Goal: Task Accomplishment & Management: Complete application form

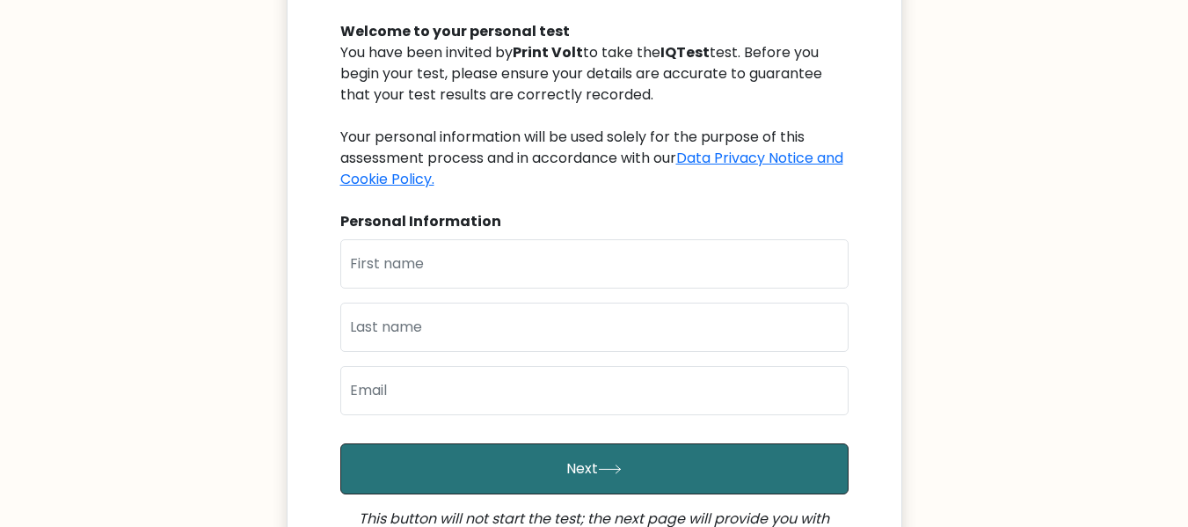
scroll to position [264, 0]
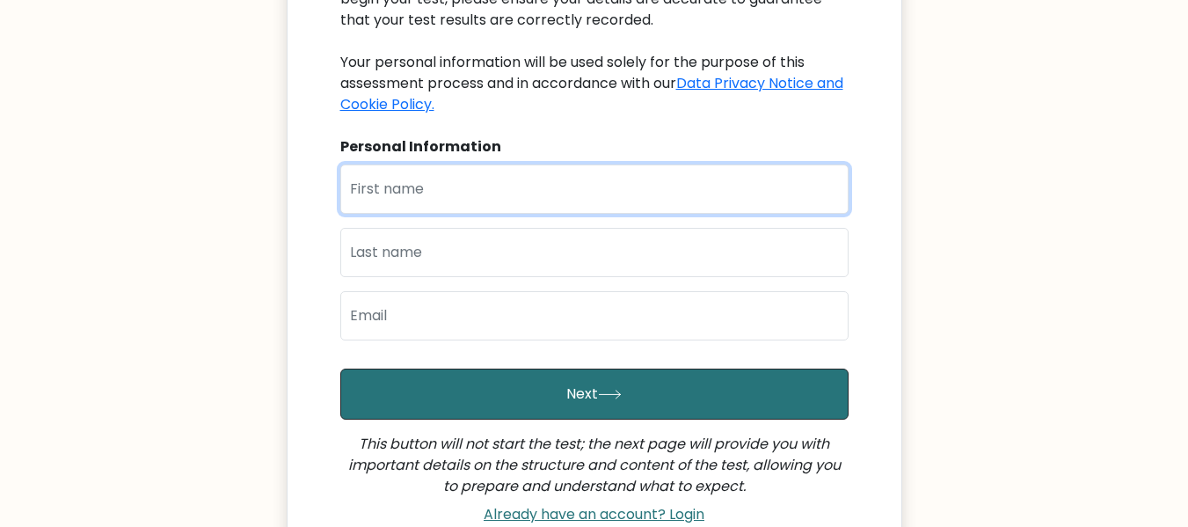
click at [504, 197] on input "text" at bounding box center [594, 188] width 508 height 49
type input "Sawera"
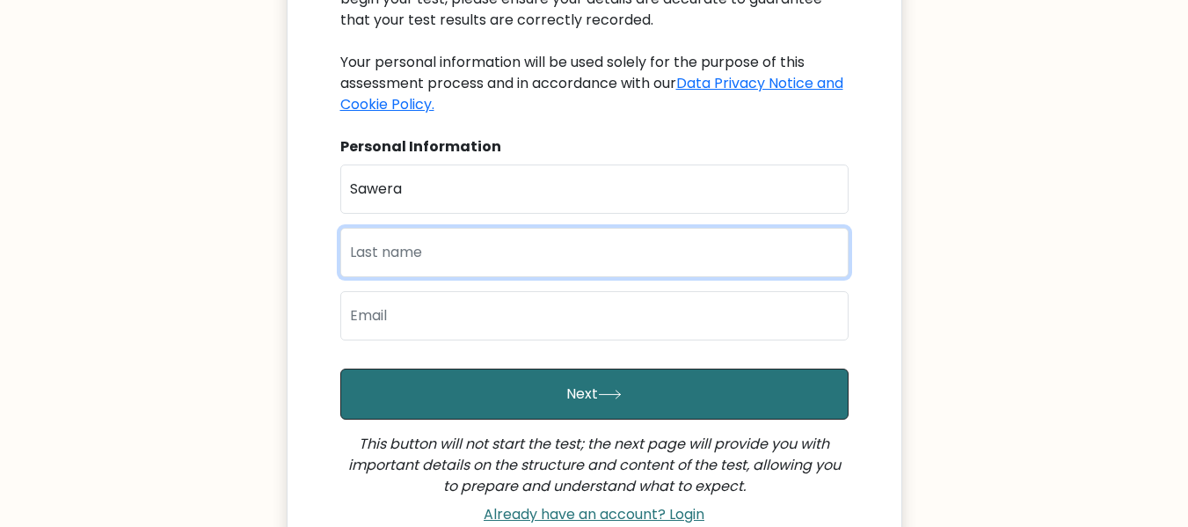
click at [412, 265] on input "text" at bounding box center [594, 252] width 508 height 49
type input "Abbas"
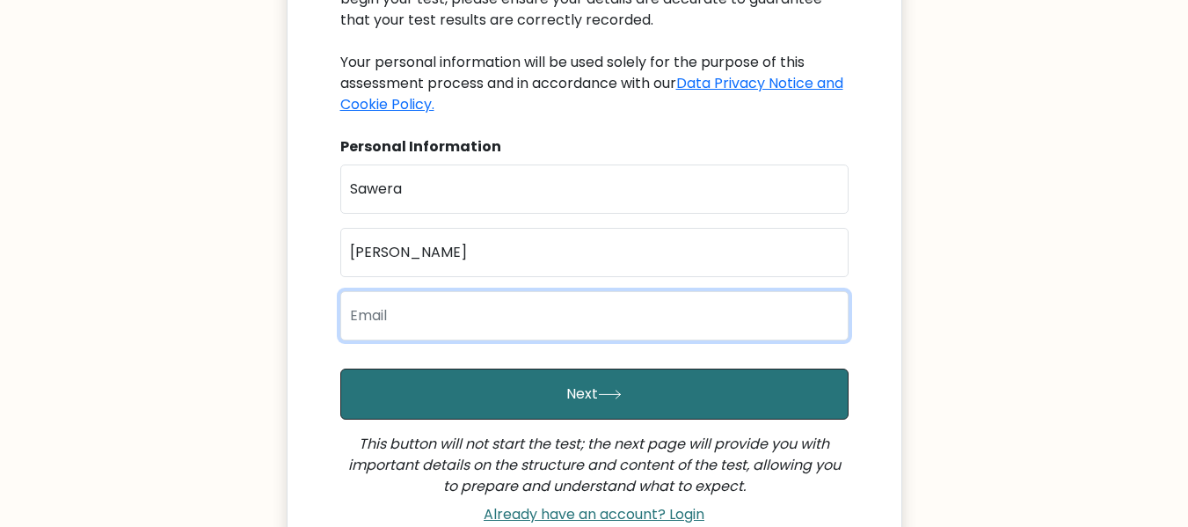
click at [382, 331] on input "email" at bounding box center [594, 315] width 508 height 49
type input "saweraabbas02@gmail.com"
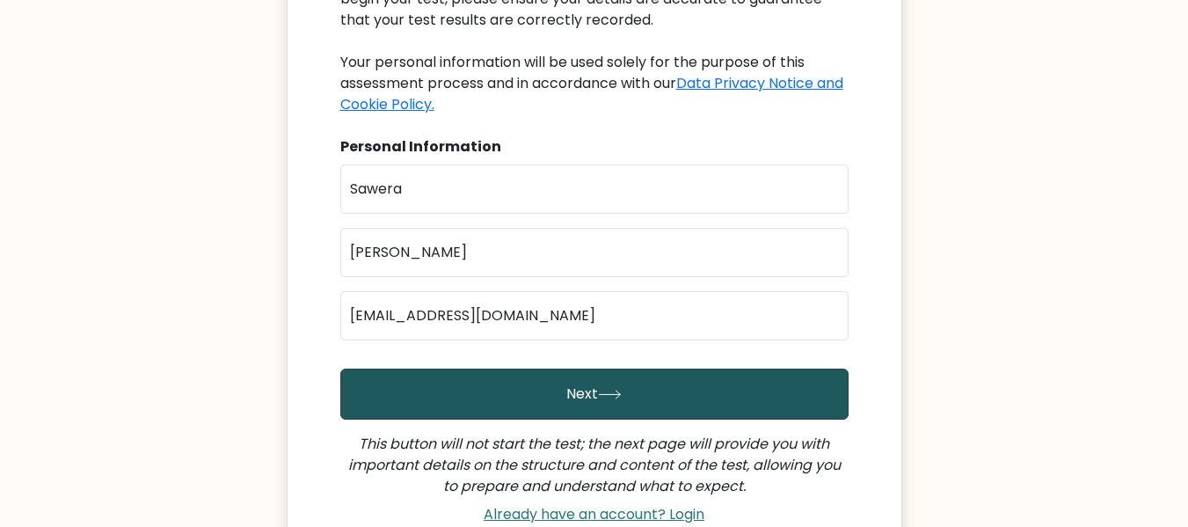
click at [581, 399] on button "Next" at bounding box center [594, 393] width 508 height 51
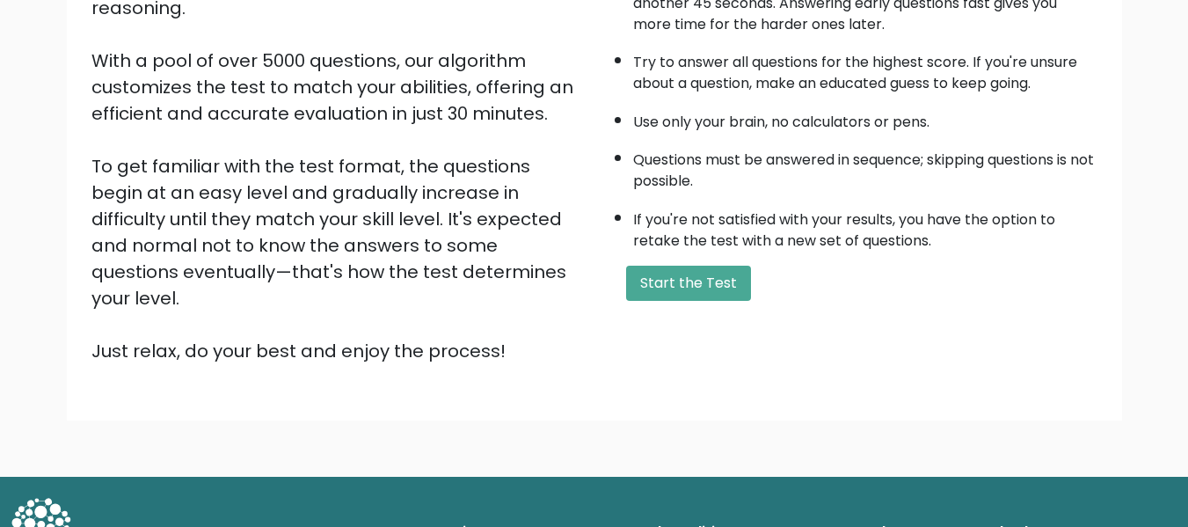
scroll to position [279, 0]
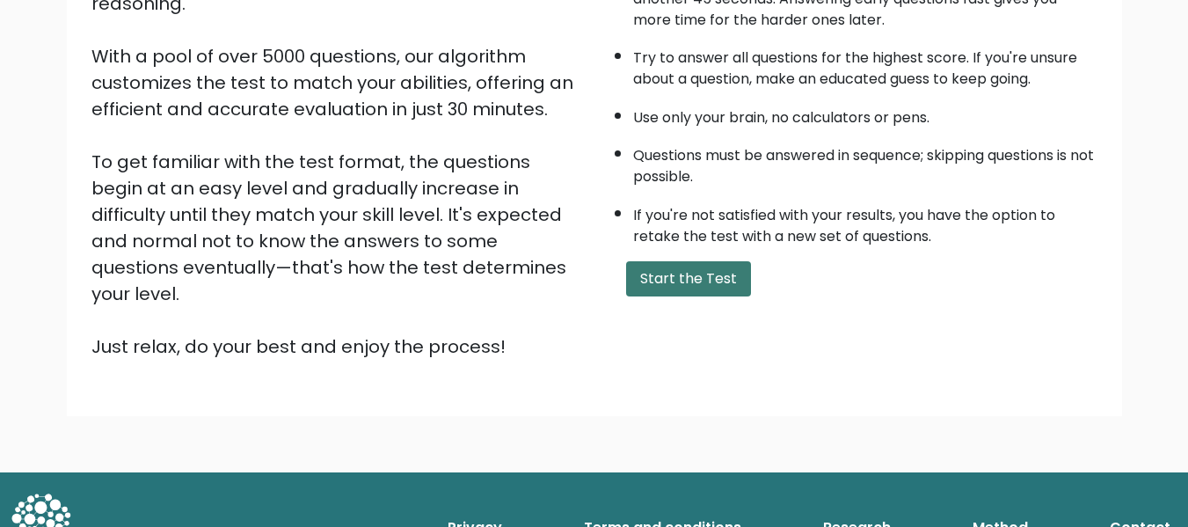
click at [681, 286] on button "Start the Test" at bounding box center [688, 278] width 125 height 35
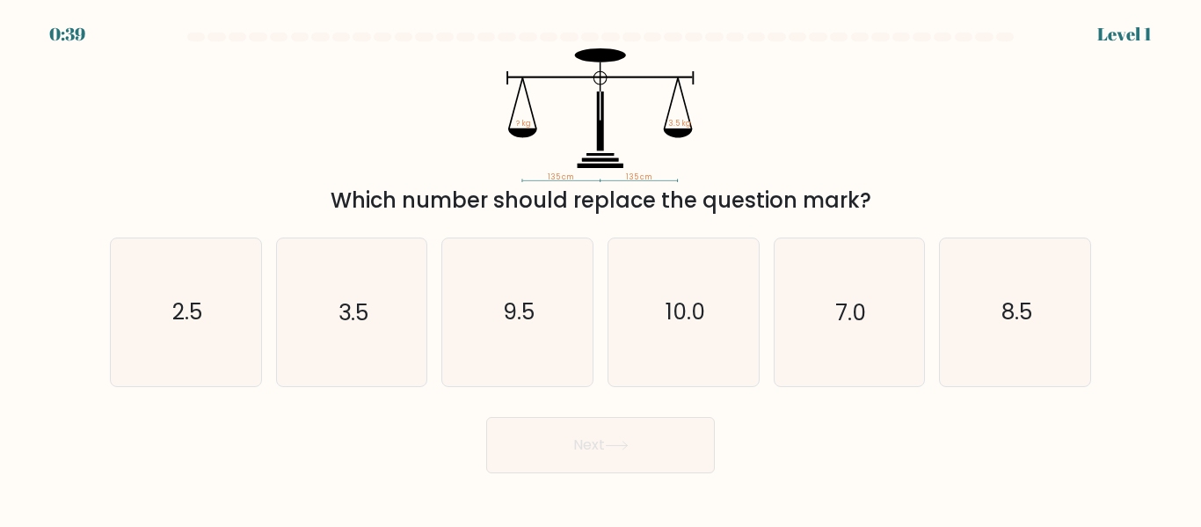
drag, startPoint x: 336, startPoint y: 196, endPoint x: 871, endPoint y: 196, distance: 535.5
click at [871, 196] on div "Which number should replace the question mark?" at bounding box center [600, 201] width 960 height 32
copy div "Which number should replace the question mark?"
click at [910, 56] on div "135 cm 135 cm ? kg 3.5 kg Which number should replace the question mark?" at bounding box center [600, 132] width 1002 height 168
click at [524, 312] on text "9.5" at bounding box center [519, 312] width 32 height 31
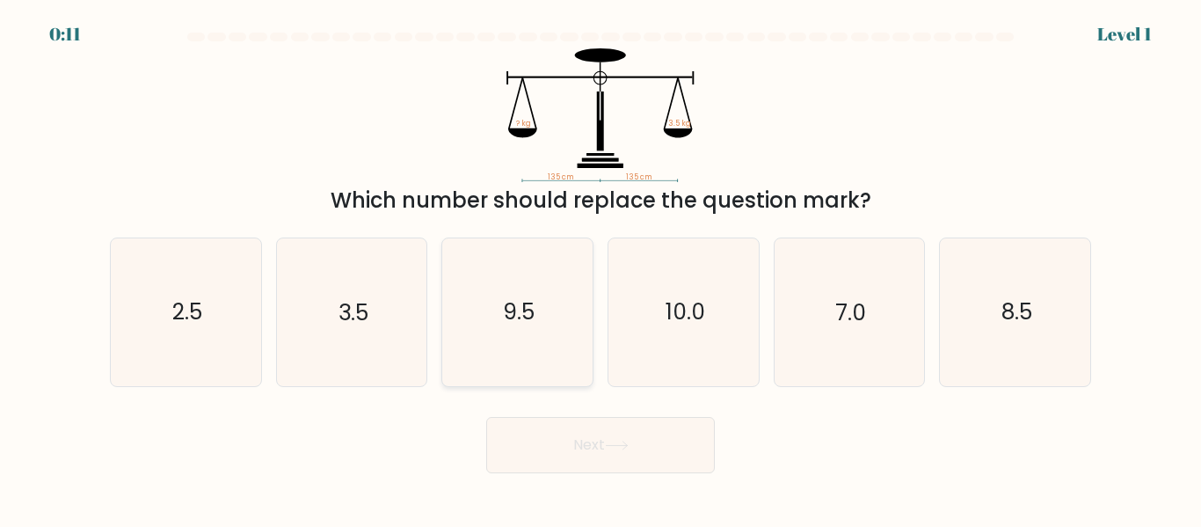
click at [601, 268] on input "c. 9.5" at bounding box center [601, 266] width 1 height 4
radio input "true"
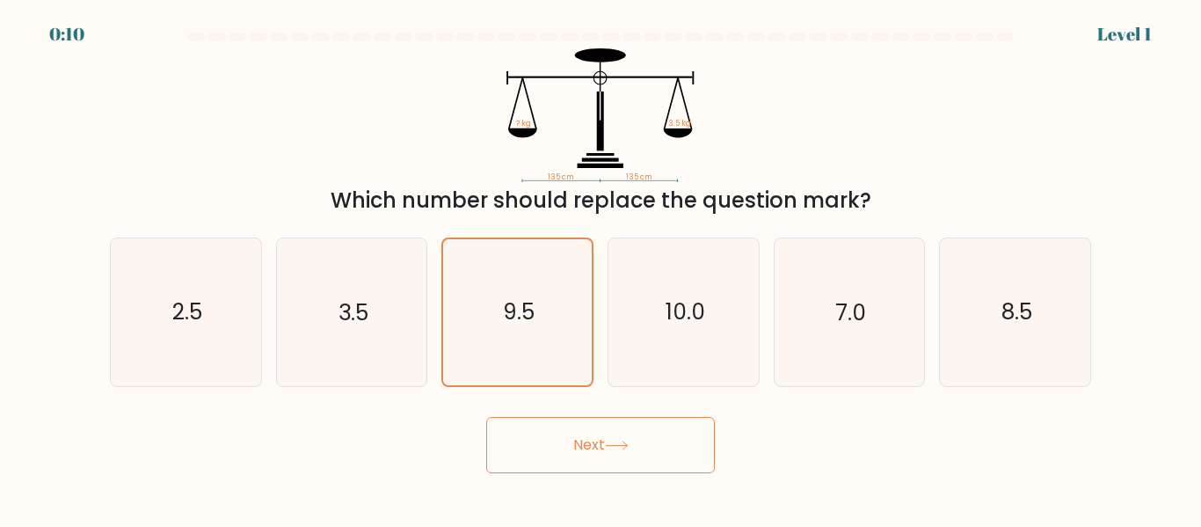
click at [592, 436] on button "Next" at bounding box center [600, 445] width 229 height 56
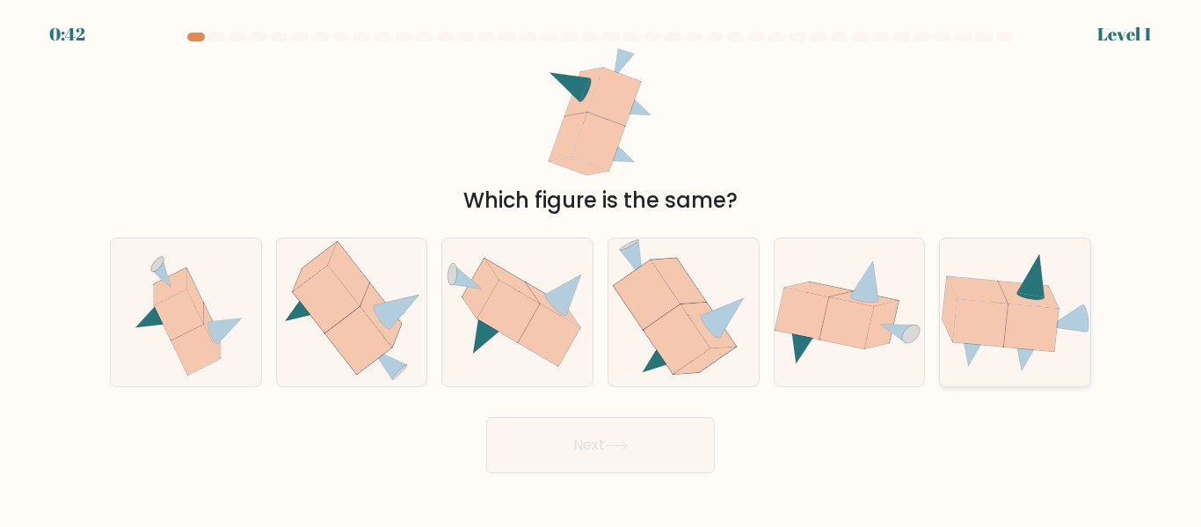
click at [1038, 347] on icon at bounding box center [1031, 327] width 55 height 47
click at [601, 268] on input "f." at bounding box center [601, 266] width 1 height 4
radio input "true"
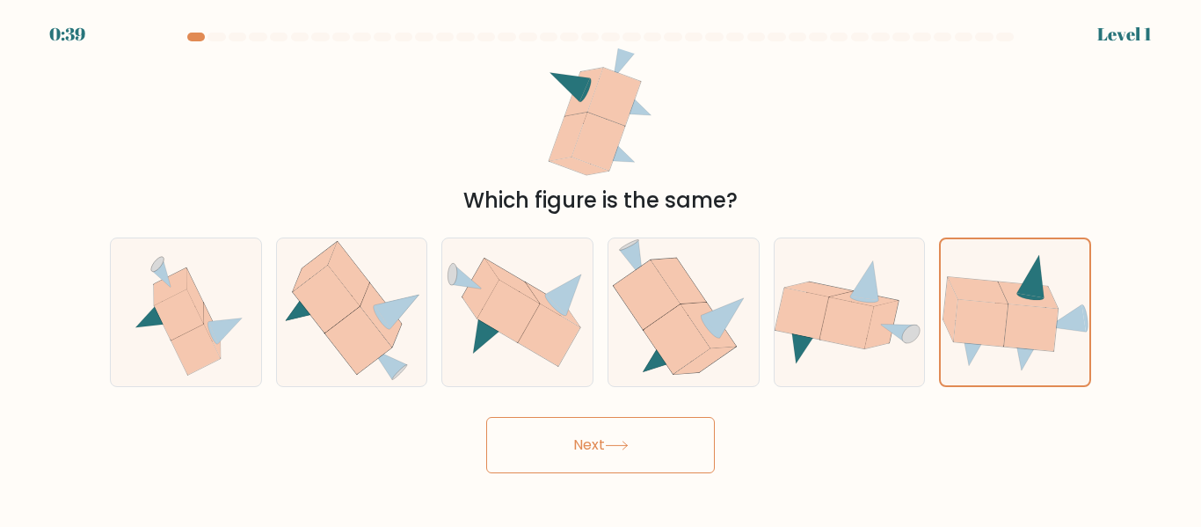
click at [572, 450] on button "Next" at bounding box center [600, 445] width 229 height 56
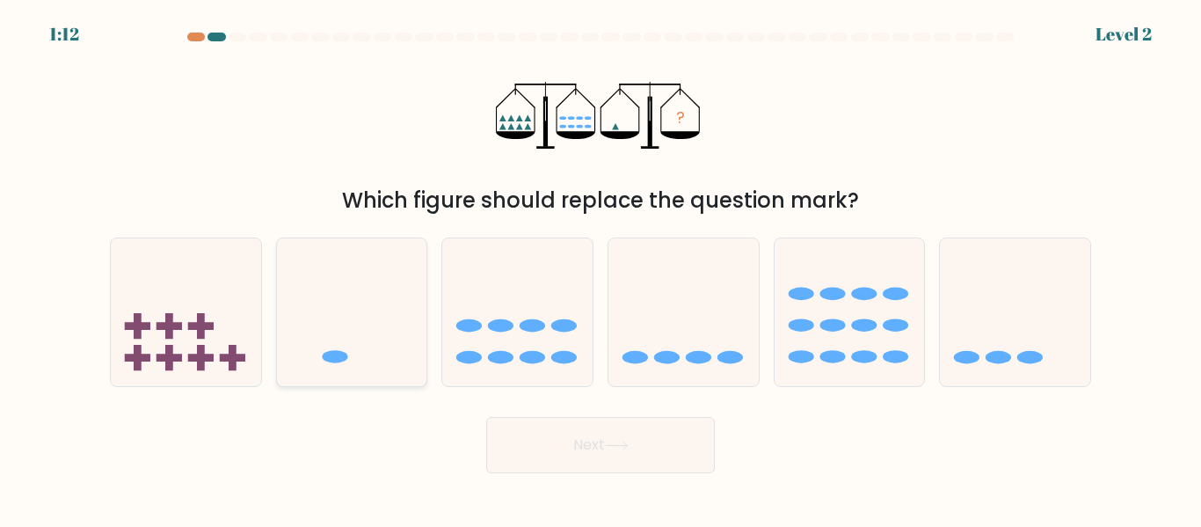
click at [360, 345] on icon at bounding box center [352, 312] width 150 height 124
click at [601, 268] on input "b." at bounding box center [601, 266] width 1 height 4
radio input "true"
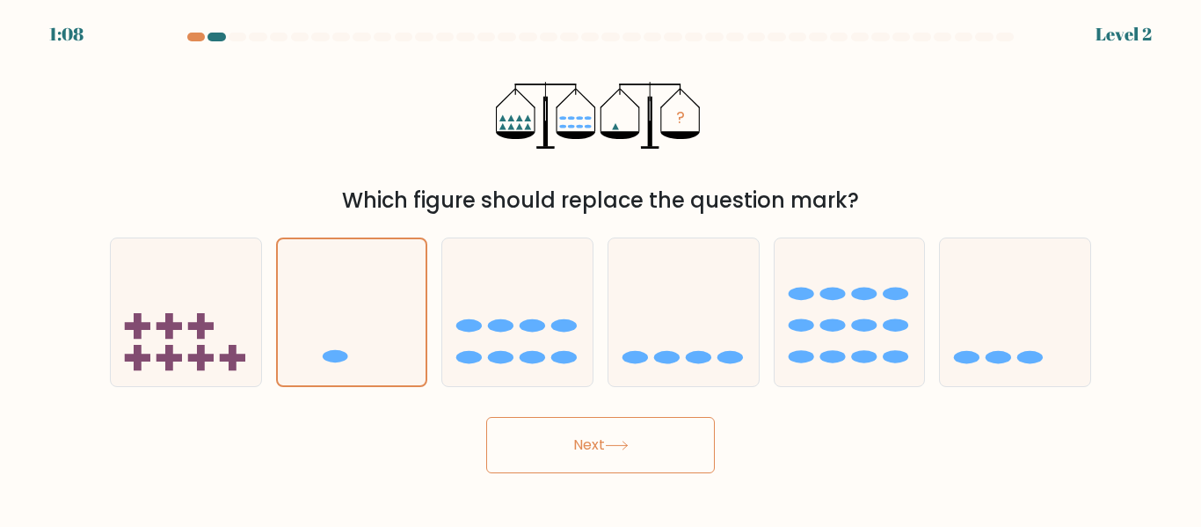
click at [587, 447] on button "Next" at bounding box center [600, 445] width 229 height 56
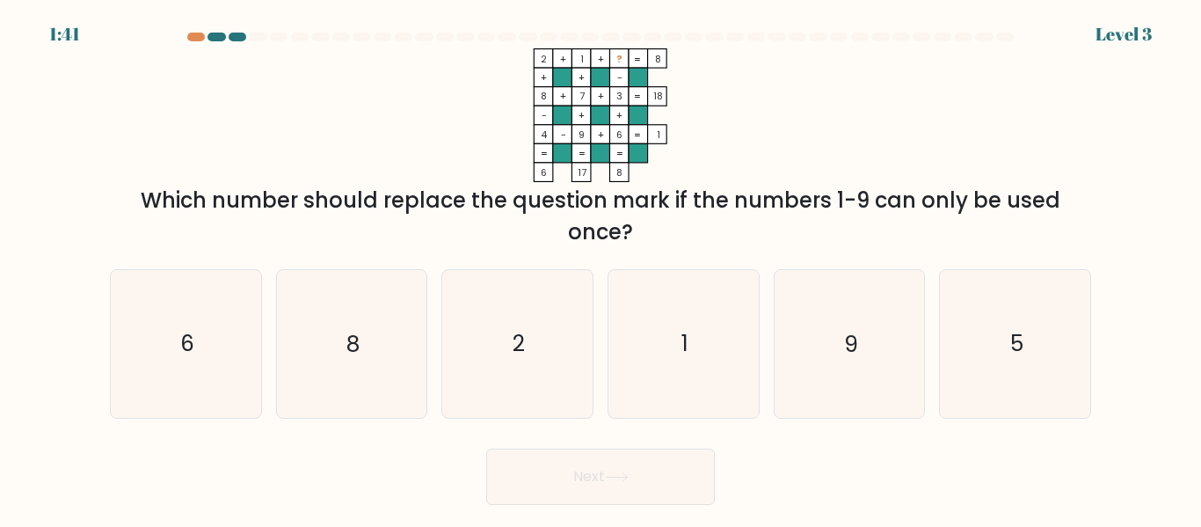
click at [167, 203] on div "Which number should replace the question mark if the numbers 1-9 can only be us…" at bounding box center [600, 216] width 960 height 63
drag, startPoint x: 146, startPoint y: 198, endPoint x: 735, endPoint y: 247, distance: 591.2
click at [735, 247] on div "Which number should replace the question mark if the numbers 1-9 can only be us…" at bounding box center [600, 216] width 960 height 63
copy div "Which number should replace the question mark if the numbers 1-9 can only be us…"
click at [802, 83] on icon "2 + 1 + ? 8 + + - 8 + 7 + 3 18 - + + 4 - 9 + 6 = 1 = = = = 6 17 8 =" at bounding box center [601, 115] width 528 height 134
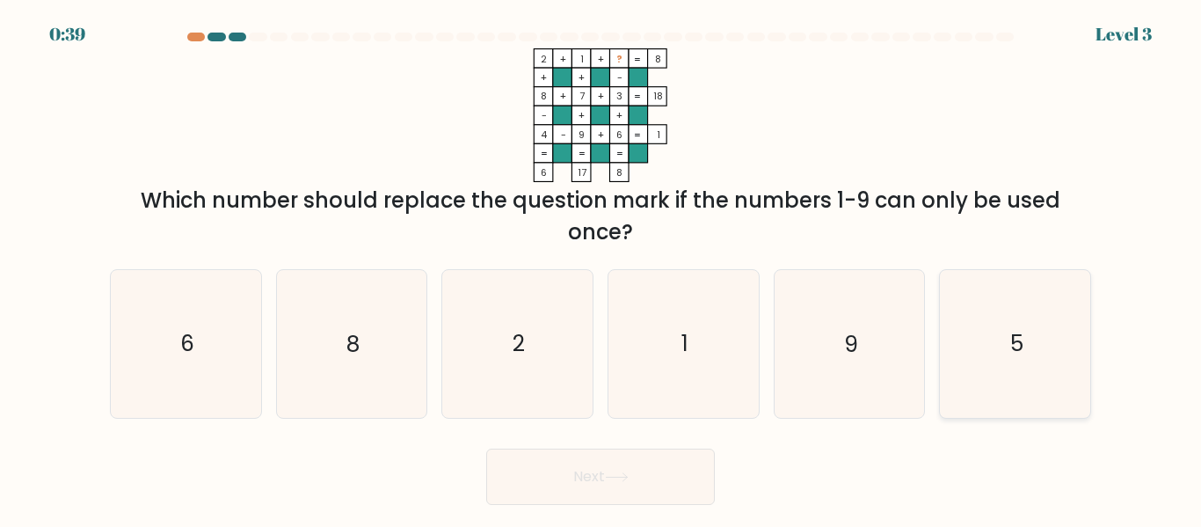
click at [1018, 348] on text "5" at bounding box center [1016, 344] width 13 height 31
click at [601, 268] on input "f. 5" at bounding box center [601, 266] width 1 height 4
radio input "true"
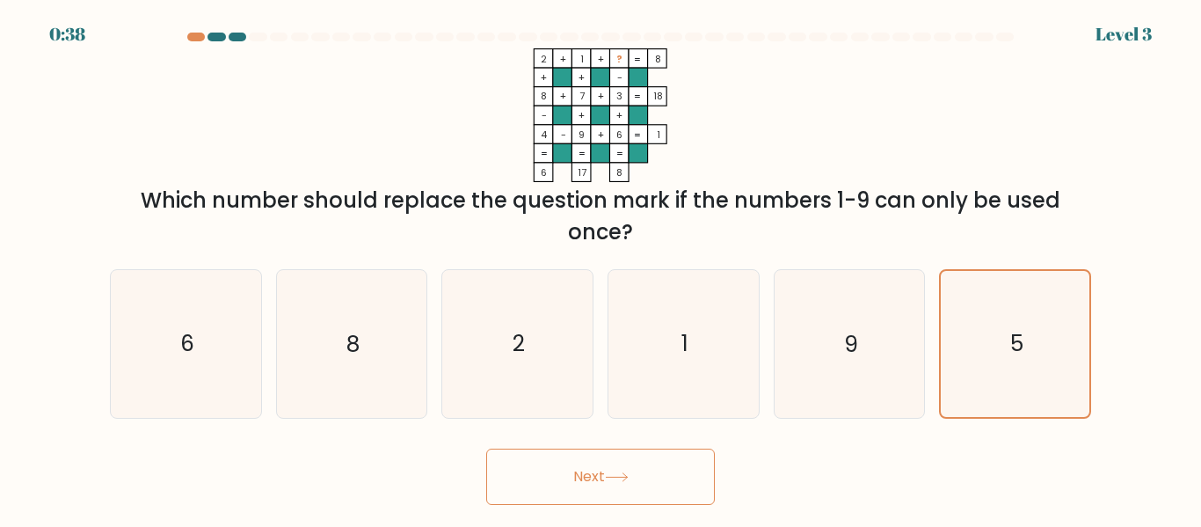
click at [575, 485] on button "Next" at bounding box center [600, 476] width 229 height 56
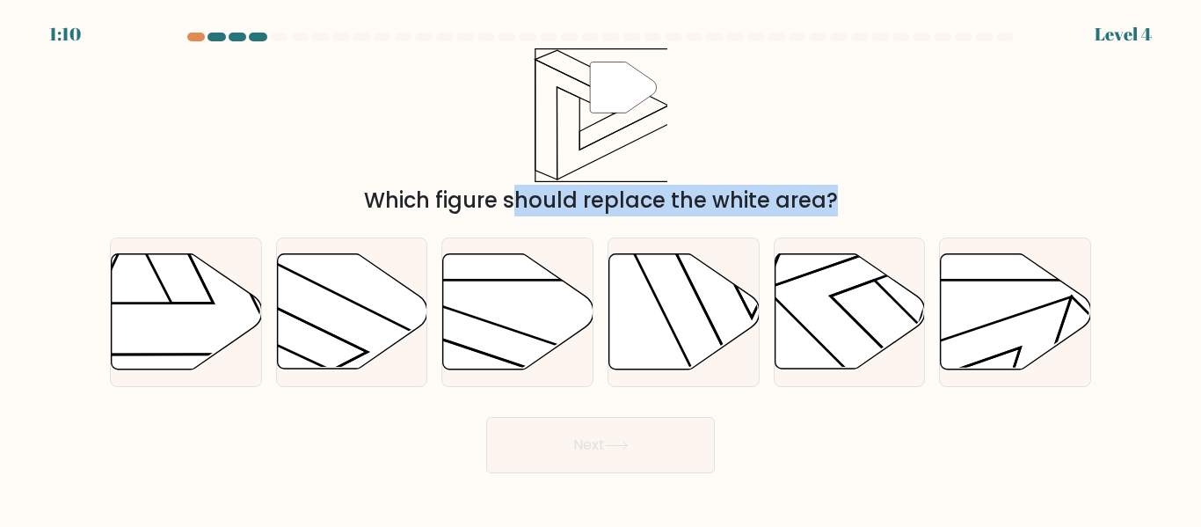
drag, startPoint x: 361, startPoint y: 300, endPoint x: 353, endPoint y: 129, distance: 170.8
click at [353, 129] on form at bounding box center [600, 253] width 1201 height 441
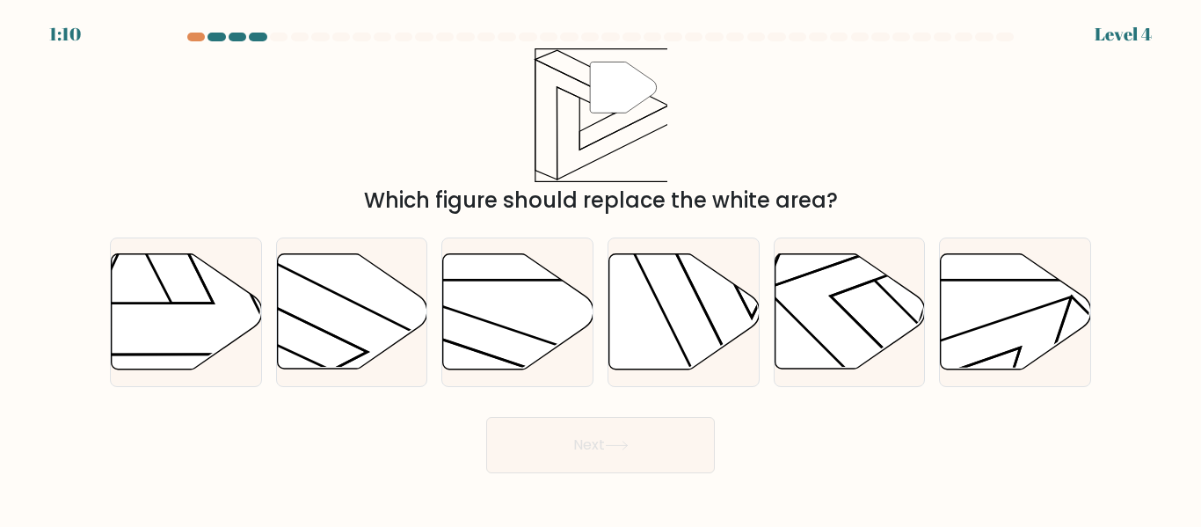
click at [353, 129] on div "" Which figure should replace the white area?" at bounding box center [600, 132] width 1002 height 168
click at [347, 296] on icon at bounding box center [352, 311] width 150 height 115
click at [601, 268] on input "b." at bounding box center [601, 266] width 1 height 4
radio input "true"
click at [604, 453] on button "Next" at bounding box center [600, 445] width 229 height 56
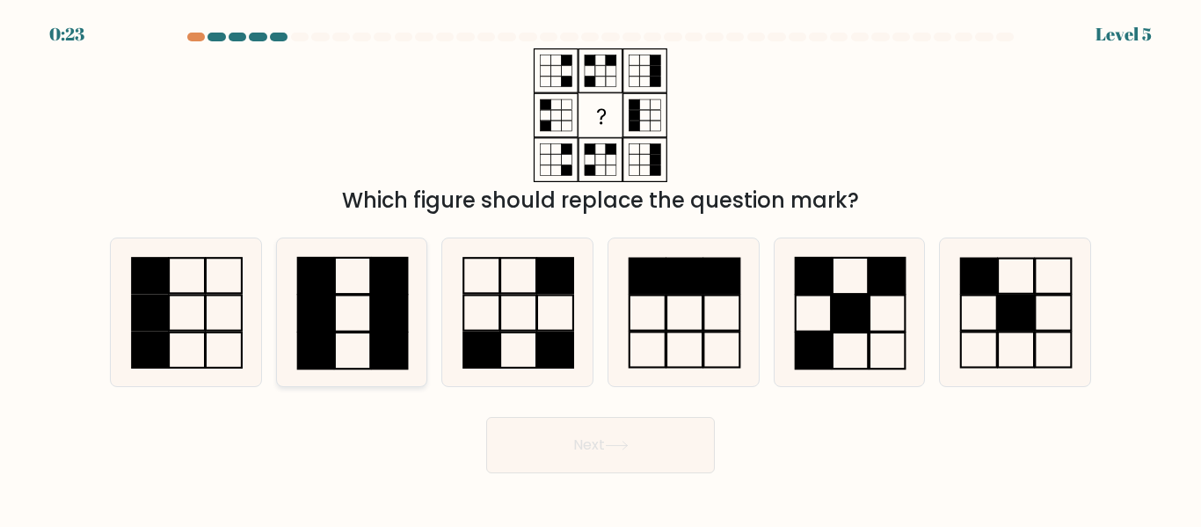
click at [355, 302] on icon at bounding box center [351, 311] width 147 height 147
click at [601, 268] on input "b." at bounding box center [601, 266] width 1 height 4
radio input "true"
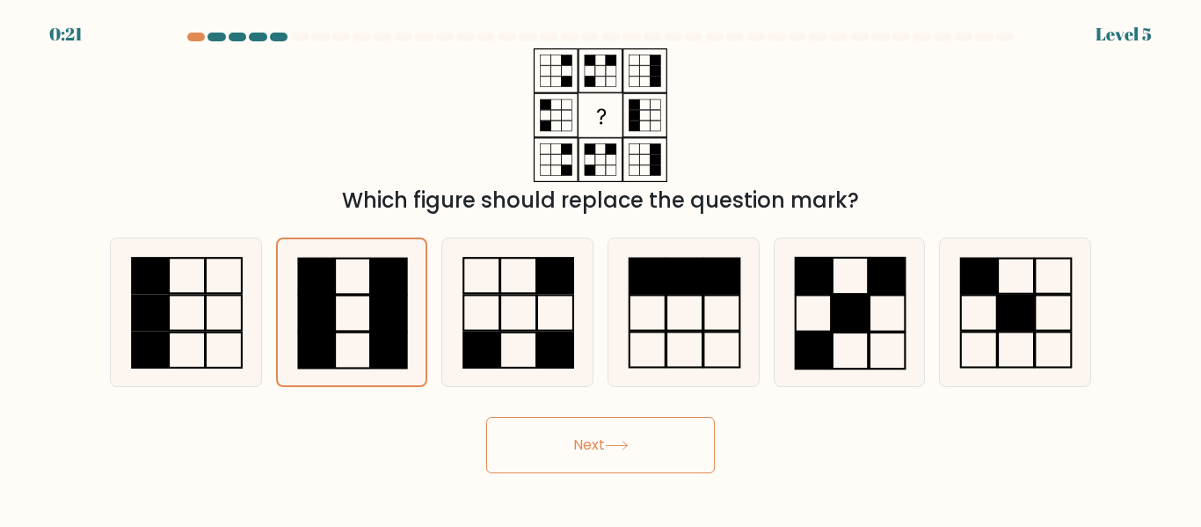
click at [597, 445] on button "Next" at bounding box center [600, 445] width 229 height 56
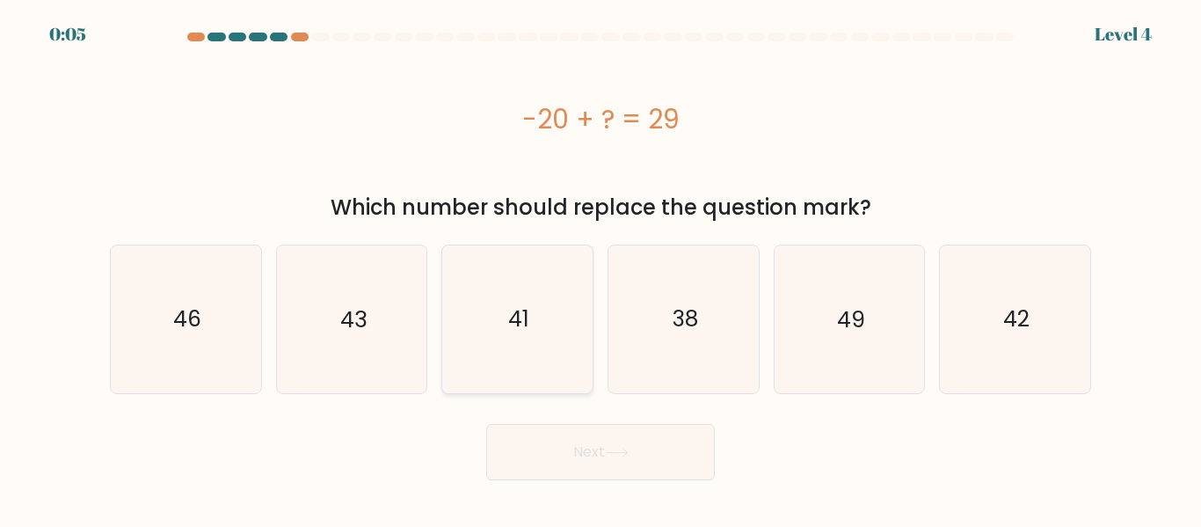
click at [497, 348] on icon "41" at bounding box center [517, 318] width 147 height 147
click at [601, 268] on input "c. 41" at bounding box center [601, 266] width 1 height 4
radio input "true"
click at [594, 480] on body "0:04 Level 4 a." at bounding box center [600, 263] width 1201 height 527
click at [594, 448] on button "Next" at bounding box center [600, 452] width 229 height 56
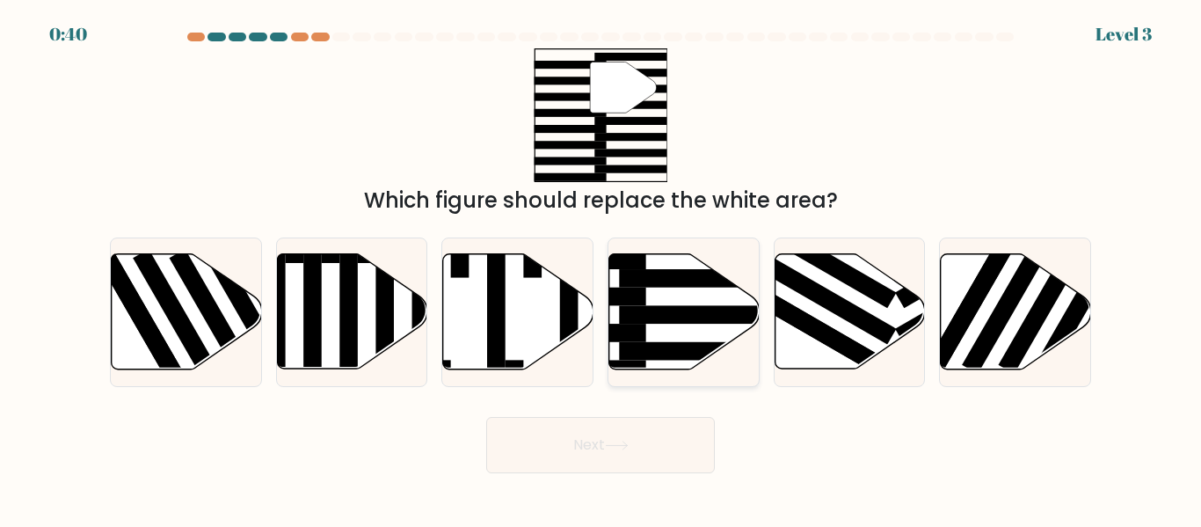
click at [666, 346] on rect at bounding box center [701, 351] width 164 height 18
click at [601, 268] on input "d." at bounding box center [601, 266] width 1 height 4
radio input "true"
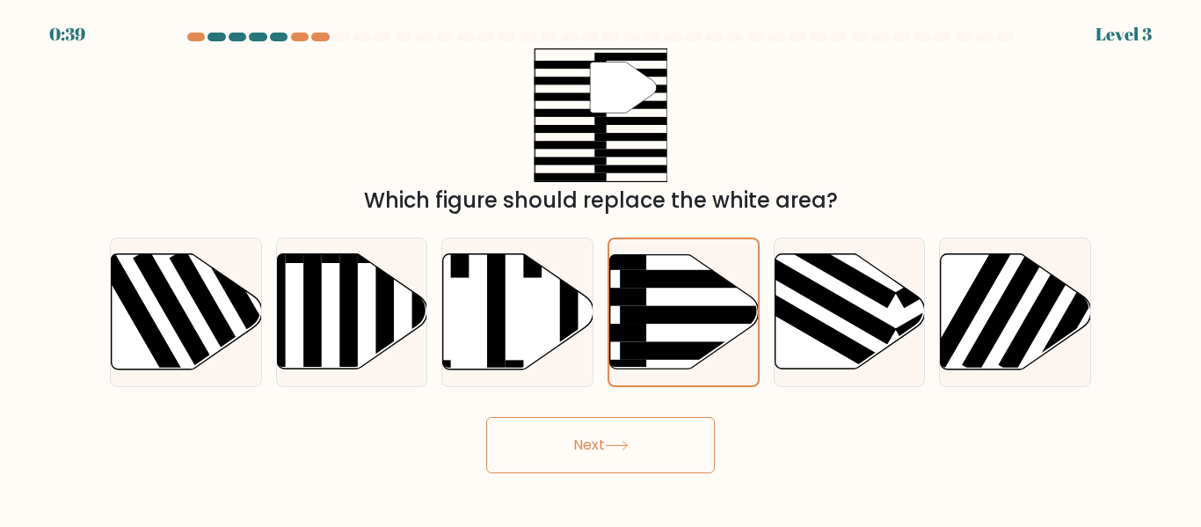
click at [587, 437] on button "Next" at bounding box center [600, 445] width 229 height 56
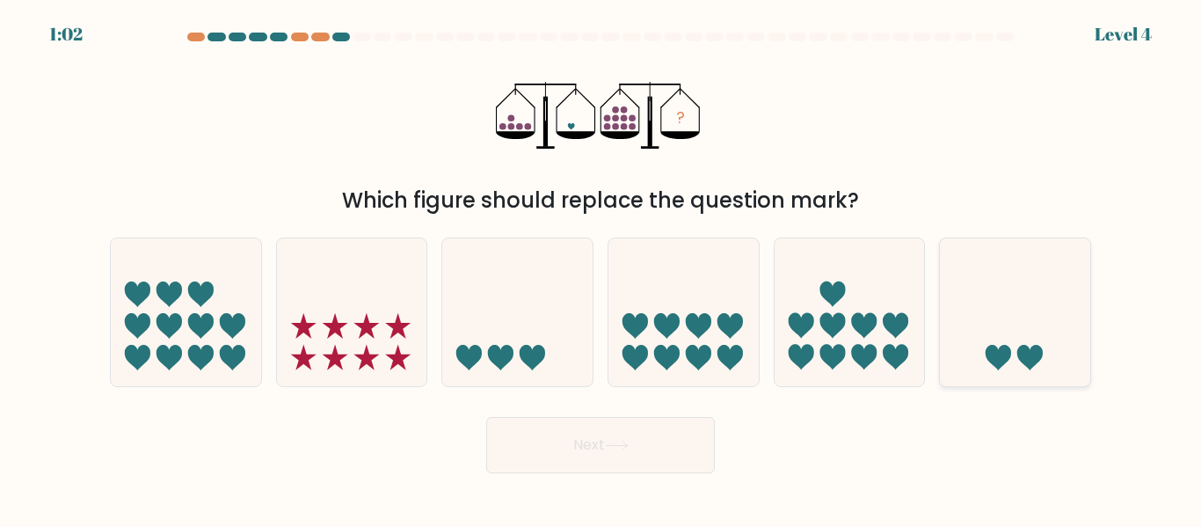
click at [1003, 362] on icon at bounding box center [999, 358] width 26 height 26
click at [601, 268] on input "f." at bounding box center [601, 266] width 1 height 4
radio input "true"
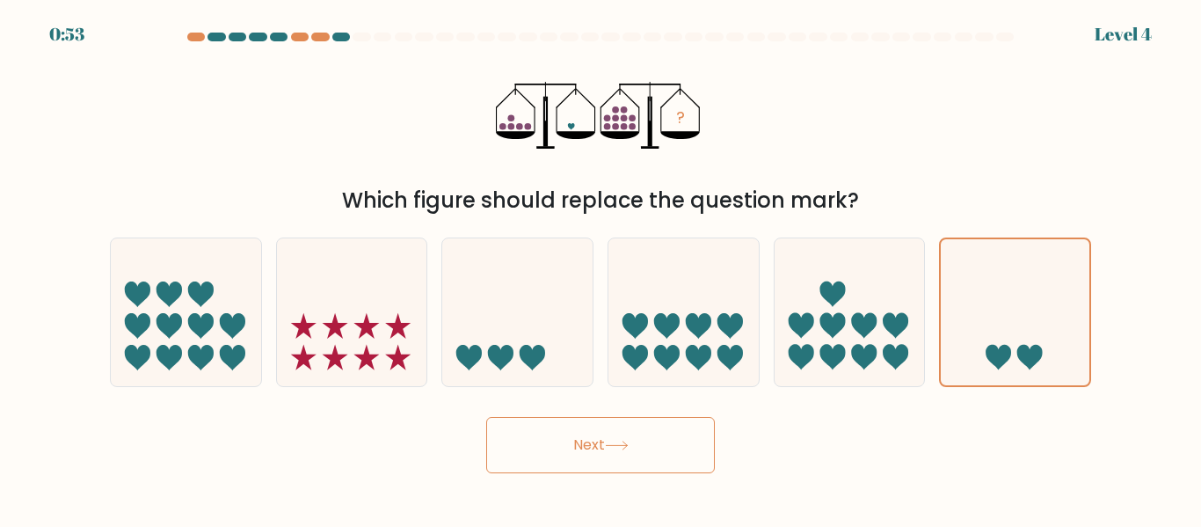
click at [590, 448] on button "Next" at bounding box center [600, 445] width 229 height 56
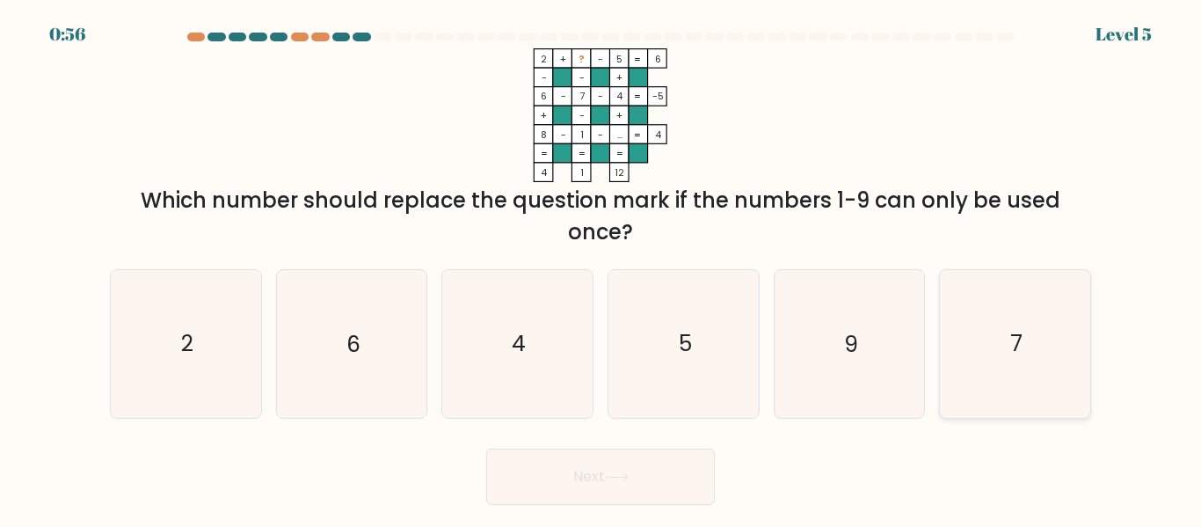
click at [1004, 348] on icon "7" at bounding box center [1015, 343] width 147 height 147
click at [601, 268] on input "f. 7" at bounding box center [601, 266] width 1 height 4
radio input "true"
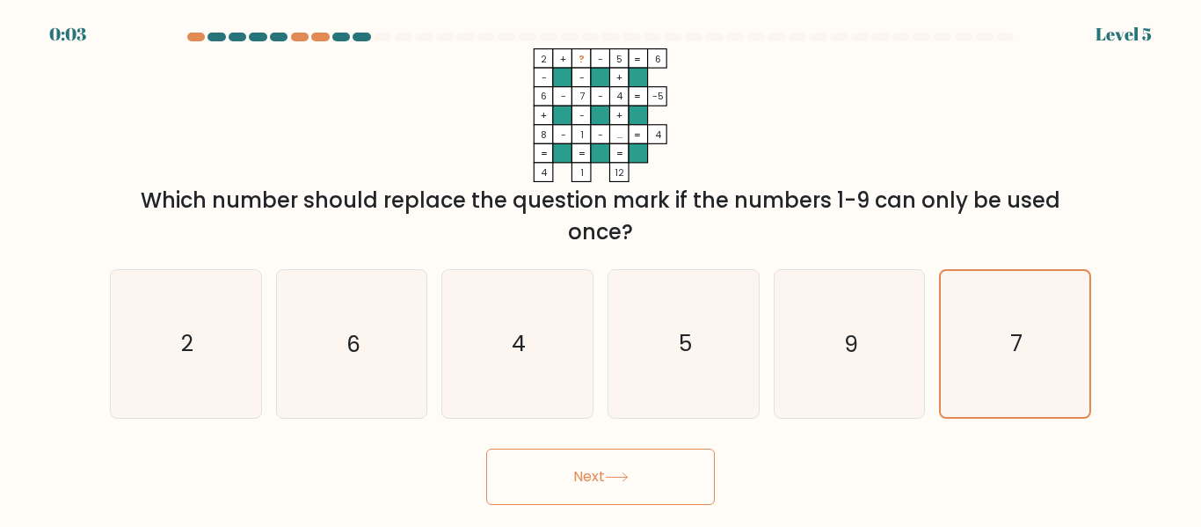
click at [614, 488] on button "Next" at bounding box center [600, 476] width 229 height 56
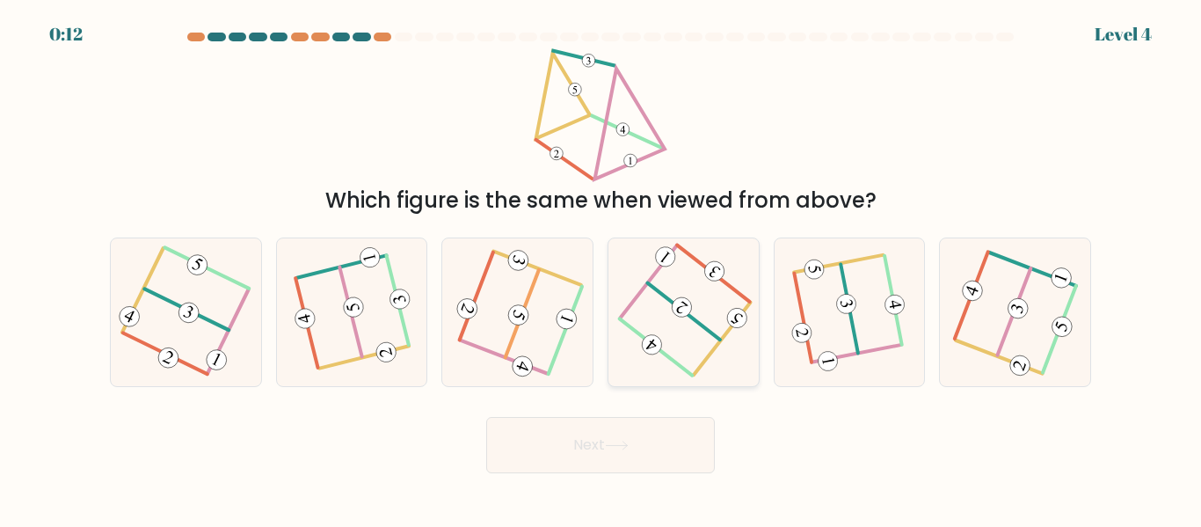
click at [667, 328] on icon at bounding box center [683, 312] width 114 height 118
click at [601, 268] on input "d." at bounding box center [601, 266] width 1 height 4
radio input "true"
click at [856, 323] on icon at bounding box center [849, 312] width 113 height 118
click at [601, 268] on input "e." at bounding box center [601, 266] width 1 height 4
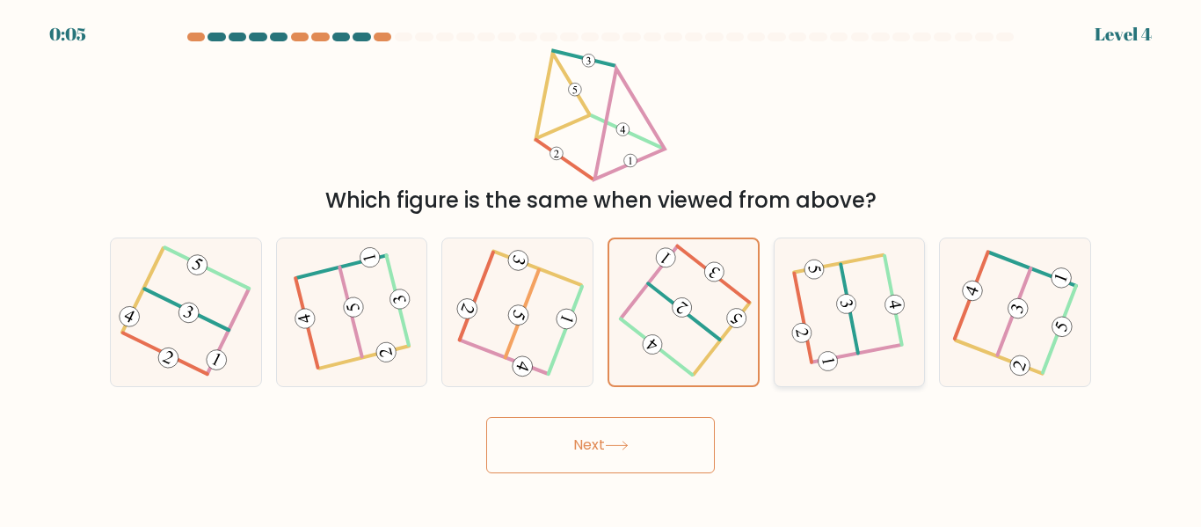
radio input "true"
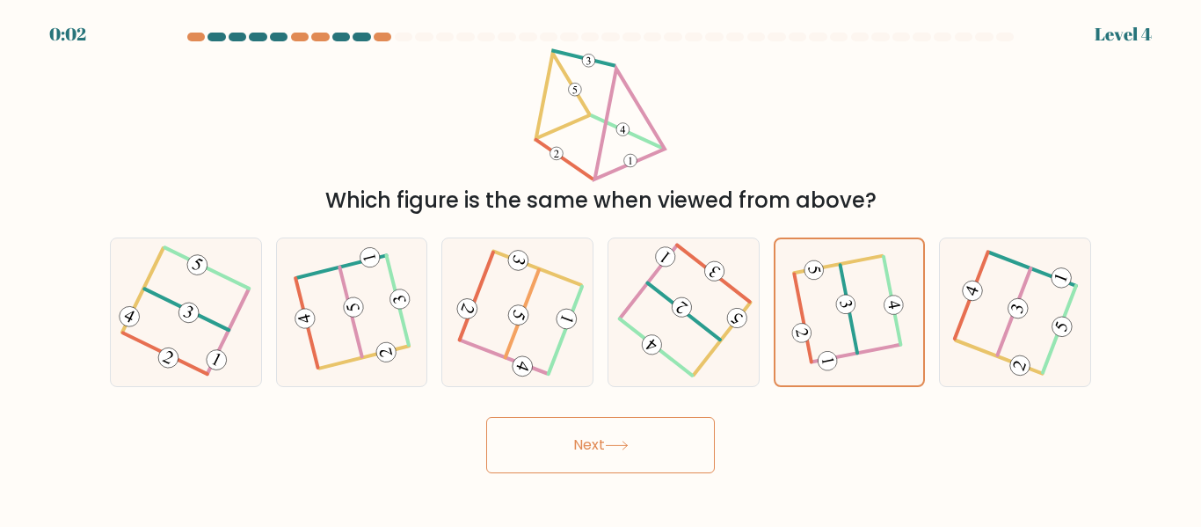
click at [588, 434] on button "Next" at bounding box center [600, 445] width 229 height 56
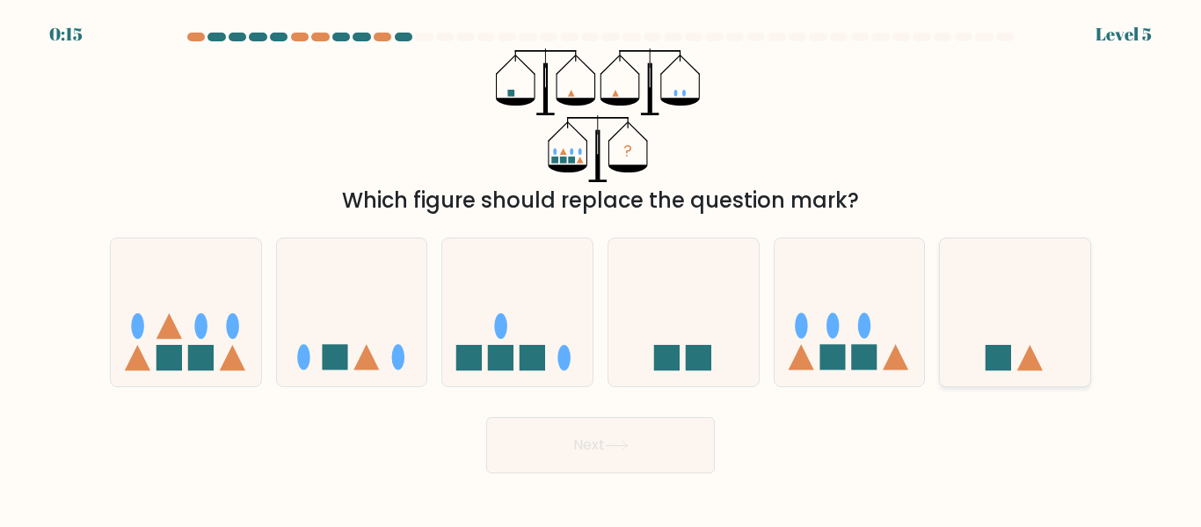
click at [1031, 345] on icon at bounding box center [1015, 312] width 150 height 124
click at [601, 268] on input "f." at bounding box center [601, 266] width 1 height 4
radio input "true"
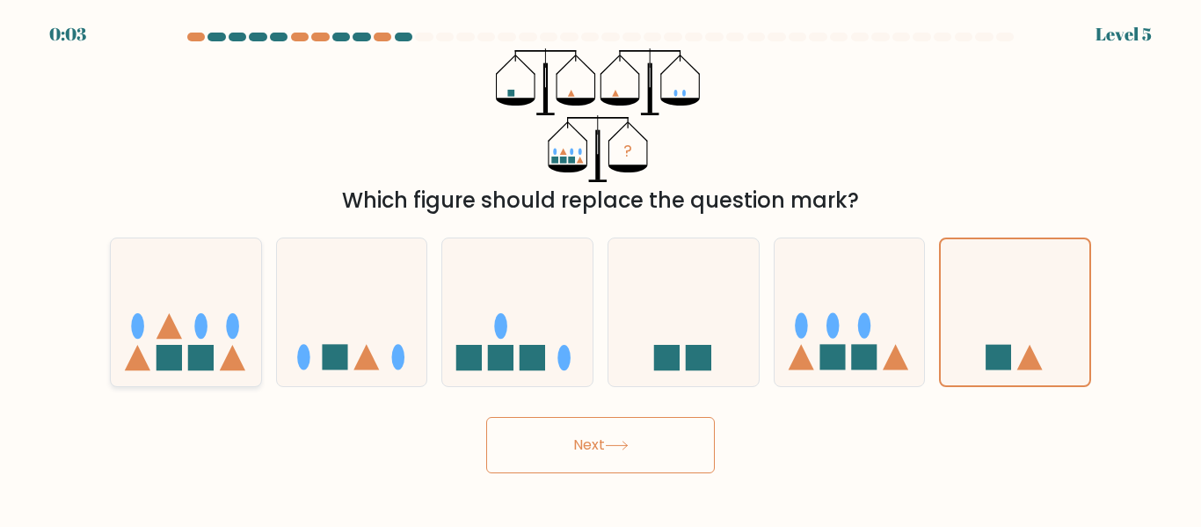
click at [166, 326] on icon at bounding box center [170, 326] width 26 height 26
click at [601, 268] on input "a." at bounding box center [601, 266] width 1 height 4
radio input "true"
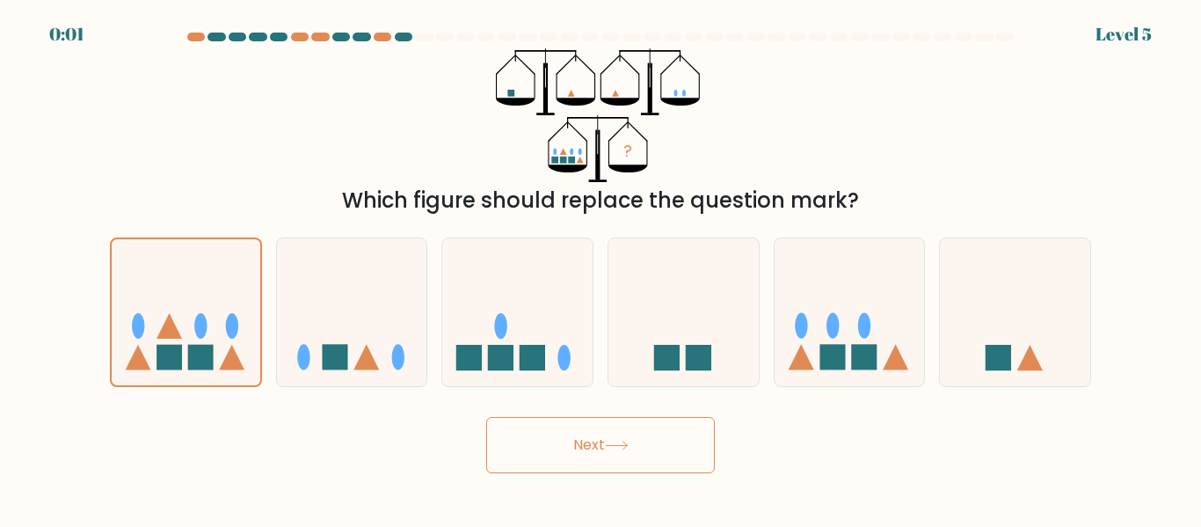
click at [655, 464] on button "Next" at bounding box center [600, 445] width 229 height 56
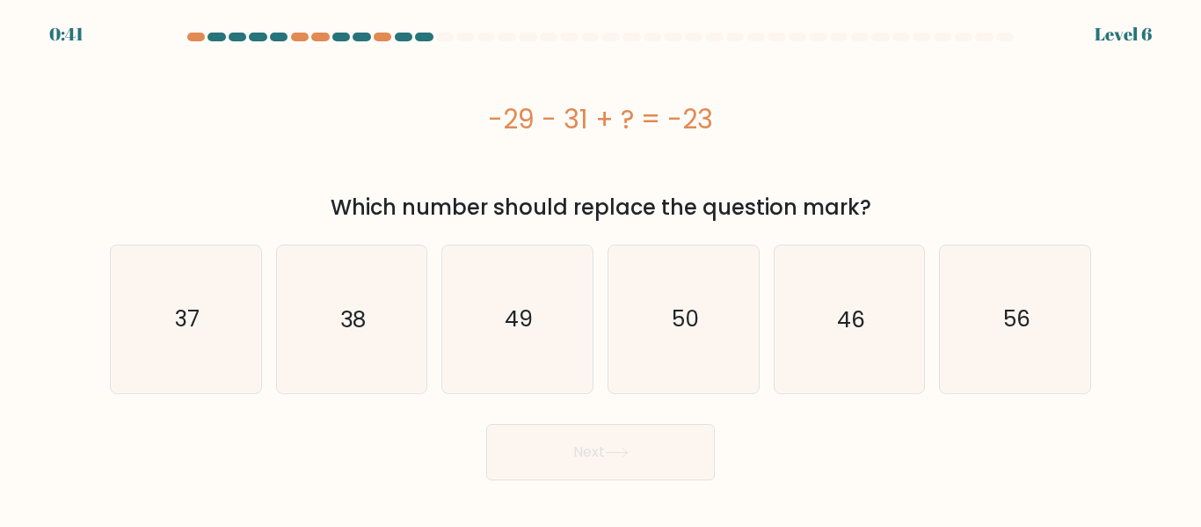
click at [496, 118] on div "-29 - 31 + ? = -23" at bounding box center [600, 119] width 981 height 40
drag, startPoint x: 491, startPoint y: 118, endPoint x: 722, endPoint y: 117, distance: 231.3
click at [722, 117] on div "-29 - 31 + ? = -23" at bounding box center [600, 119] width 981 height 40
copy div "-29 - 31 + ? = -23"
drag, startPoint x: 335, startPoint y: 203, endPoint x: 883, endPoint y: 200, distance: 547.9
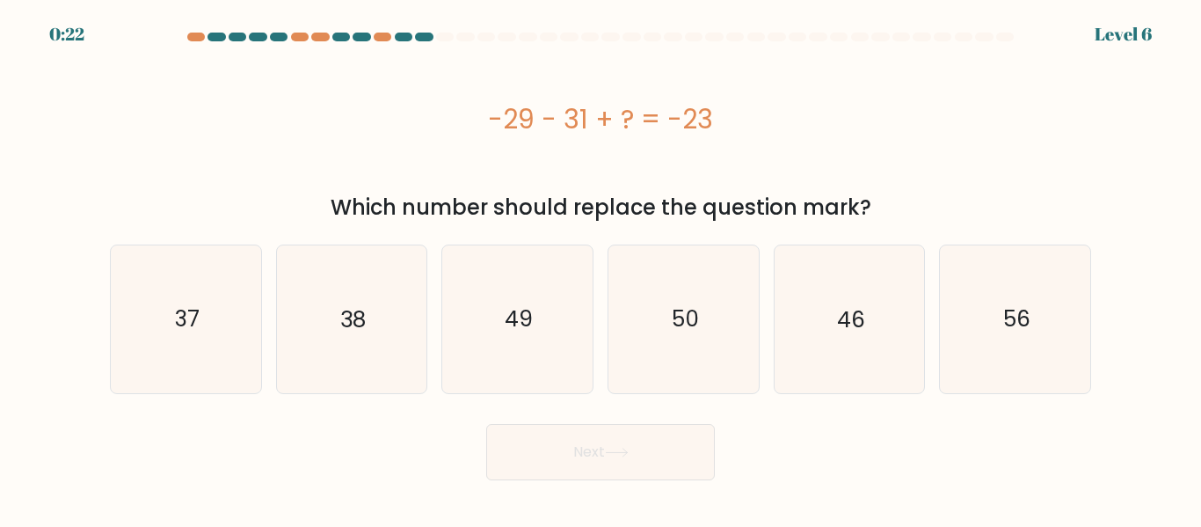
click at [883, 200] on div "Which number should replace the question mark?" at bounding box center [600, 208] width 960 height 32
copy div "Which number should replace the question mark?"
click at [166, 326] on icon "37" at bounding box center [186, 318] width 147 height 147
click at [601, 268] on input "a. 37" at bounding box center [601, 266] width 1 height 4
radio input "true"
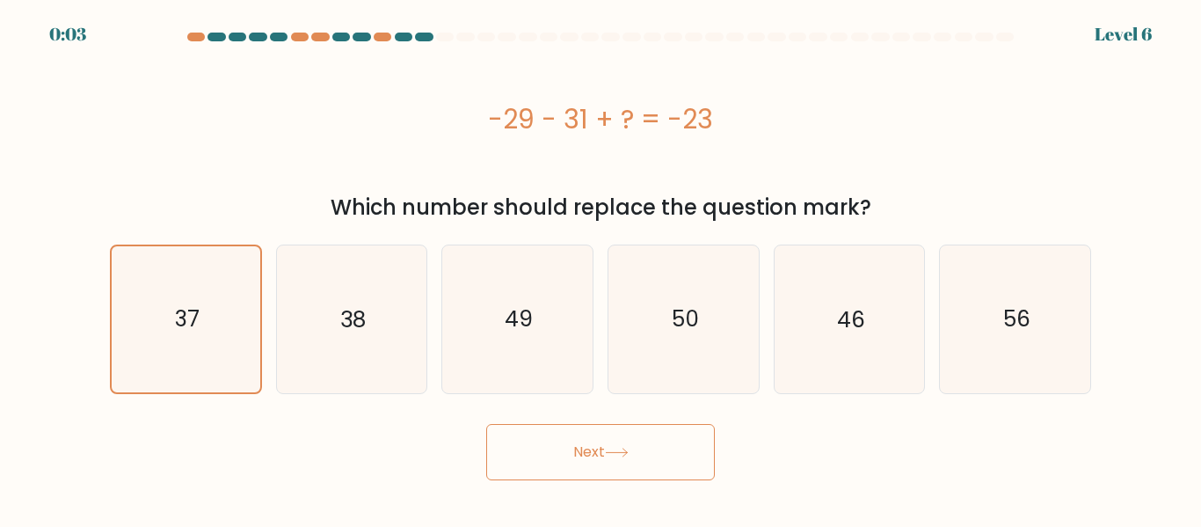
click at [601, 451] on button "Next" at bounding box center [600, 452] width 229 height 56
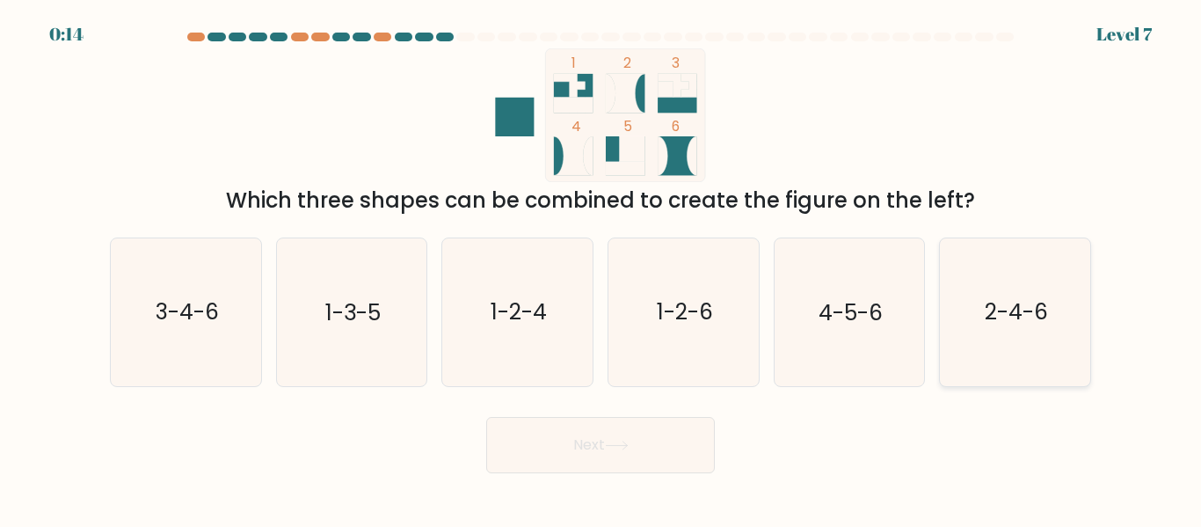
click at [1013, 319] on text "2-4-6" at bounding box center [1016, 312] width 63 height 31
click at [601, 268] on input "f. 2-4-6" at bounding box center [601, 266] width 1 height 4
radio input "true"
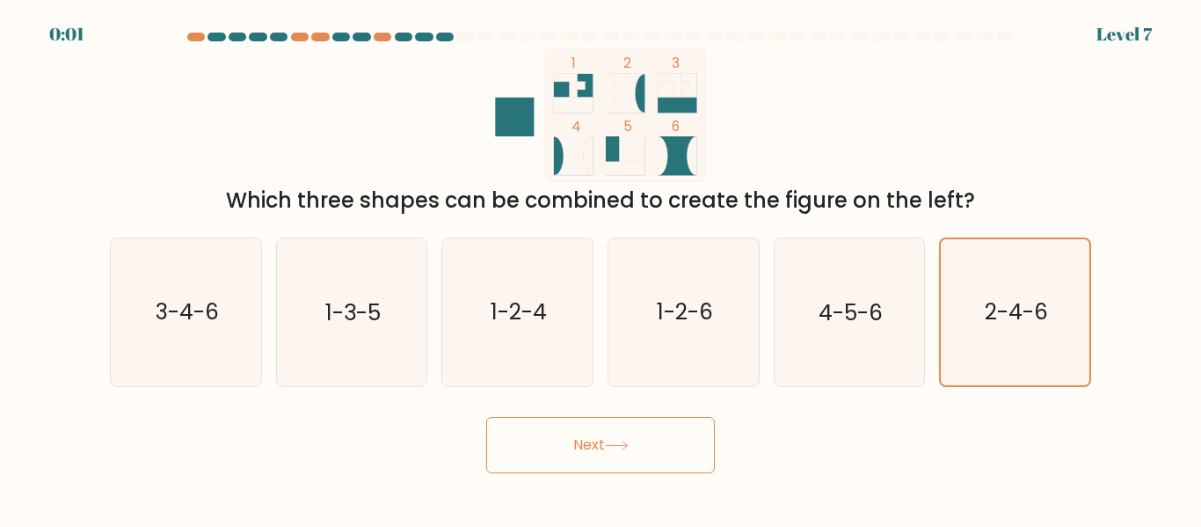
click at [582, 456] on button "Next" at bounding box center [600, 445] width 229 height 56
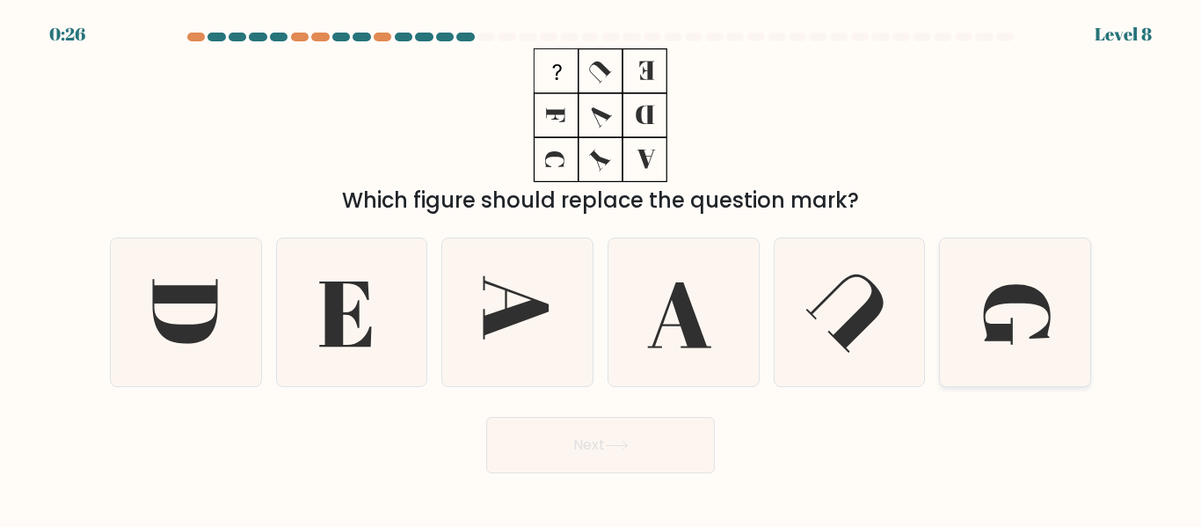
click at [1019, 303] on icon at bounding box center [1017, 315] width 67 height 61
click at [601, 268] on input "f." at bounding box center [601, 266] width 1 height 4
radio input "true"
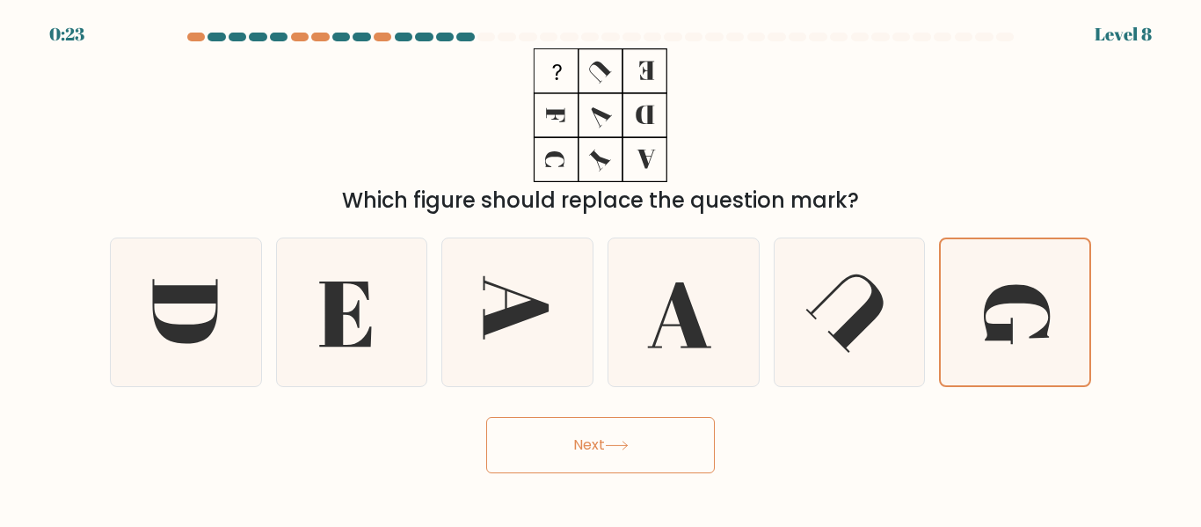
click at [572, 445] on button "Next" at bounding box center [600, 445] width 229 height 56
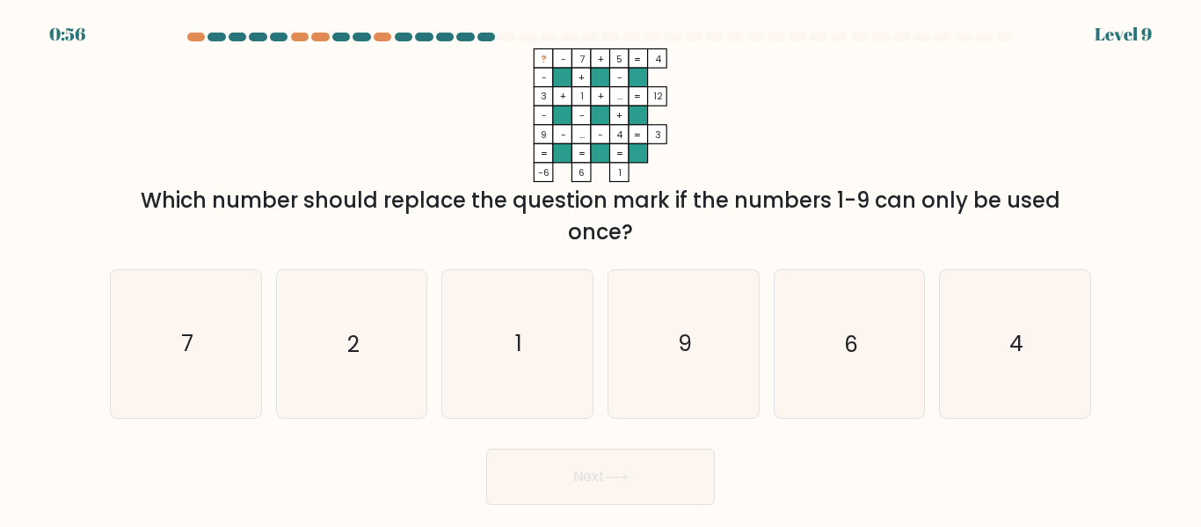
drag, startPoint x: 538, startPoint y: 53, endPoint x: 858, endPoint y: 230, distance: 366.1
click at [858, 230] on div "? - 7 + 5 4 - + - 3 + 1 + ... 12 - - + 9 - ... - 4 = 3 = = = = -6 6 1 = Which n…" at bounding box center [600, 148] width 1002 height 200
copy div "? - 7 + 5 4 - + - 3 + 1 + ... 12 - - + 9 - ... - 4 = 3 = = = = -6 6 1 = Which n…"
click at [856, 108] on icon "? - 7 + 5 4 - + - 3 + 1 + ... 12 - - + 9 - ... - 4 = 3 = = = = -6 6 1 =" at bounding box center [601, 115] width 528 height 134
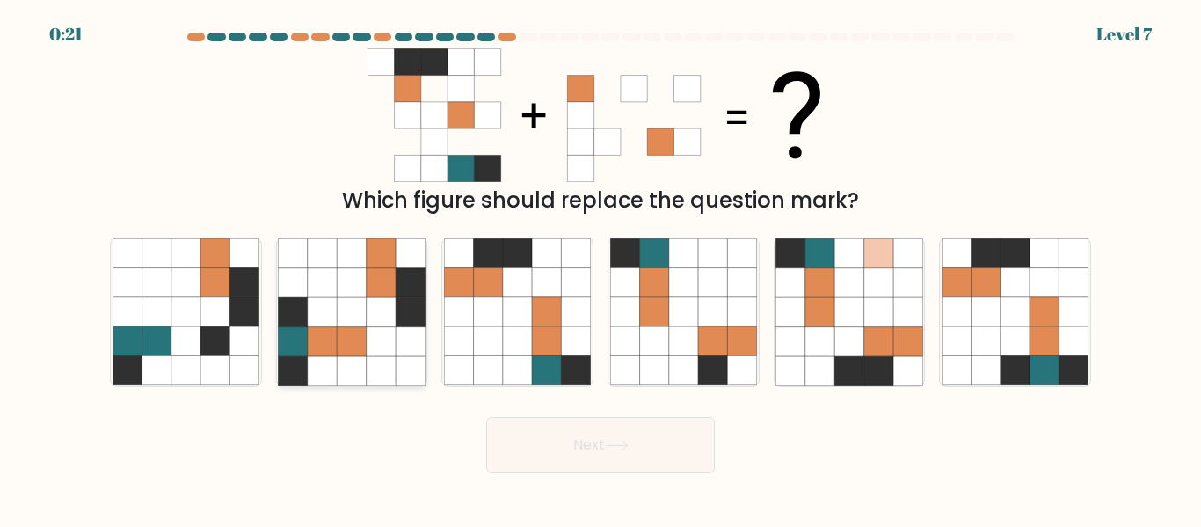
click at [383, 318] on icon at bounding box center [381, 311] width 29 height 29
click at [601, 268] on input "b." at bounding box center [601, 266] width 1 height 4
radio input "true"
click at [244, 332] on icon at bounding box center [244, 341] width 29 height 29
click at [601, 268] on input "a." at bounding box center [601, 266] width 1 height 4
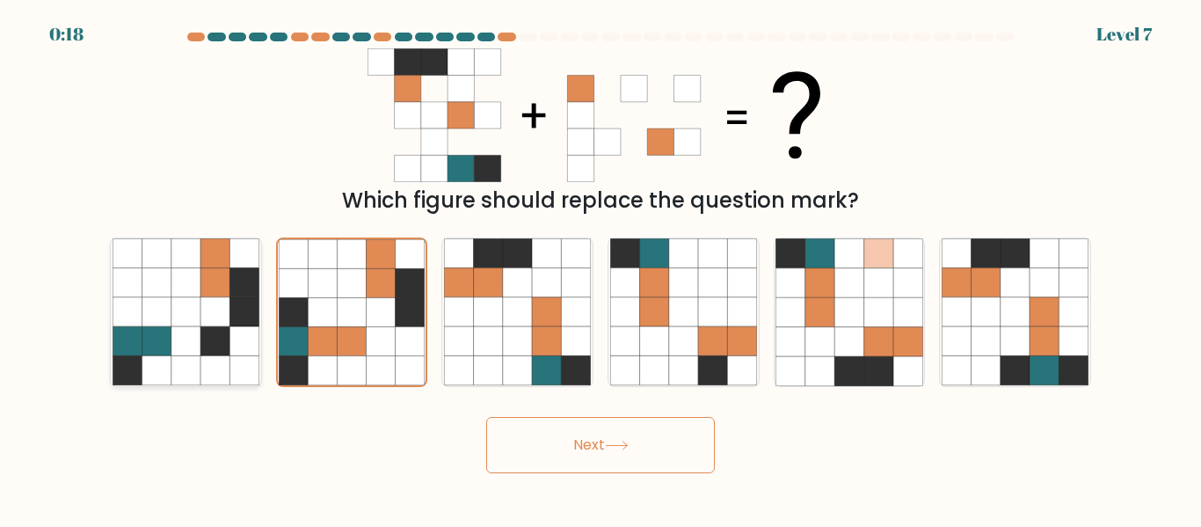
radio input "true"
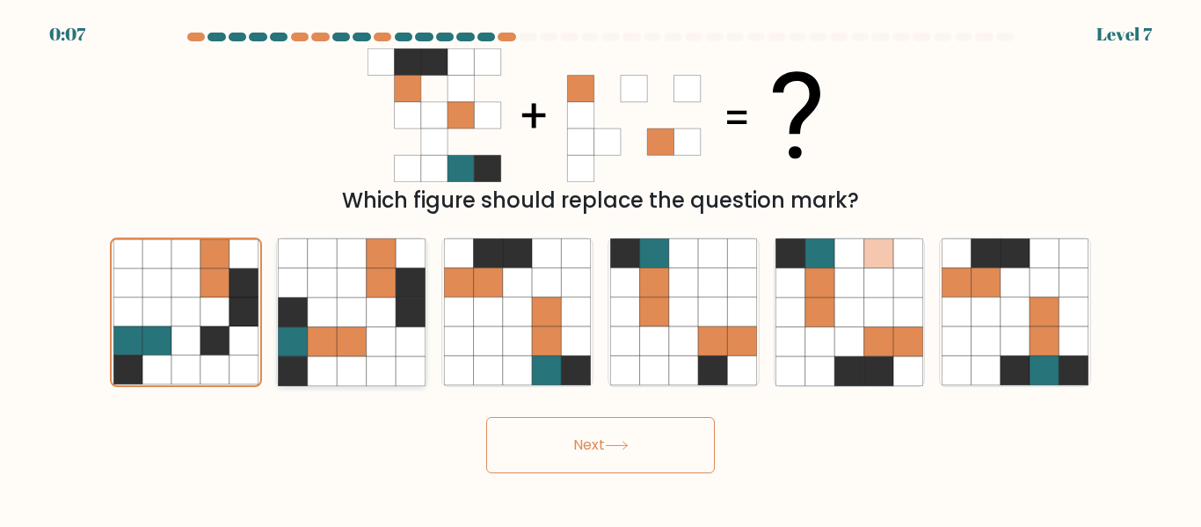
click at [310, 339] on icon at bounding box center [322, 341] width 29 height 29
click at [601, 268] on input "b." at bounding box center [601, 266] width 1 height 4
radio input "true"
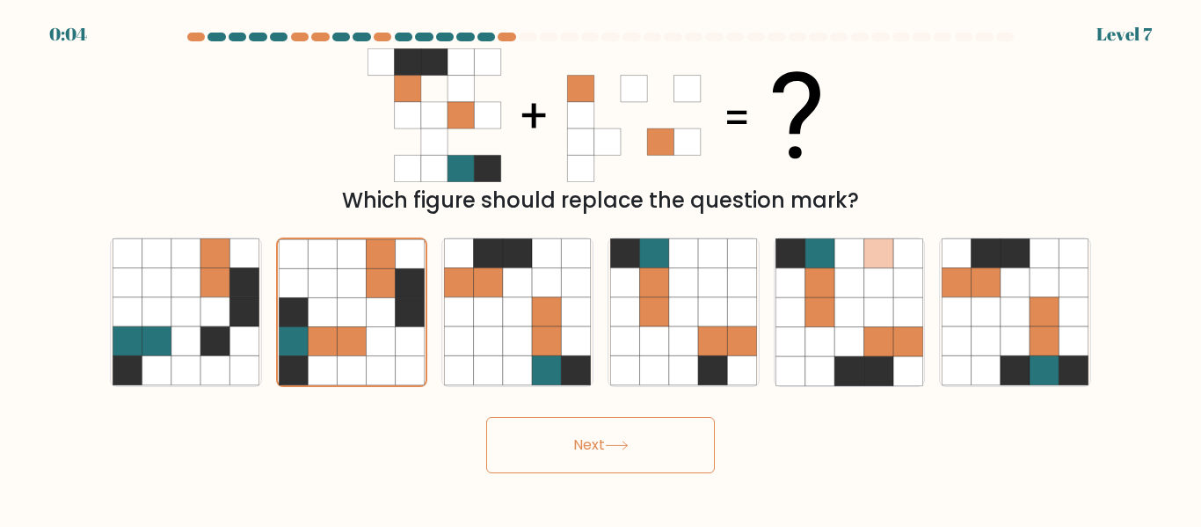
click at [557, 441] on button "Next" at bounding box center [600, 445] width 229 height 56
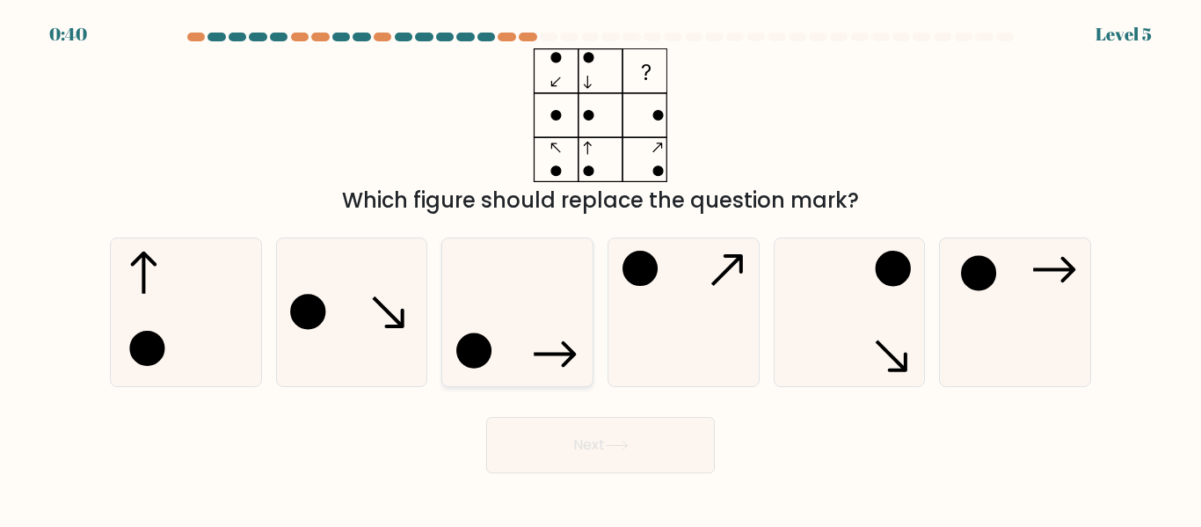
click at [501, 325] on icon at bounding box center [517, 311] width 147 height 147
click at [601, 268] on input "c." at bounding box center [601, 266] width 1 height 4
radio input "true"
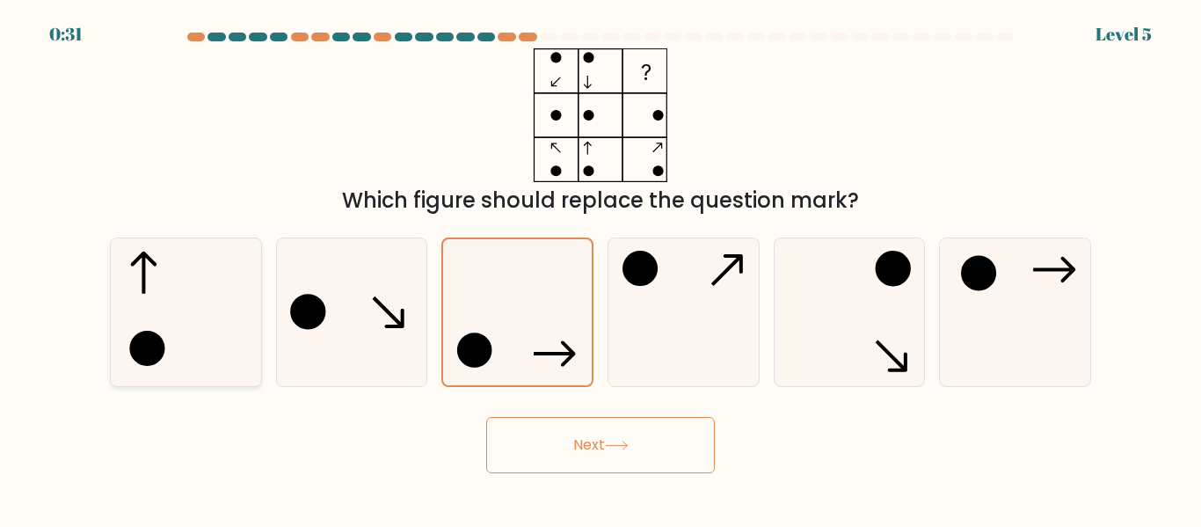
click at [198, 296] on icon at bounding box center [186, 311] width 147 height 147
click at [601, 268] on input "a." at bounding box center [601, 266] width 1 height 4
radio input "true"
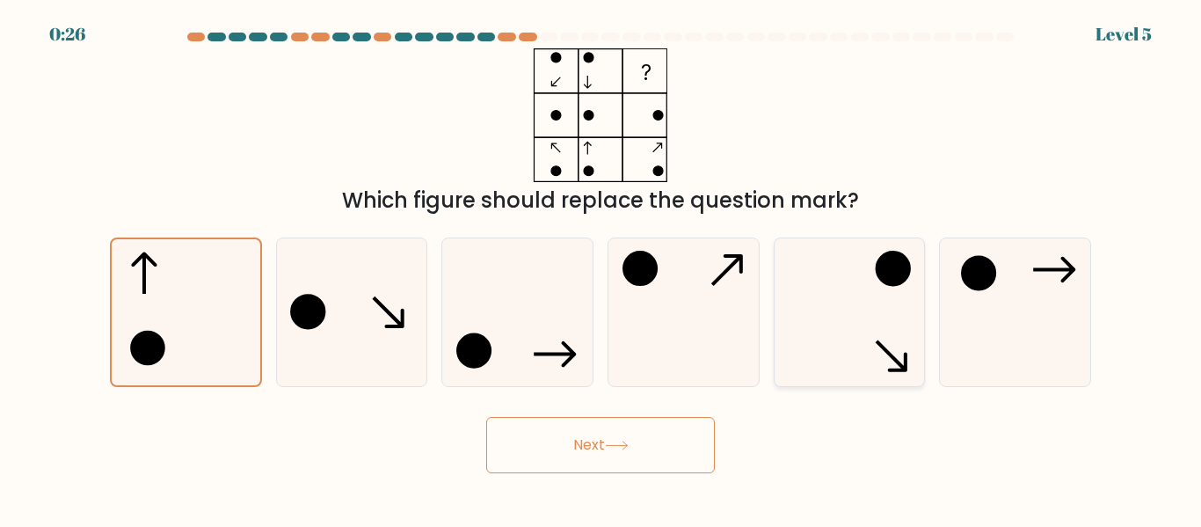
click at [859, 334] on icon at bounding box center [849, 311] width 147 height 147
click at [601, 268] on input "e." at bounding box center [601, 266] width 1 height 4
radio input "true"
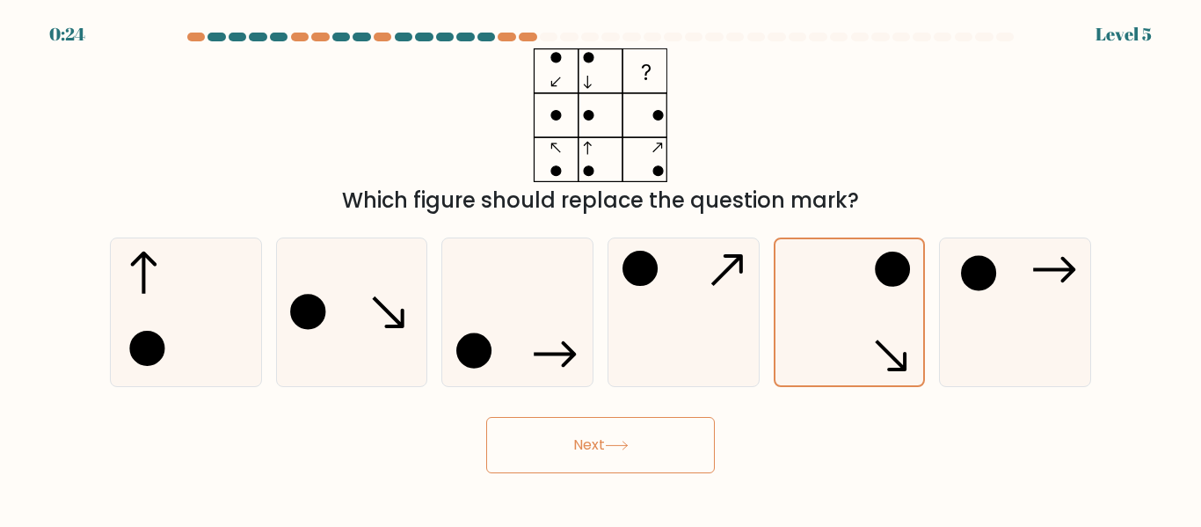
click at [586, 450] on button "Next" at bounding box center [600, 445] width 229 height 56
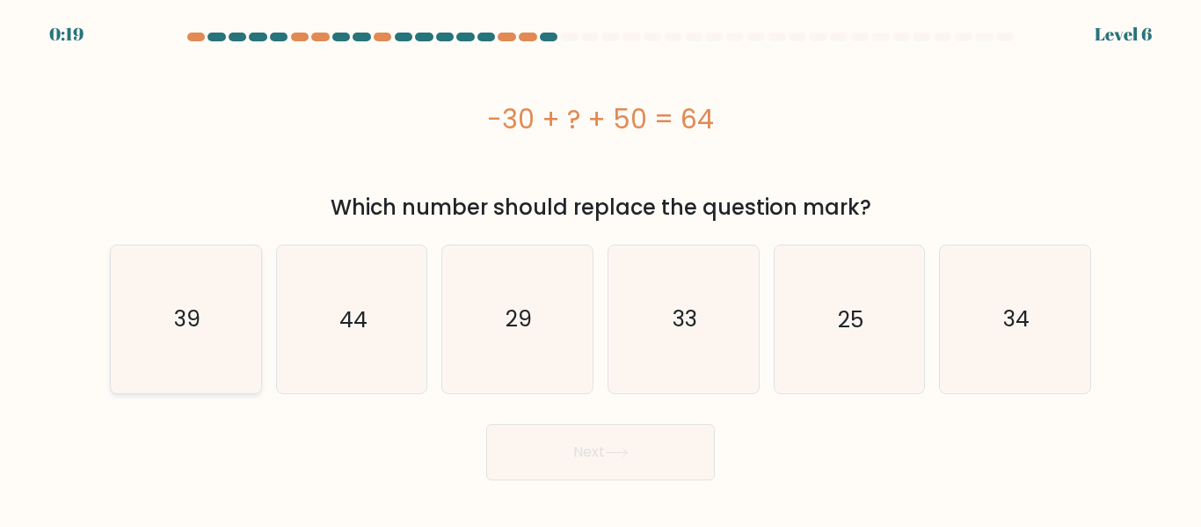
click at [166, 325] on icon "39" at bounding box center [186, 318] width 147 height 147
click at [601, 268] on input "a. 39" at bounding box center [601, 266] width 1 height 4
radio input "true"
click at [571, 449] on button "Next" at bounding box center [600, 452] width 229 height 56
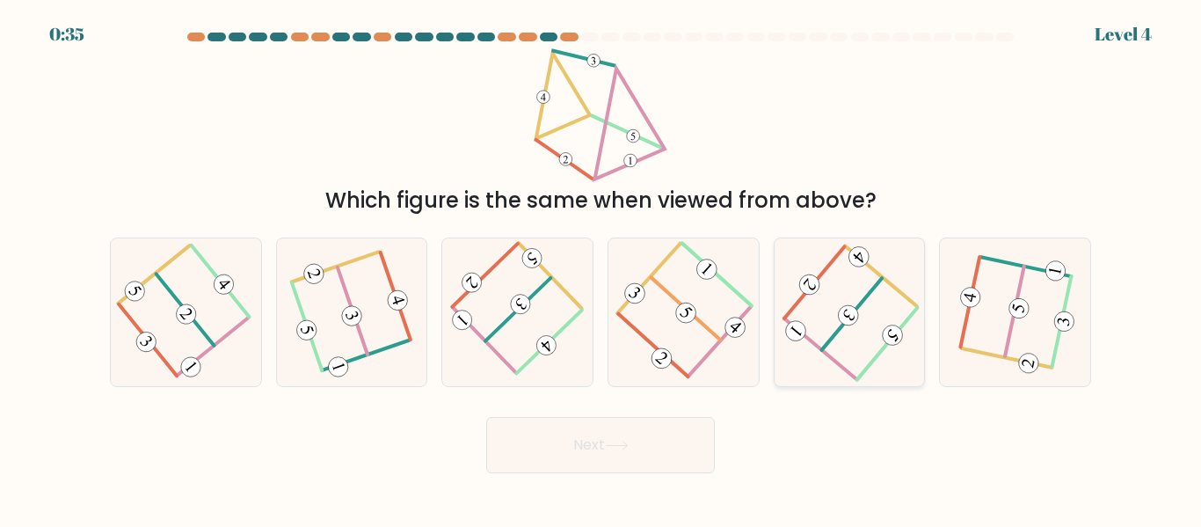
click at [832, 323] on icon at bounding box center [850, 312] width 118 height 118
click at [601, 268] on input "e." at bounding box center [601, 266] width 1 height 4
radio input "true"
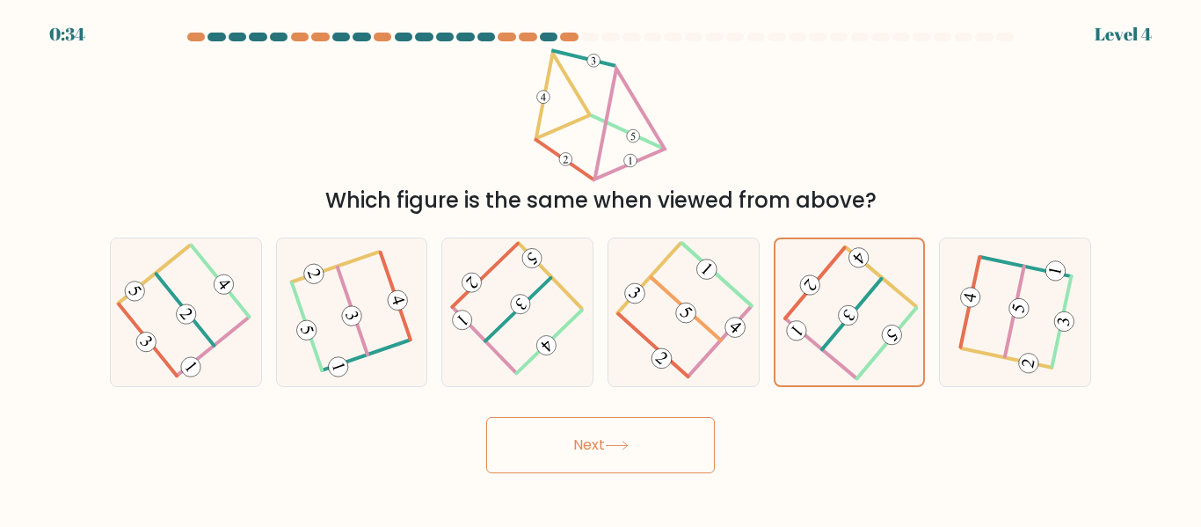
click at [569, 457] on button "Next" at bounding box center [600, 445] width 229 height 56
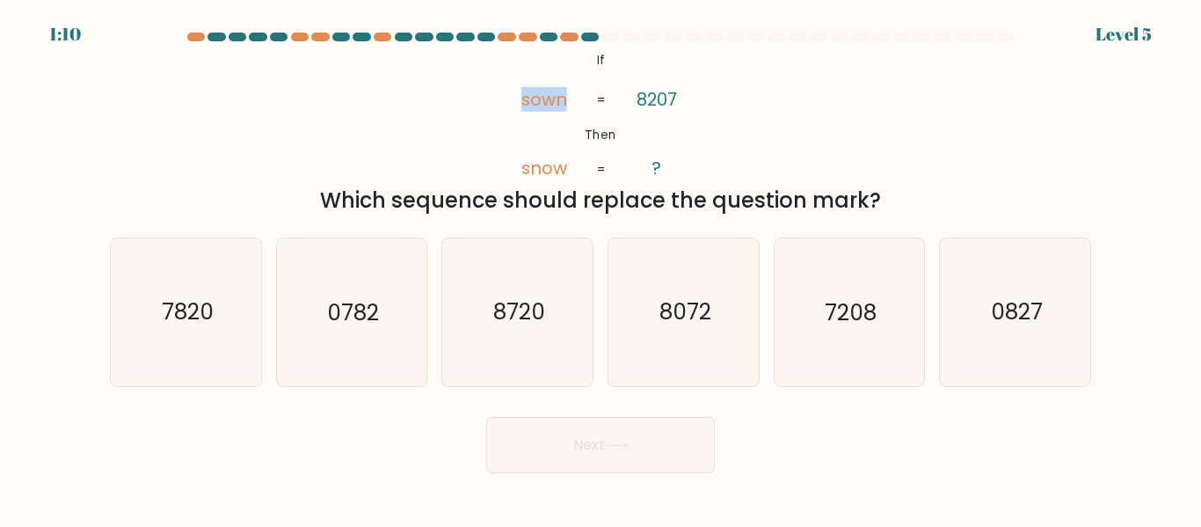
drag, startPoint x: 568, startPoint y: 60, endPoint x: 628, endPoint y: 157, distance: 113.7
click at [628, 157] on icon "@import url('https://fonts.googleapis.com/css?family=Abril+Fatface:400,100,100i…" at bounding box center [600, 115] width 217 height 134
drag, startPoint x: 603, startPoint y: 49, endPoint x: 900, endPoint y: 195, distance: 330.3
click at [900, 195] on div "@import url('https://fonts.googleapis.com/css?family=Abril+Fatface:400,100,100i…" at bounding box center [600, 132] width 1002 height 168
copy div "Then sown snow 8207 ? = = Which sequence should replace the question mark?"
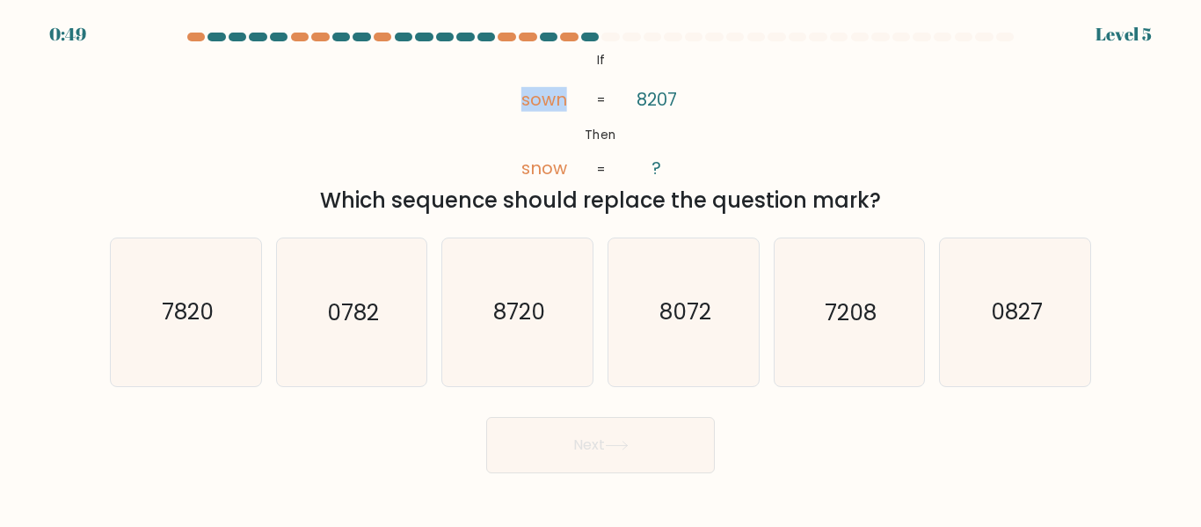
click at [880, 85] on div "@import url('https://fonts.googleapis.com/css?family=Abril+Fatface:400,100,100i…" at bounding box center [600, 132] width 1002 height 168
click at [716, 332] on icon "8072" at bounding box center [683, 311] width 147 height 147
click at [601, 268] on input "d. 8072" at bounding box center [601, 266] width 1 height 4
radio input "true"
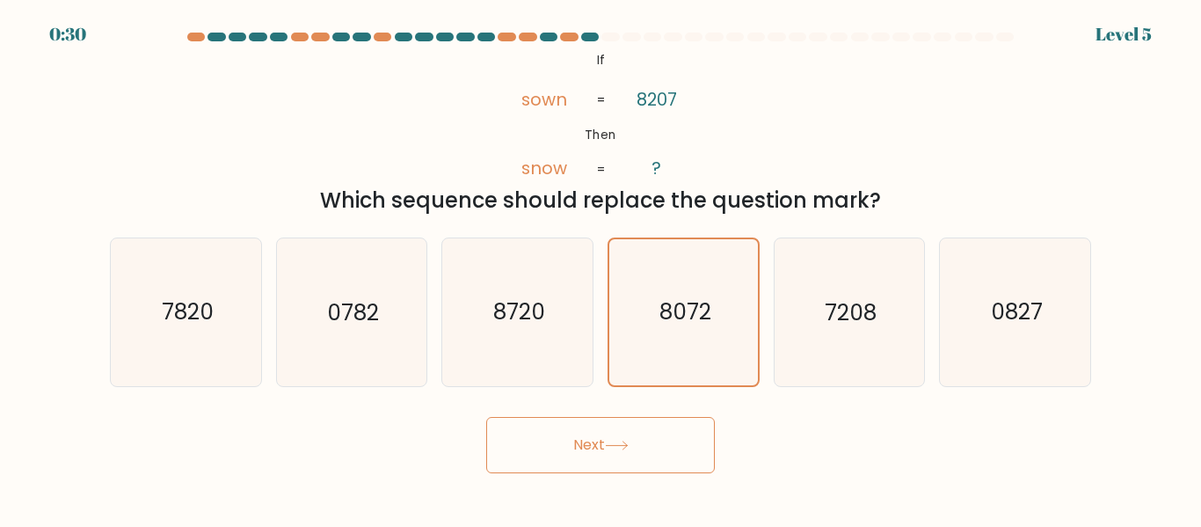
click at [590, 452] on button "Next" at bounding box center [600, 445] width 229 height 56
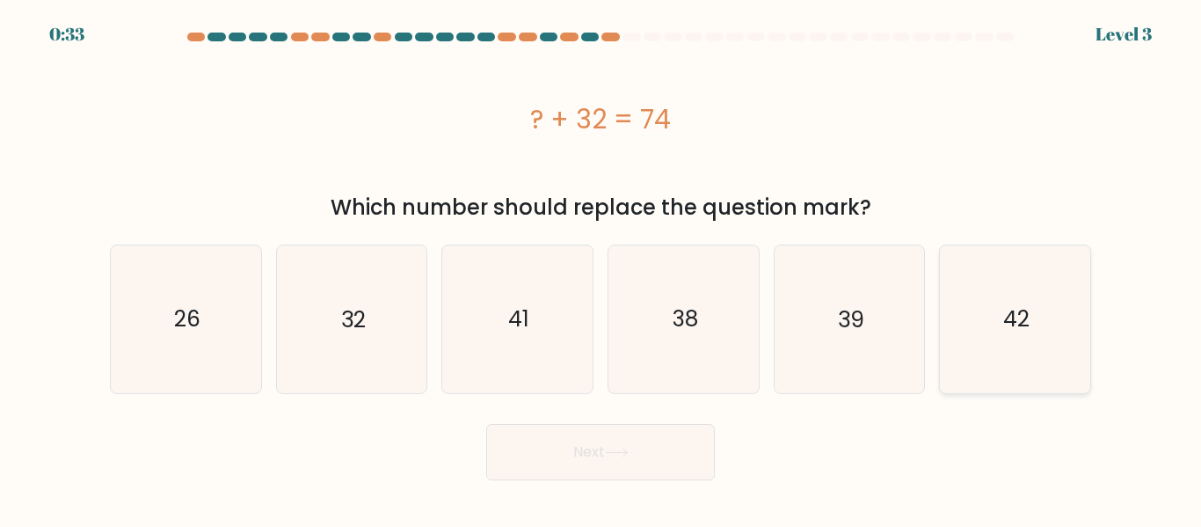
click at [1013, 321] on text "42" at bounding box center [1016, 318] width 26 height 31
click at [601, 268] on input "f. 42" at bounding box center [601, 266] width 1 height 4
radio input "true"
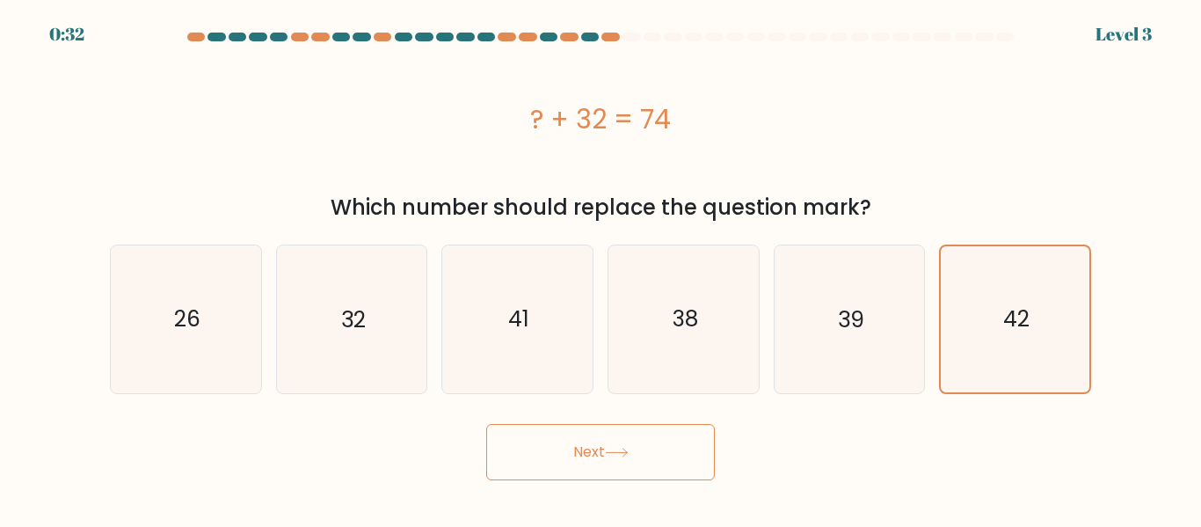
click at [569, 462] on button "Next" at bounding box center [600, 452] width 229 height 56
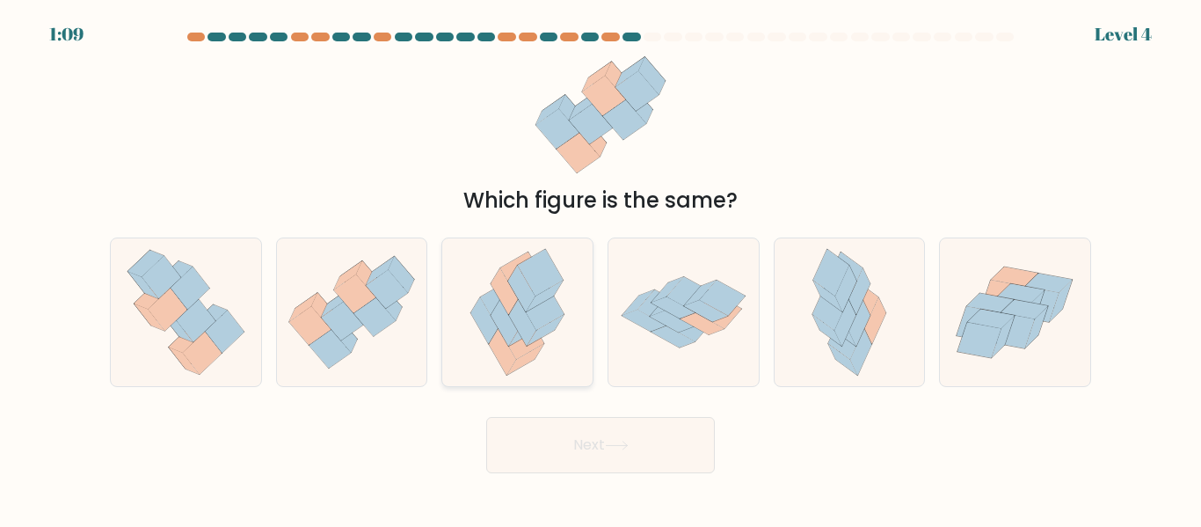
click at [522, 332] on icon at bounding box center [522, 323] width 27 height 47
click at [601, 268] on input "c." at bounding box center [601, 266] width 1 height 4
radio input "true"
click at [574, 442] on button "Next" at bounding box center [600, 445] width 229 height 56
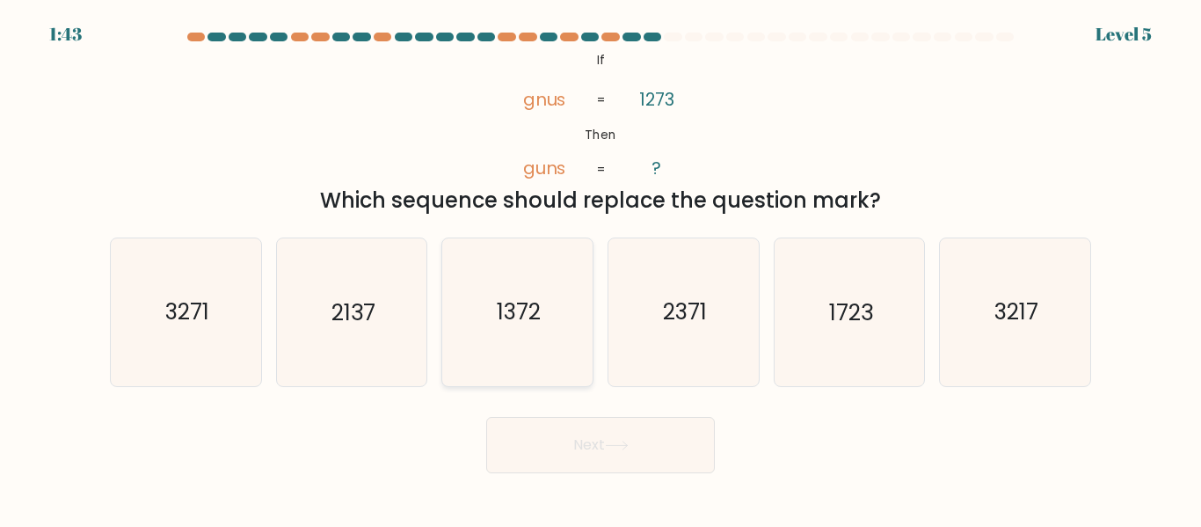
click at [501, 332] on icon "1372" at bounding box center [517, 311] width 147 height 147
click at [601, 268] on input "c. 1372" at bounding box center [601, 266] width 1 height 4
radio input "true"
click at [578, 453] on button "Next" at bounding box center [600, 445] width 229 height 56
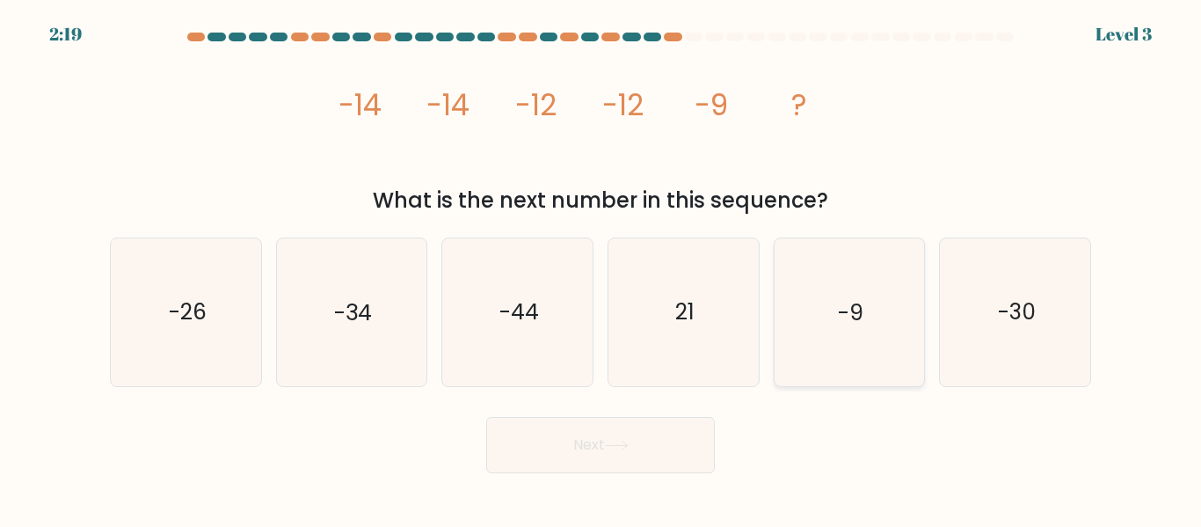
click at [896, 319] on icon "-9" at bounding box center [849, 311] width 147 height 147
click at [601, 268] on input "e. -9" at bounding box center [601, 266] width 1 height 4
radio input "true"
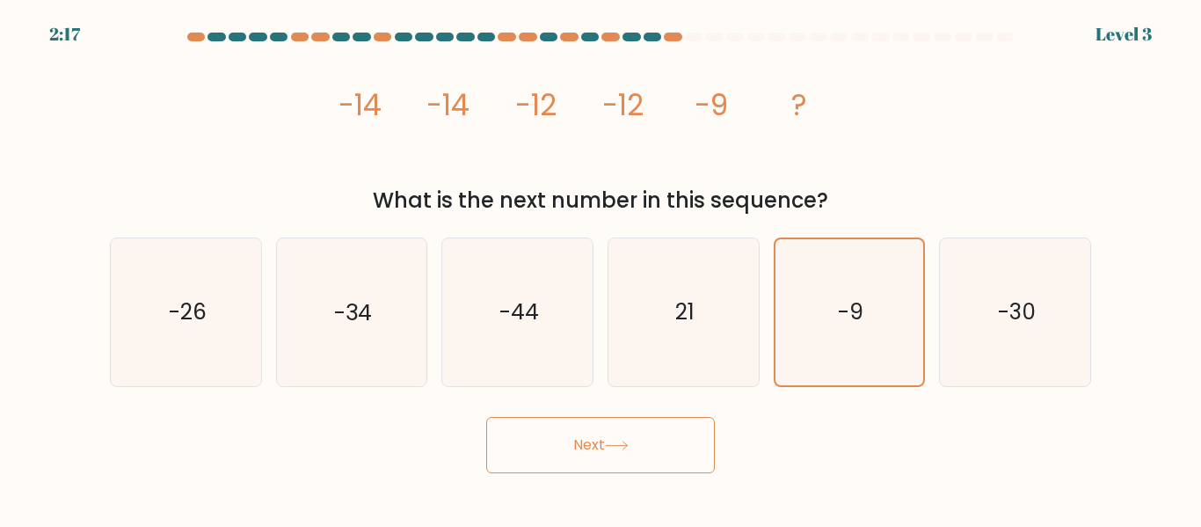
click at [575, 448] on button "Next" at bounding box center [600, 445] width 229 height 56
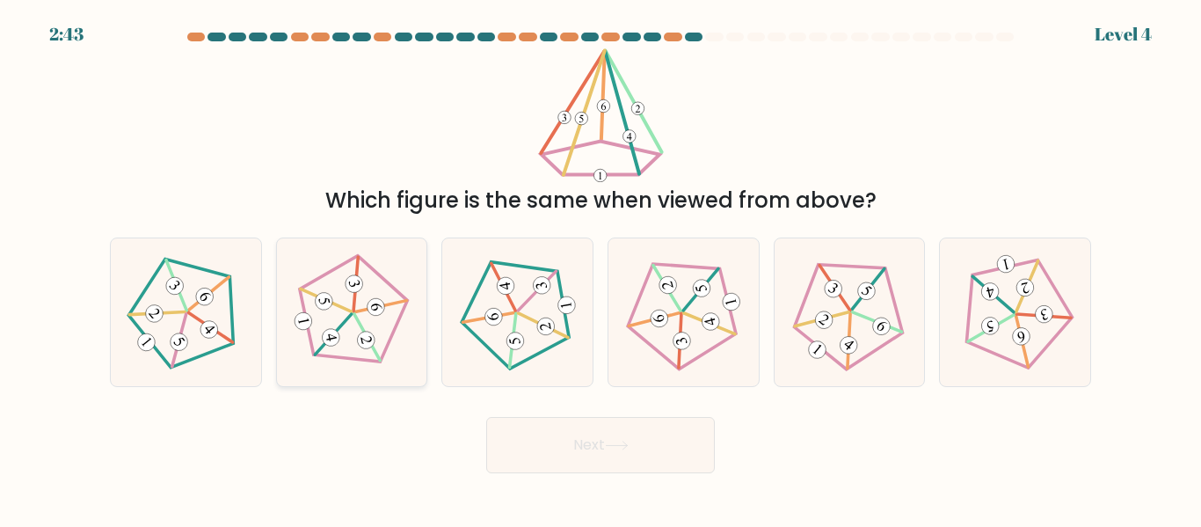
click at [317, 315] on icon at bounding box center [352, 312] width 118 height 118
click at [601, 268] on input "b." at bounding box center [601, 266] width 1 height 4
radio input "true"
click at [574, 445] on button "Next" at bounding box center [600, 445] width 229 height 56
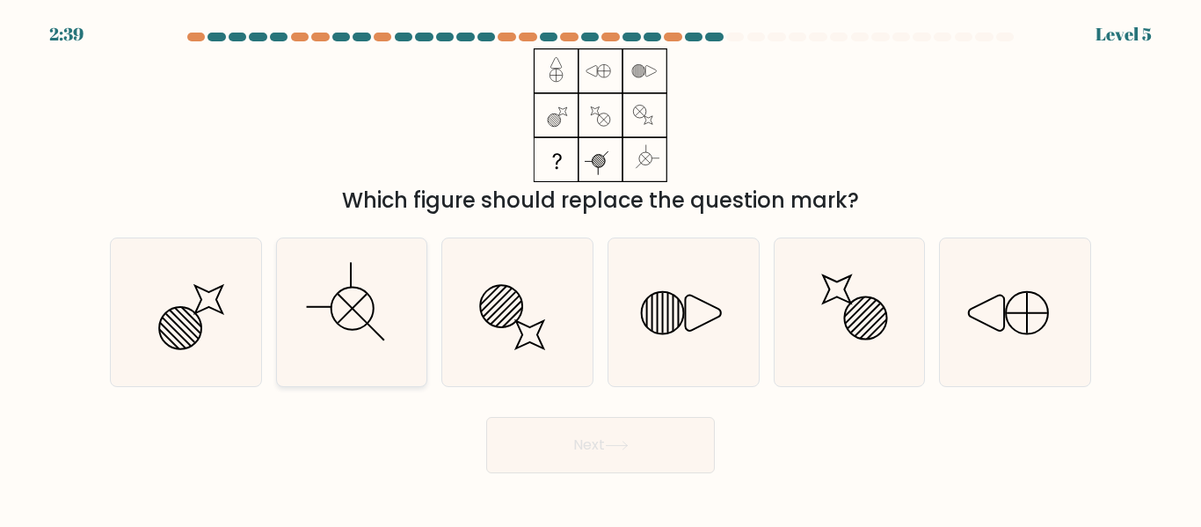
click at [341, 330] on icon at bounding box center [351, 311] width 147 height 147
click at [601, 268] on input "b." at bounding box center [601, 266] width 1 height 4
radio input "true"
click at [598, 446] on button "Next" at bounding box center [600, 445] width 229 height 56
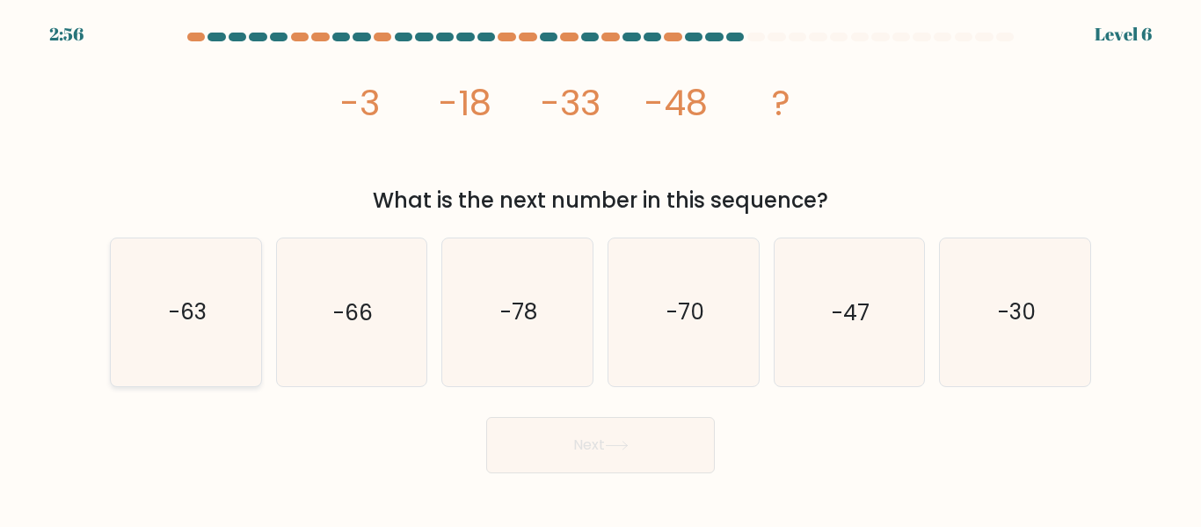
click at [198, 288] on icon "-63" at bounding box center [186, 311] width 147 height 147
click at [601, 268] on input "a. -63" at bounding box center [601, 266] width 1 height 4
radio input "true"
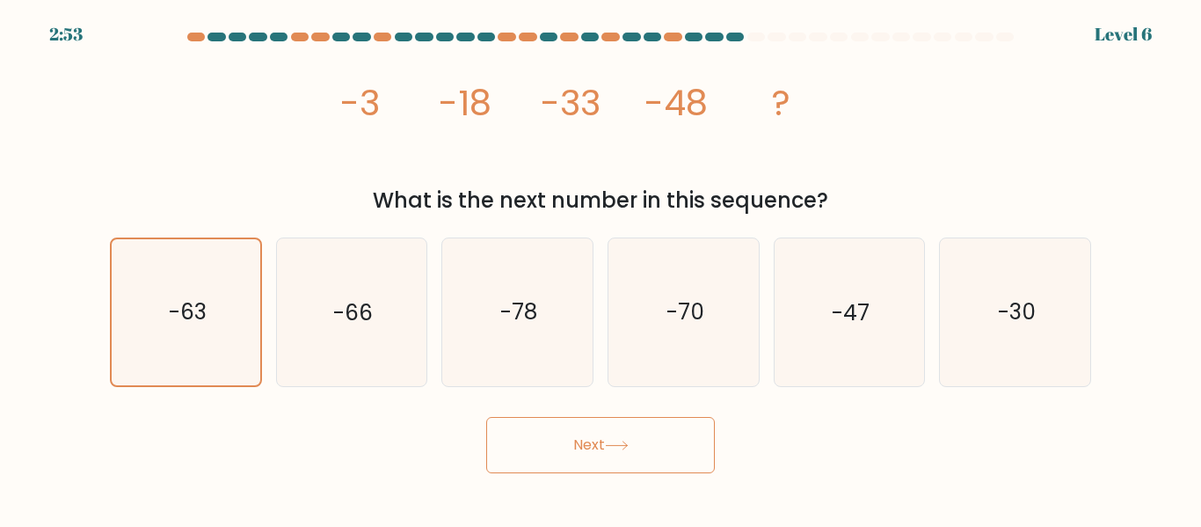
click at [607, 442] on button "Next" at bounding box center [600, 445] width 229 height 56
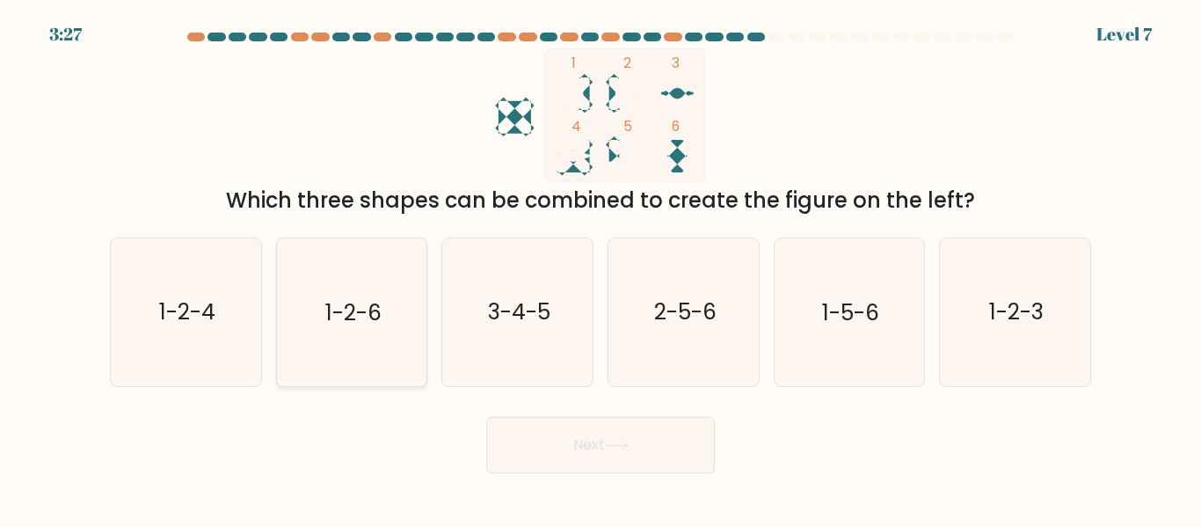
click at [379, 310] on text "1-2-6" at bounding box center [353, 312] width 56 height 31
click at [601, 268] on input "b. 1-2-6" at bounding box center [601, 266] width 1 height 4
radio input "true"
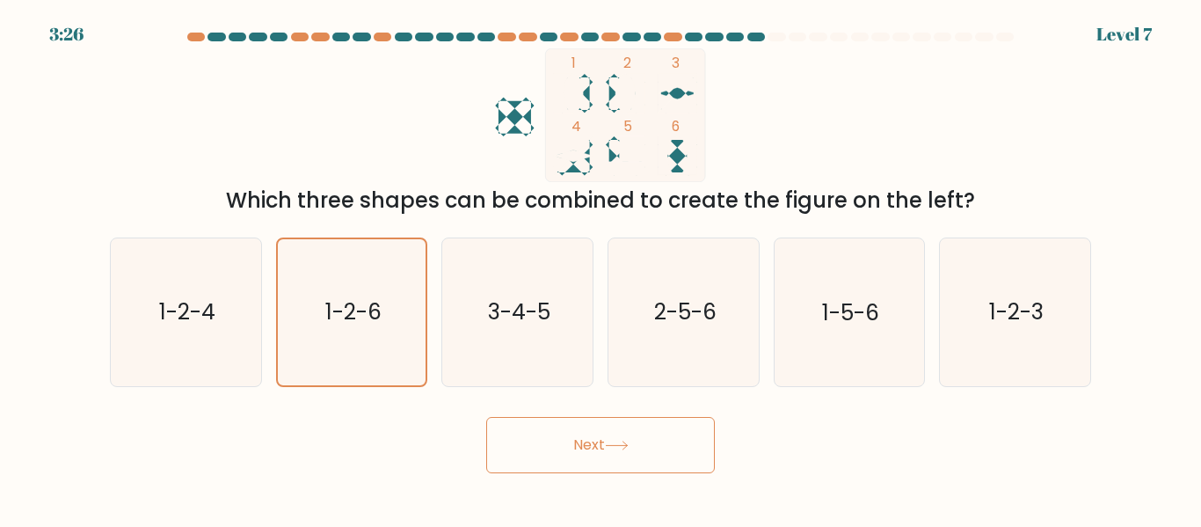
click at [569, 445] on button "Next" at bounding box center [600, 445] width 229 height 56
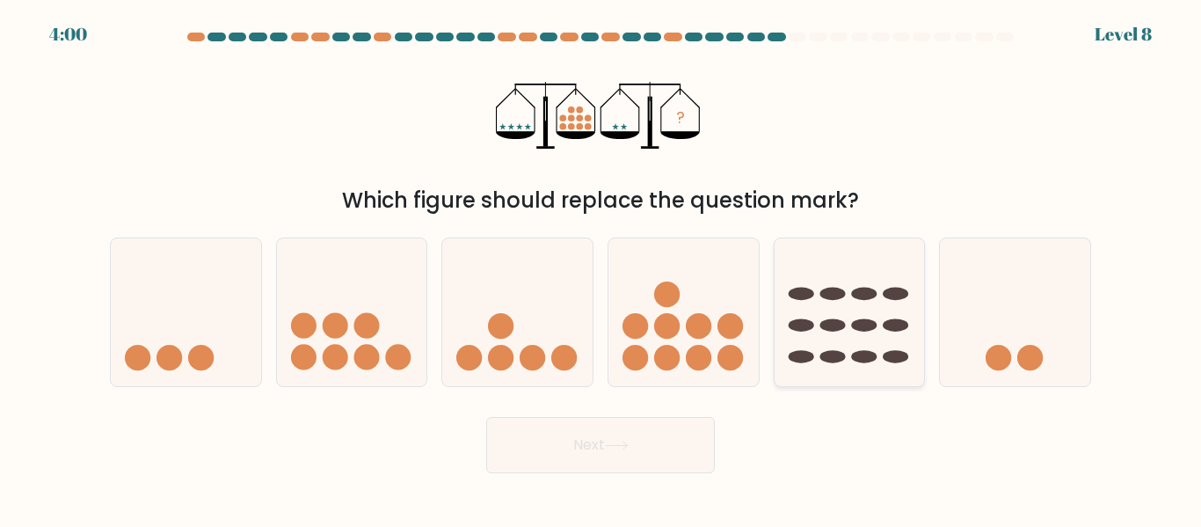
click at [841, 349] on icon at bounding box center [850, 312] width 150 height 124
click at [601, 268] on input "e." at bounding box center [601, 266] width 1 height 4
radio input "true"
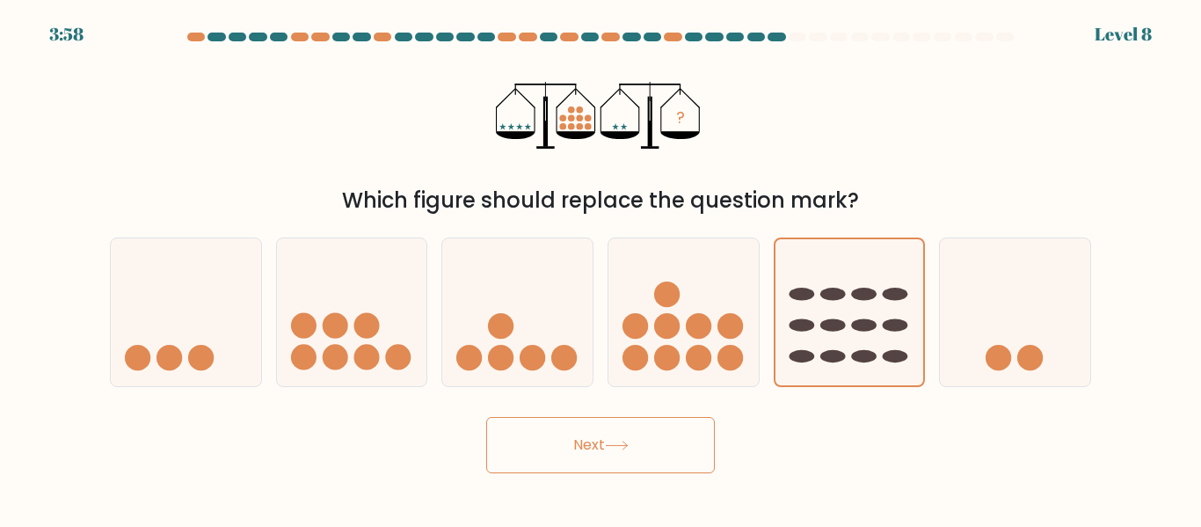
click at [589, 445] on button "Next" at bounding box center [600, 445] width 229 height 56
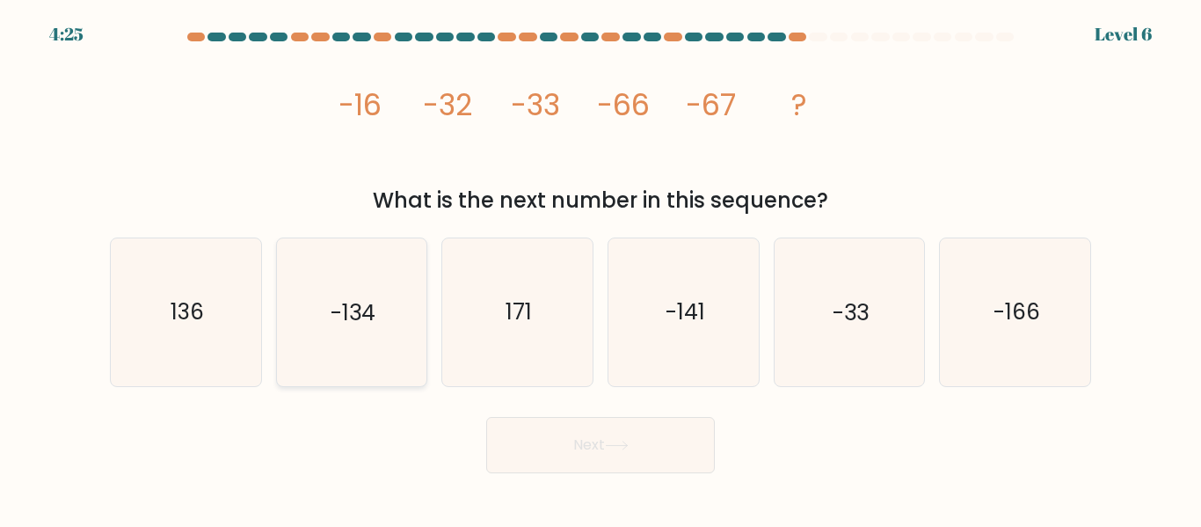
click at [371, 372] on icon "-134" at bounding box center [351, 311] width 147 height 147
click at [601, 268] on input "b. -134" at bounding box center [601, 266] width 1 height 4
radio input "true"
click at [599, 450] on button "Next" at bounding box center [600, 445] width 229 height 56
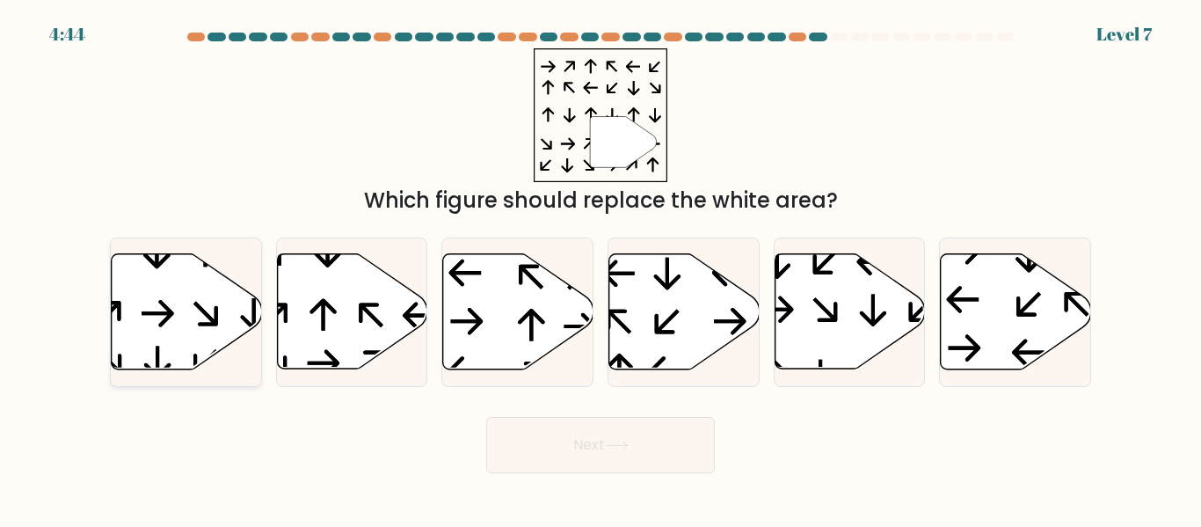
click at [162, 309] on icon at bounding box center [187, 311] width 150 height 115
click at [601, 268] on input "a." at bounding box center [601, 266] width 1 height 4
radio input "true"
click at [579, 435] on button "Next" at bounding box center [600, 445] width 229 height 56
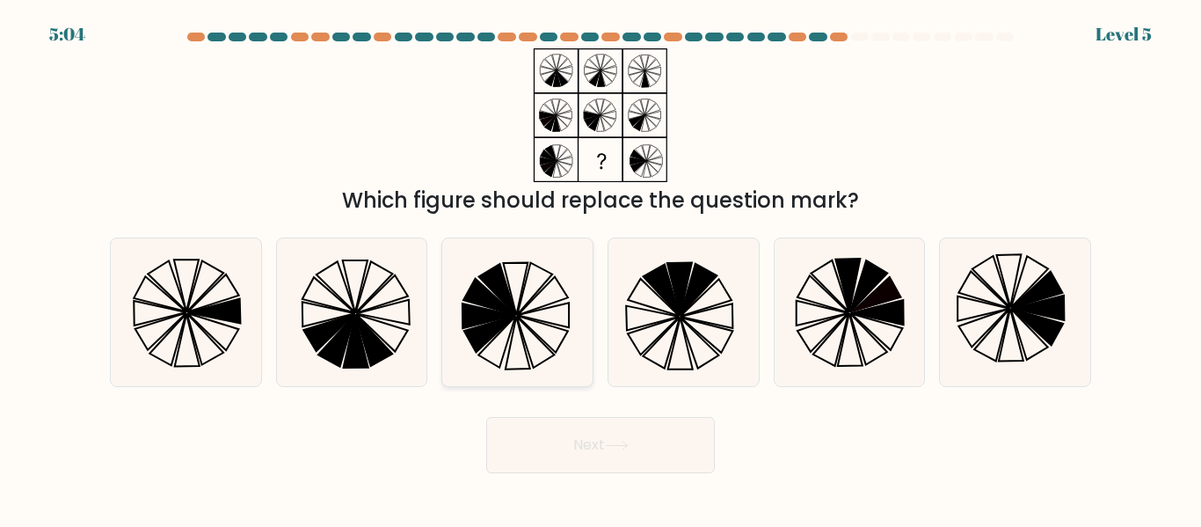
click at [519, 283] on icon at bounding box center [517, 311] width 147 height 147
click at [601, 268] on input "c." at bounding box center [601, 266] width 1 height 4
radio input "true"
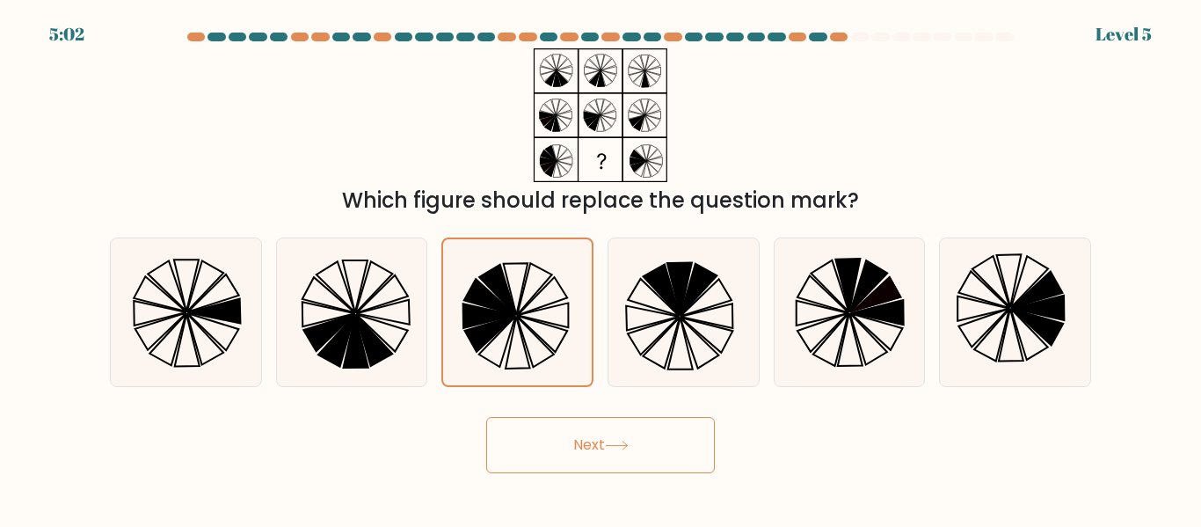
click at [620, 447] on icon at bounding box center [617, 446] width 24 height 10
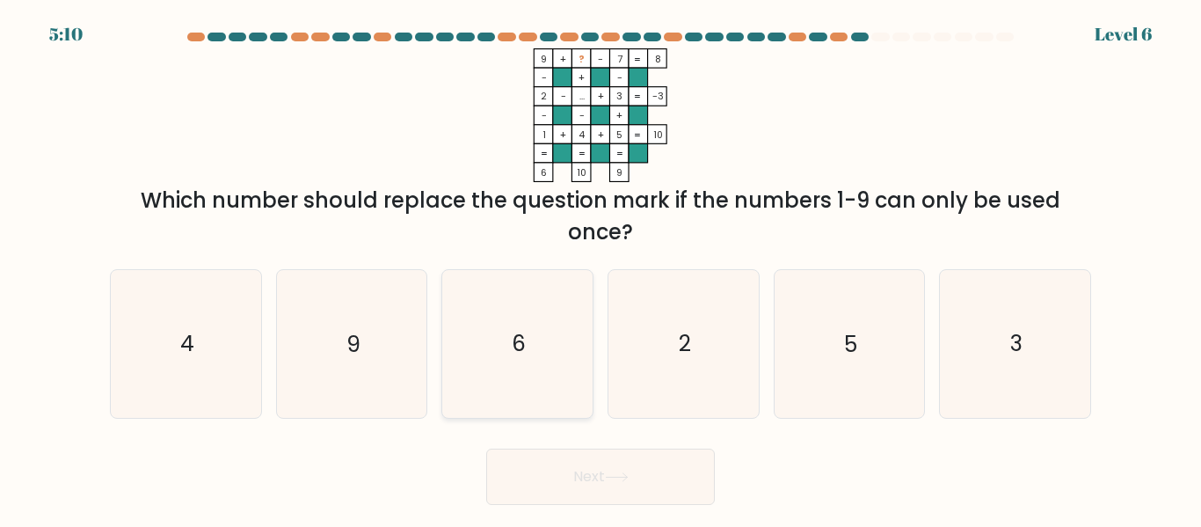
click at [537, 338] on icon "6" at bounding box center [517, 343] width 147 height 147
click at [601, 268] on input "c. 6" at bounding box center [601, 266] width 1 height 4
radio input "true"
click at [597, 484] on button "Next" at bounding box center [600, 476] width 229 height 56
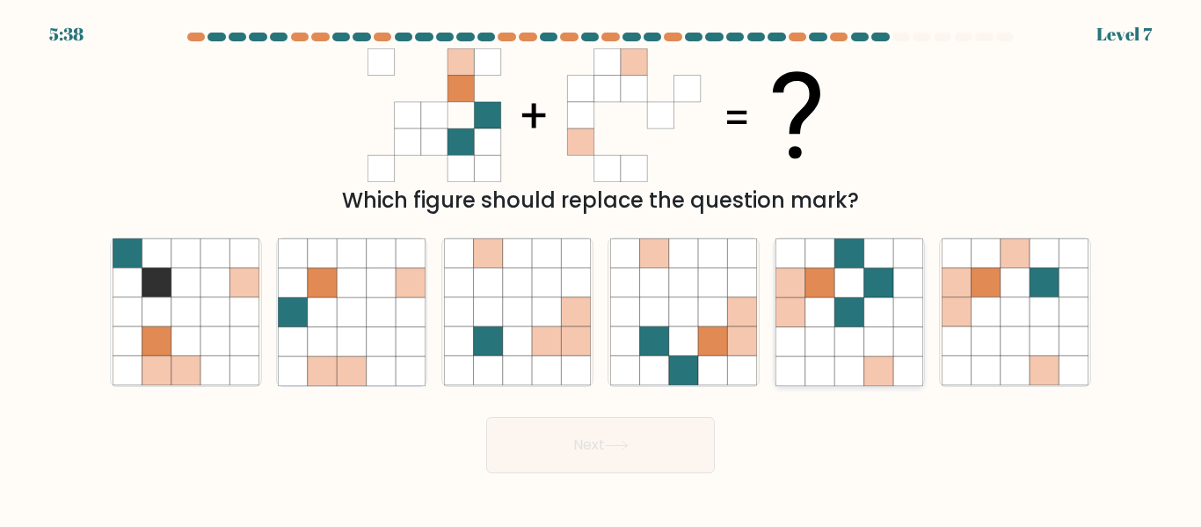
click at [842, 308] on icon at bounding box center [849, 311] width 29 height 29
click at [601, 268] on input "e." at bounding box center [601, 266] width 1 height 4
radio input "true"
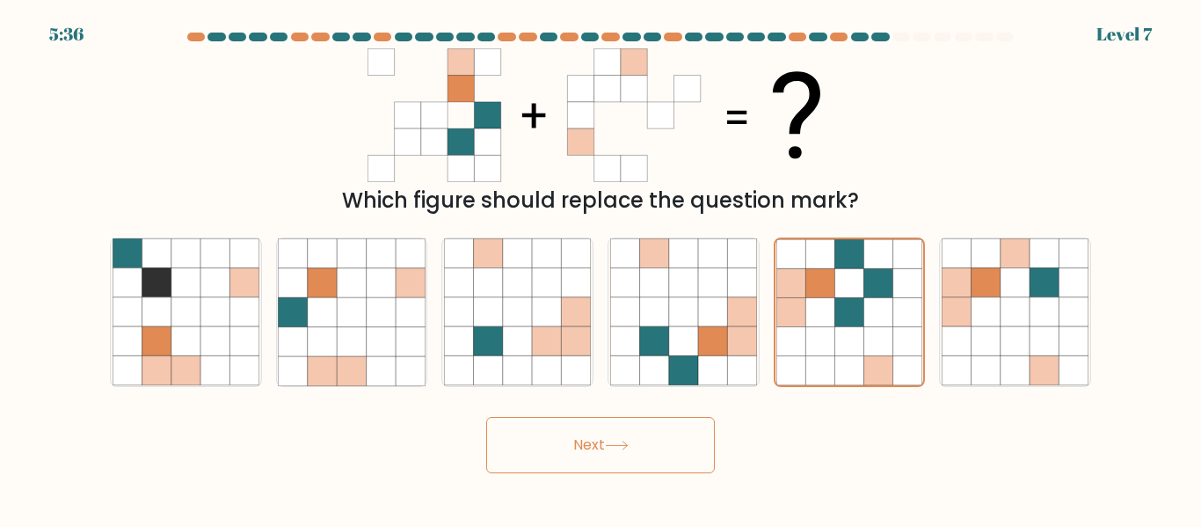
click at [599, 443] on button "Next" at bounding box center [600, 445] width 229 height 56
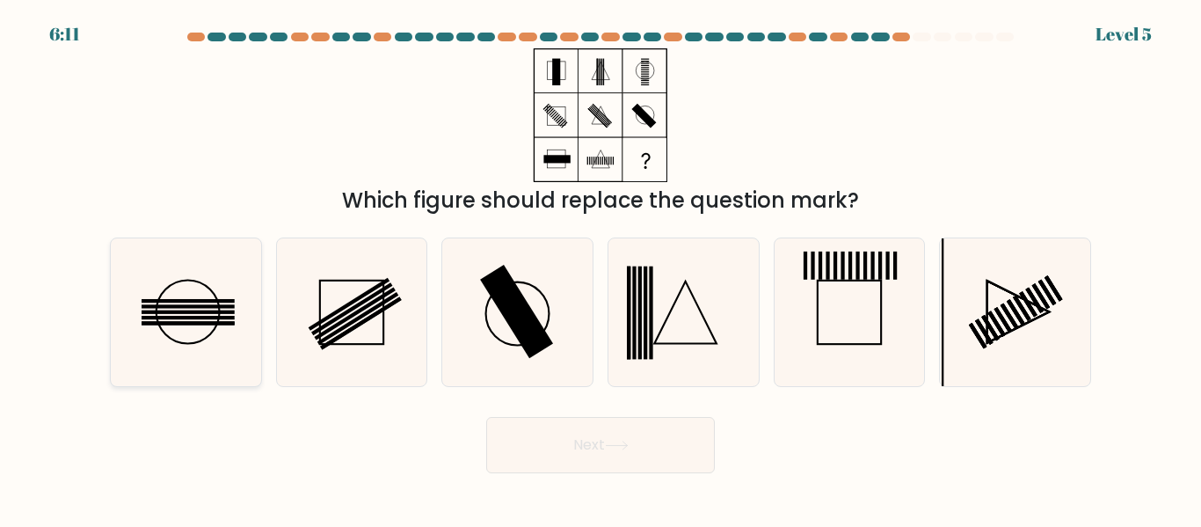
click at [161, 317] on rect at bounding box center [188, 319] width 93 height 4
click at [601, 268] on input "a." at bounding box center [601, 266] width 1 height 4
radio input "true"
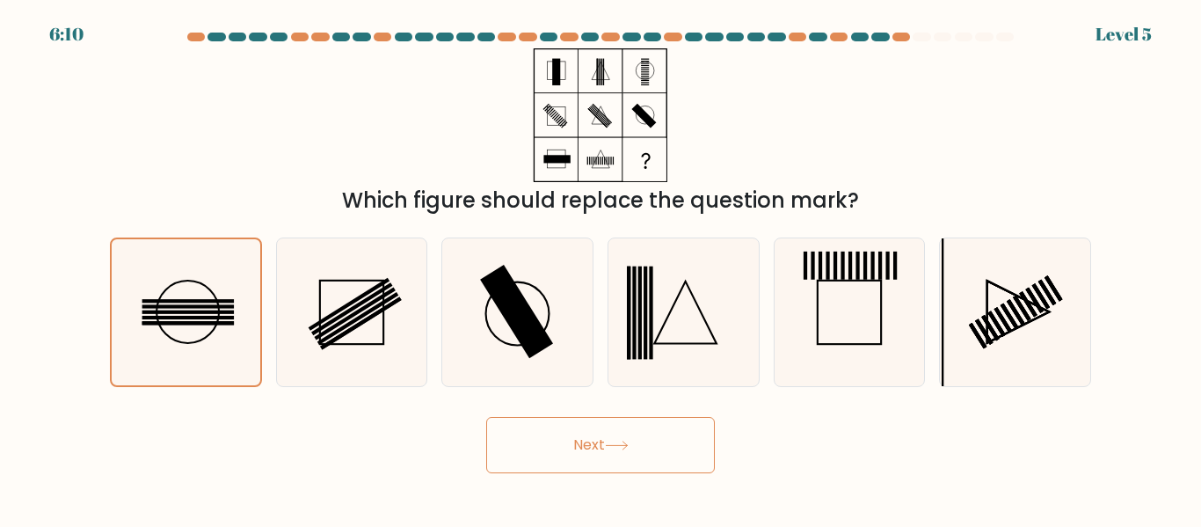
click at [575, 463] on button "Next" at bounding box center [600, 445] width 229 height 56
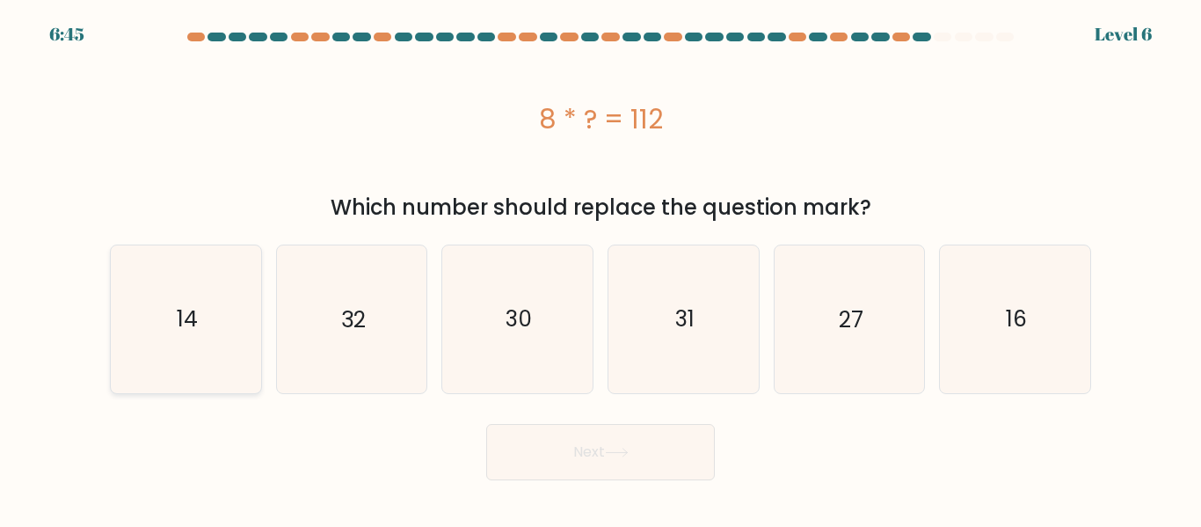
click at [193, 365] on icon "14" at bounding box center [186, 318] width 147 height 147
click at [601, 268] on input "a. 14" at bounding box center [601, 266] width 1 height 4
radio input "true"
click at [577, 459] on button "Next" at bounding box center [600, 452] width 229 height 56
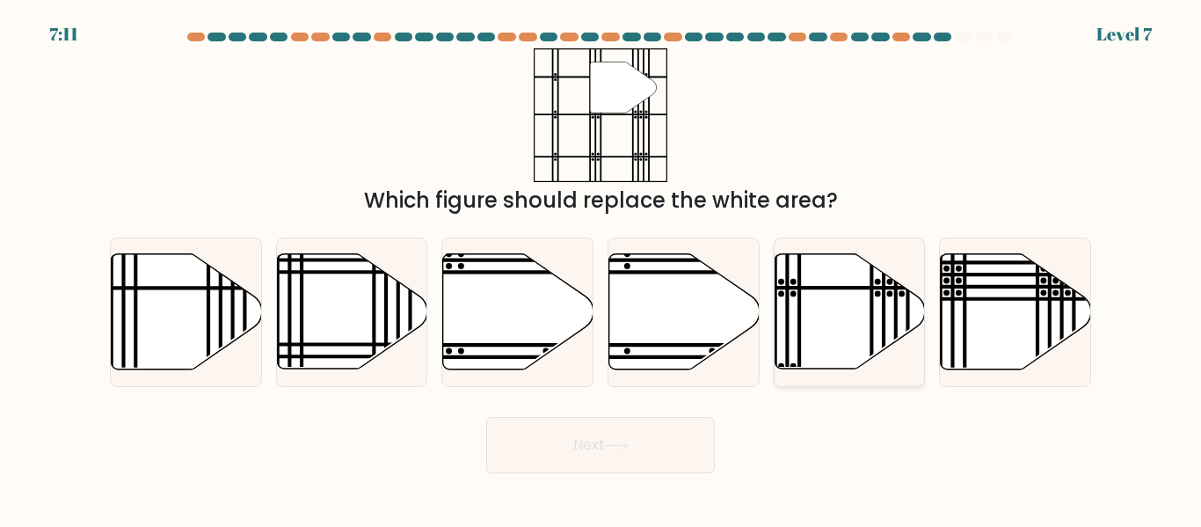
click at [839, 317] on icon at bounding box center [850, 311] width 150 height 115
click at [601, 268] on input "e." at bounding box center [601, 266] width 1 height 4
radio input "true"
click at [579, 441] on button "Next" at bounding box center [600, 445] width 229 height 56
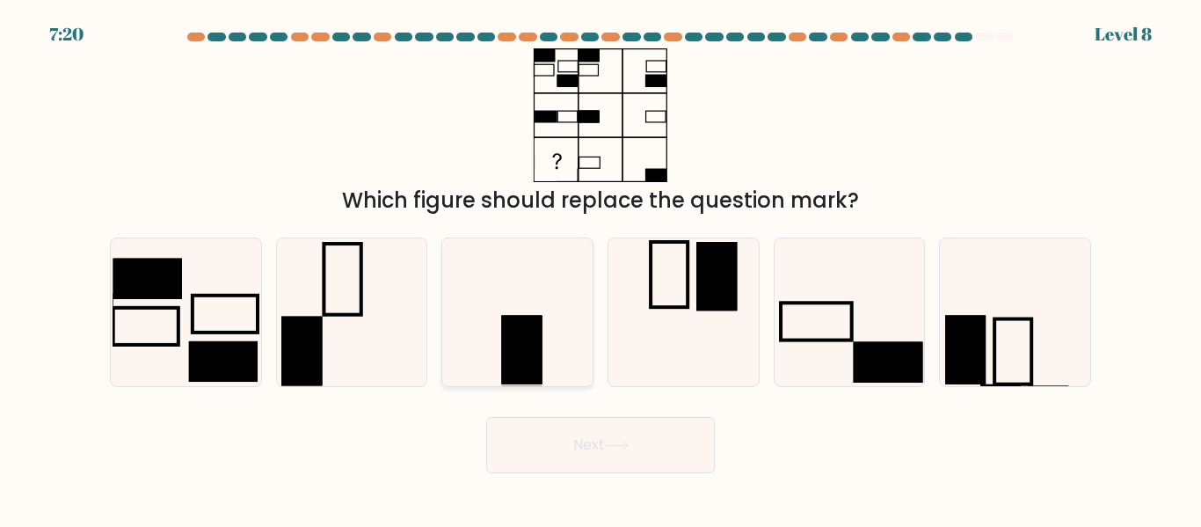
click at [532, 290] on icon at bounding box center [517, 311] width 147 height 147
click at [601, 268] on input "c." at bounding box center [601, 266] width 1 height 4
radio input "true"
click at [623, 458] on button "Next" at bounding box center [600, 445] width 229 height 56
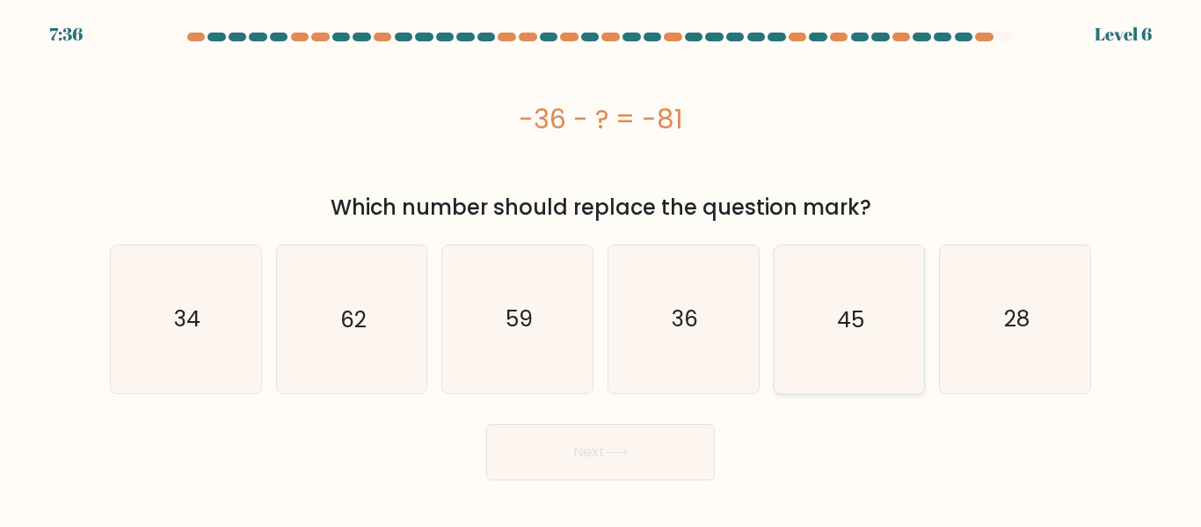
click at [902, 335] on icon "45" at bounding box center [849, 318] width 147 height 147
click at [601, 268] on input "e. 45" at bounding box center [601, 266] width 1 height 4
radio input "true"
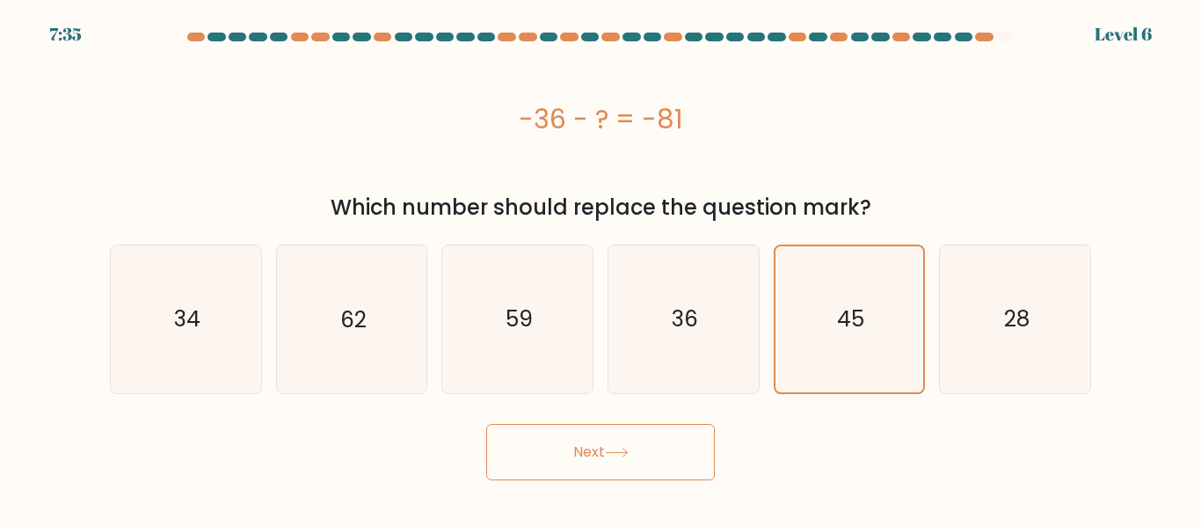
click at [587, 455] on button "Next" at bounding box center [600, 452] width 229 height 56
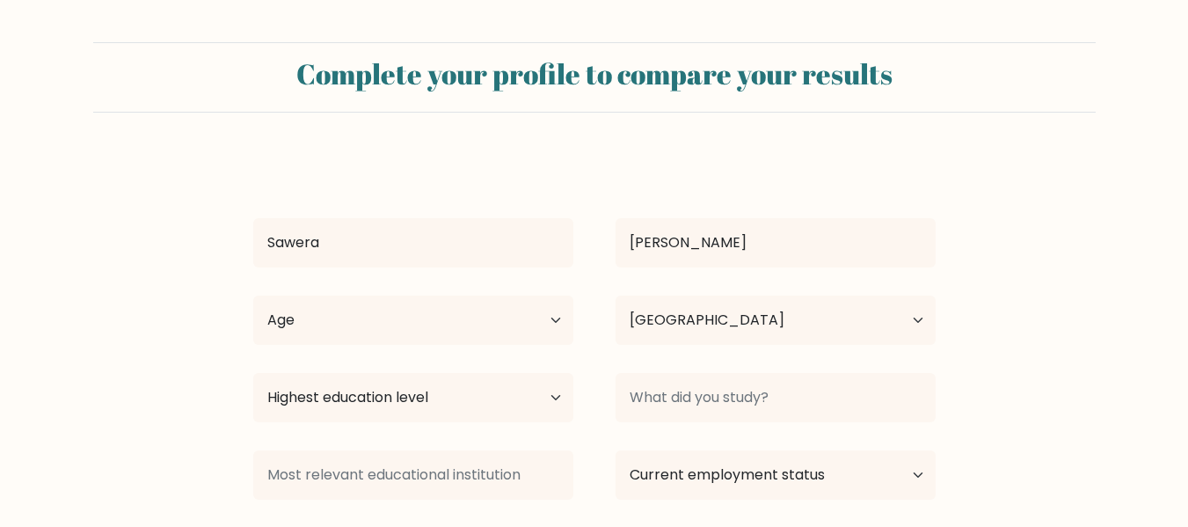
select select "ID"
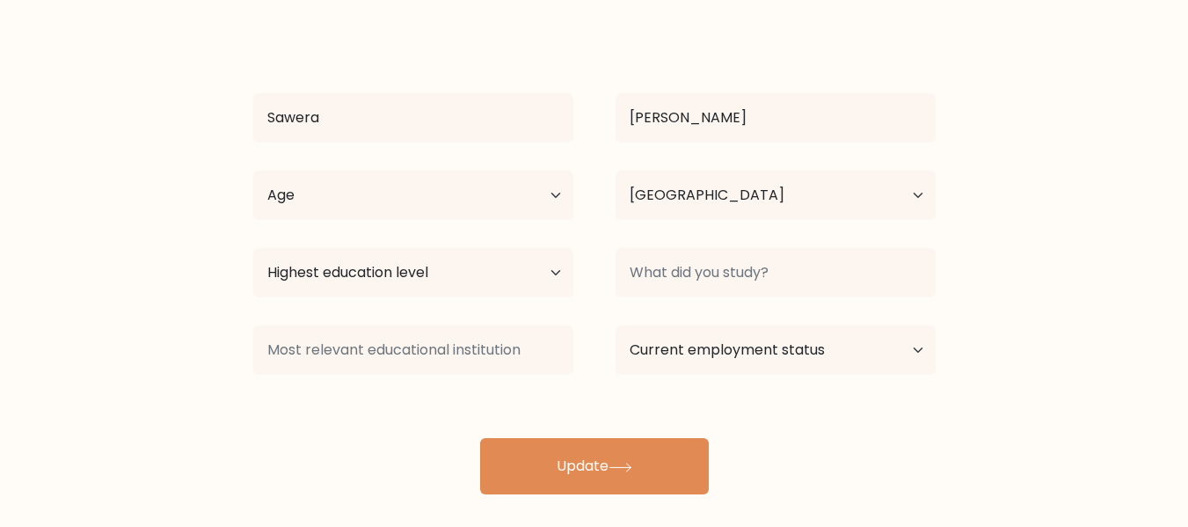
scroll to position [140, 0]
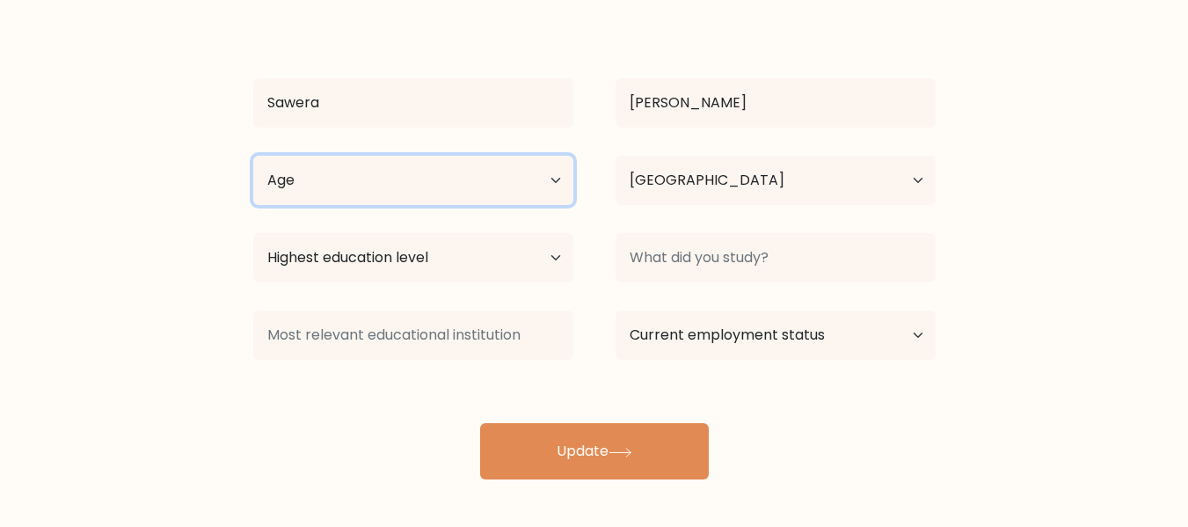
click at [549, 182] on select "Age Under 18 years old 18-24 years old 25-34 years old 35-44 years old 45-54 ye…" at bounding box center [413, 180] width 320 height 49
select select "18_24"
click at [253, 156] on select "Age Under 18 years old 18-24 years old 25-34 years old 35-44 years old 45-54 ye…" at bounding box center [413, 180] width 320 height 49
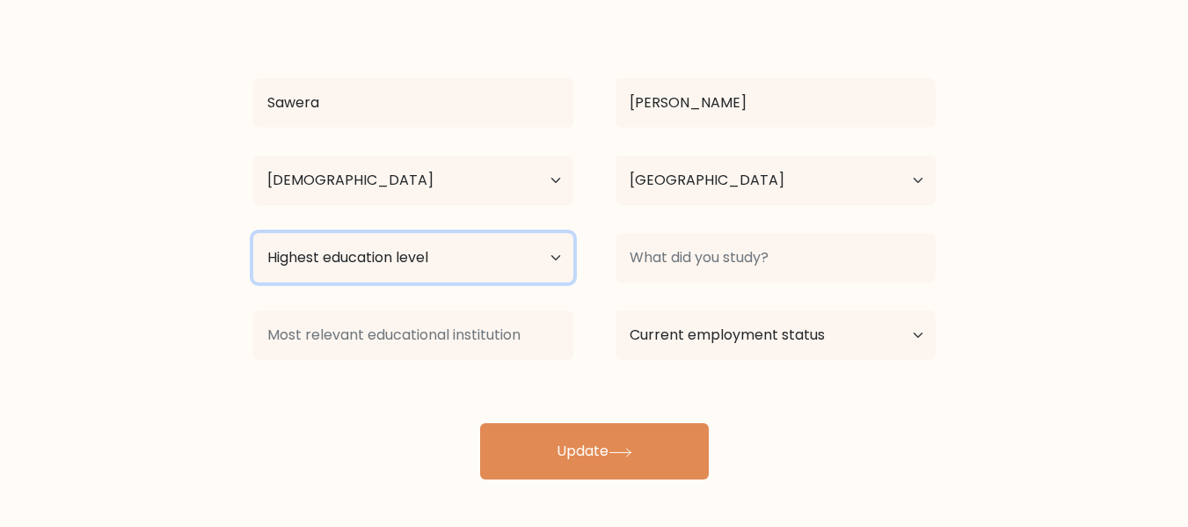
click at [557, 257] on select "Highest education level No schooling Primary Lower Secondary Upper Secondary Oc…" at bounding box center [413, 257] width 320 height 49
click at [559, 254] on select "Highest education level No schooling Primary Lower Secondary Upper Secondary Oc…" at bounding box center [413, 257] width 320 height 49
select select "bachelors_degree"
click at [253, 233] on select "Highest education level No schooling Primary Lower Secondary Upper Secondary Oc…" at bounding box center [413, 257] width 320 height 49
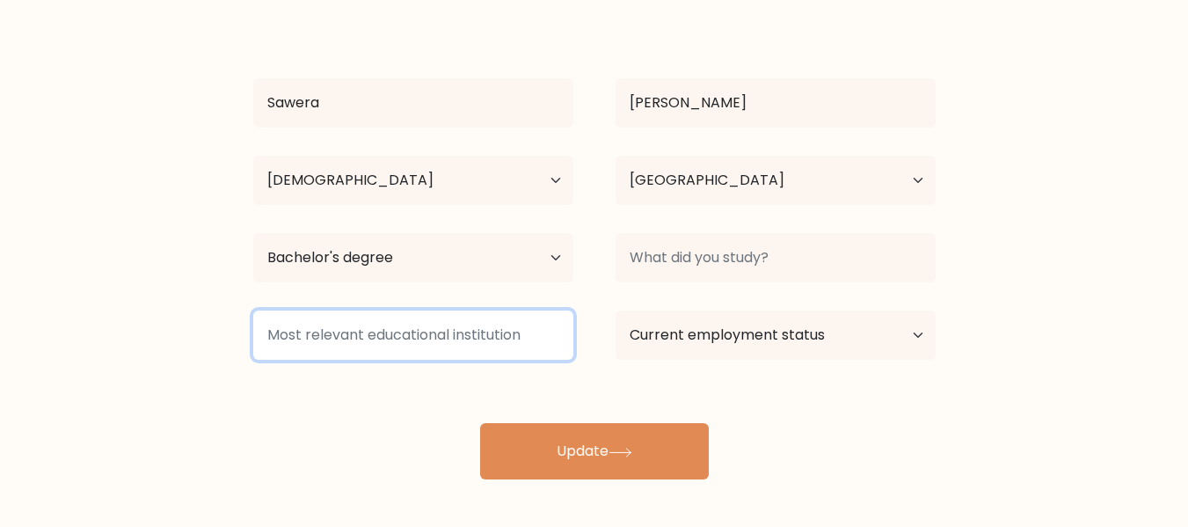
click at [552, 340] on input at bounding box center [413, 334] width 320 height 49
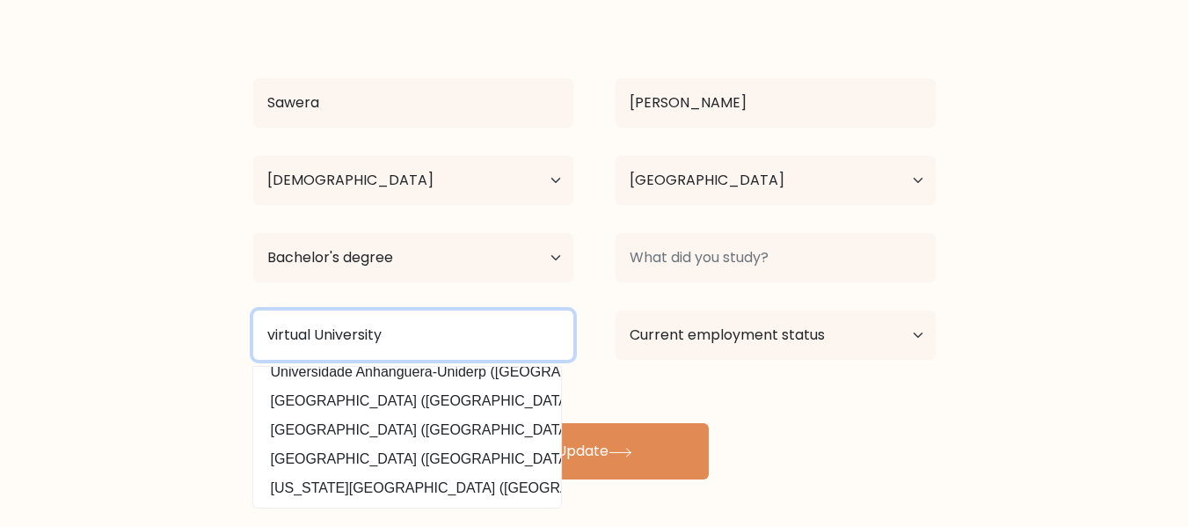
scroll to position [0, 0]
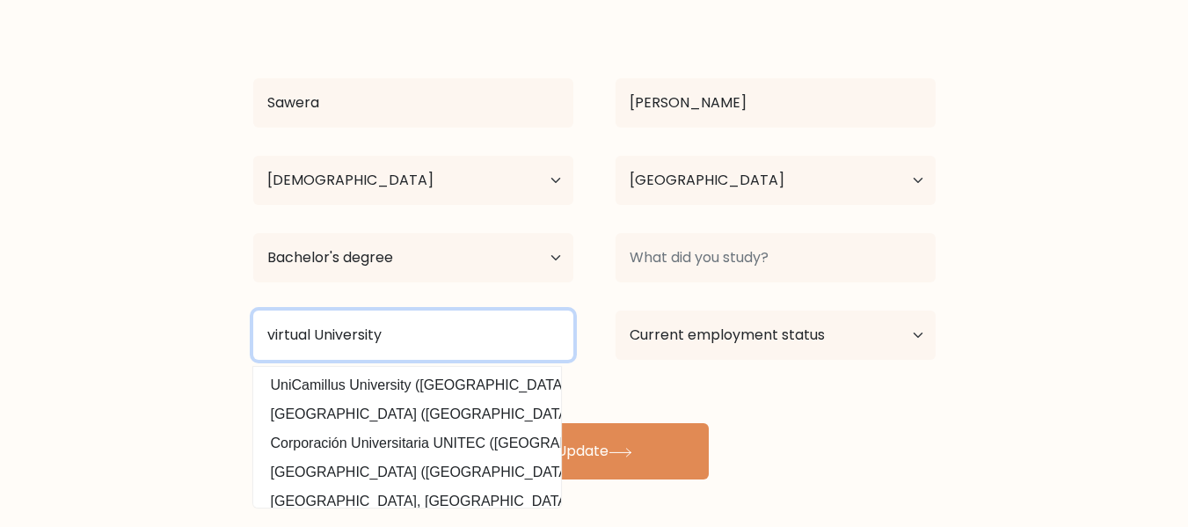
type input "virtual University"
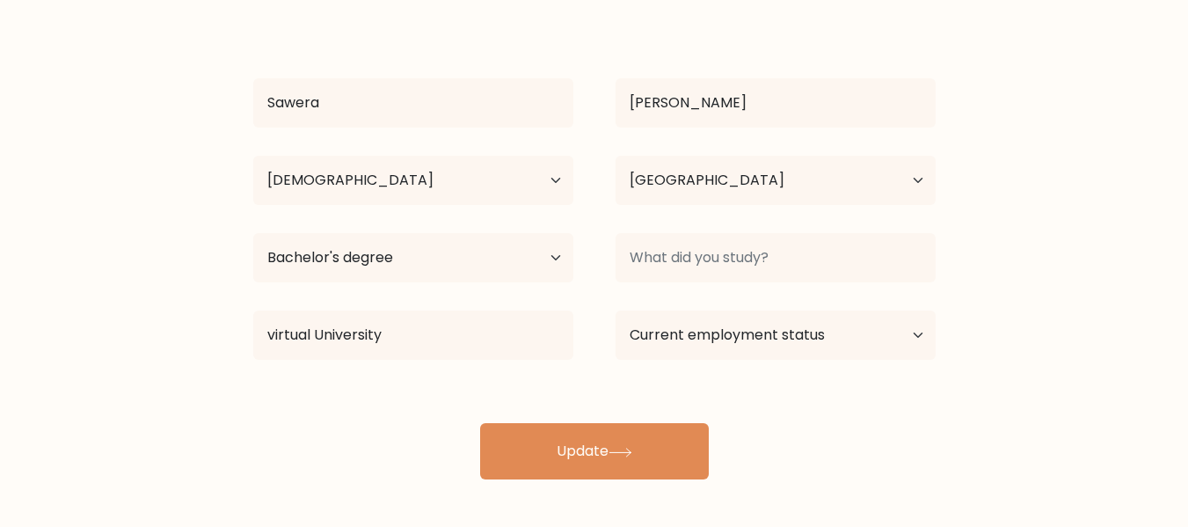
click at [835, 396] on div "Sawera Abbas Age Under 18 years old 18-24 years old 25-34 years old 35-44 years…" at bounding box center [594, 247] width 703 height 464
click at [901, 332] on select "Current employment status Employed Student Retired Other / prefer not to answer" at bounding box center [776, 334] width 320 height 49
select select "other"
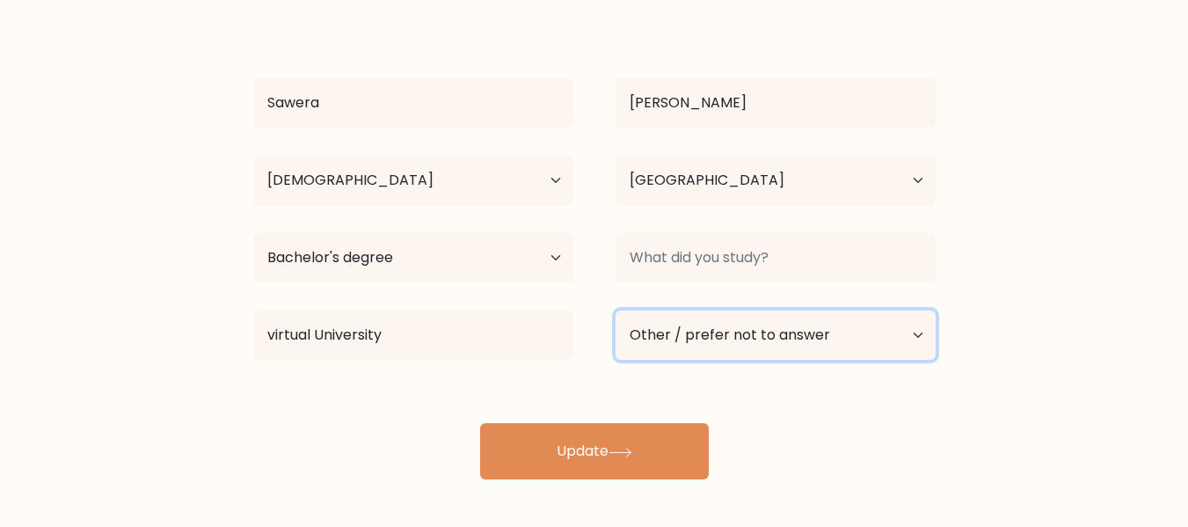
click at [616, 310] on select "Current employment status Employed Student Retired Other / prefer not to answer" at bounding box center [776, 334] width 320 height 49
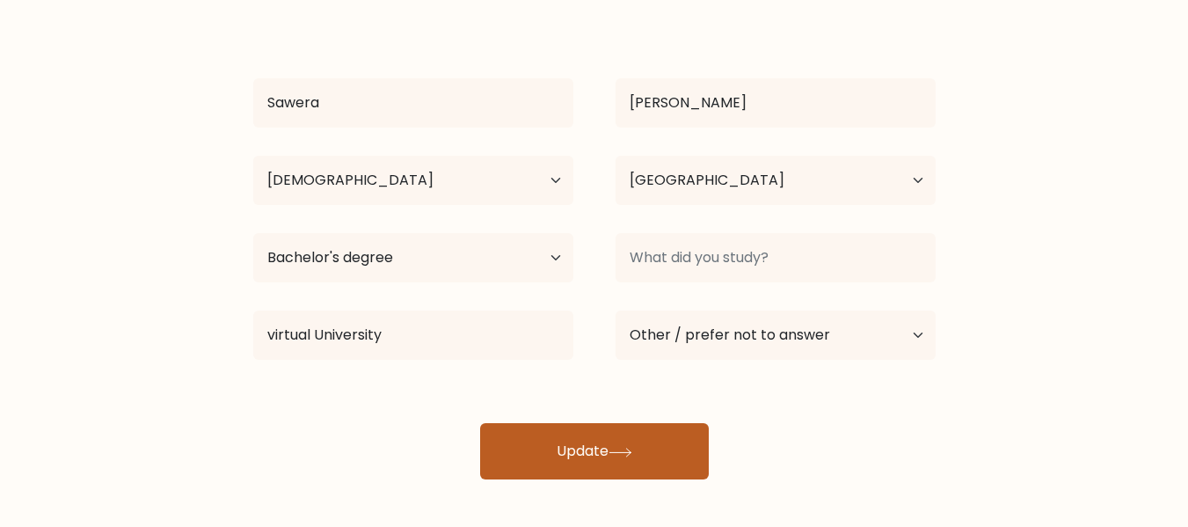
click at [584, 448] on button "Update" at bounding box center [594, 451] width 229 height 56
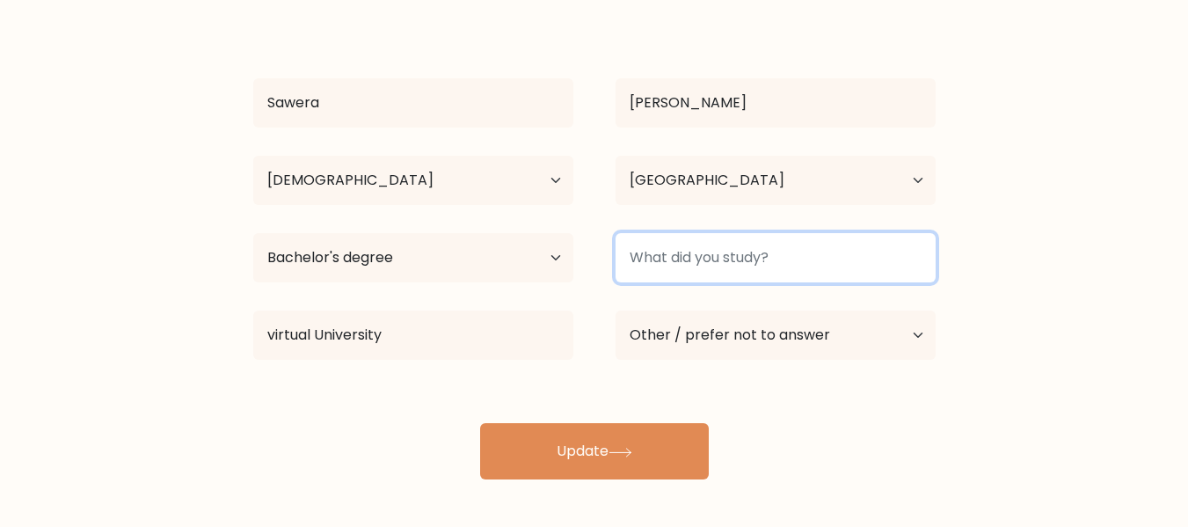
click at [711, 244] on input at bounding box center [776, 257] width 320 height 49
drag, startPoint x: 775, startPoint y: 255, endPoint x: 637, endPoint y: 251, distance: 138.1
click at [637, 251] on input at bounding box center [776, 257] width 320 height 49
paste input "It is a puzzle to find the connection between words. It tests logical thinking.”"
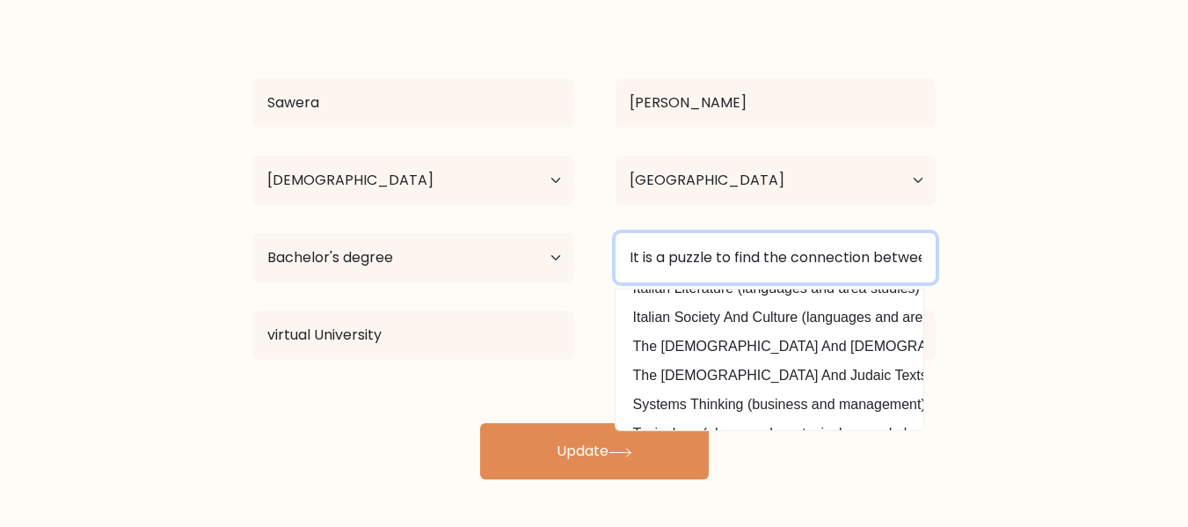
scroll to position [171, 0]
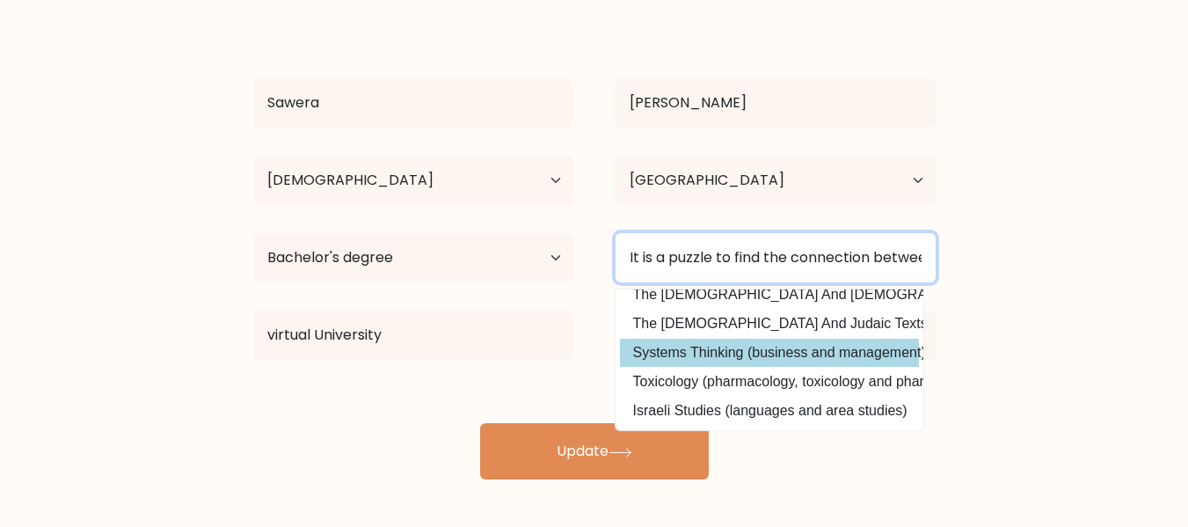
type input "It is a puzzle to find the connection between words. It tests logical thinking."
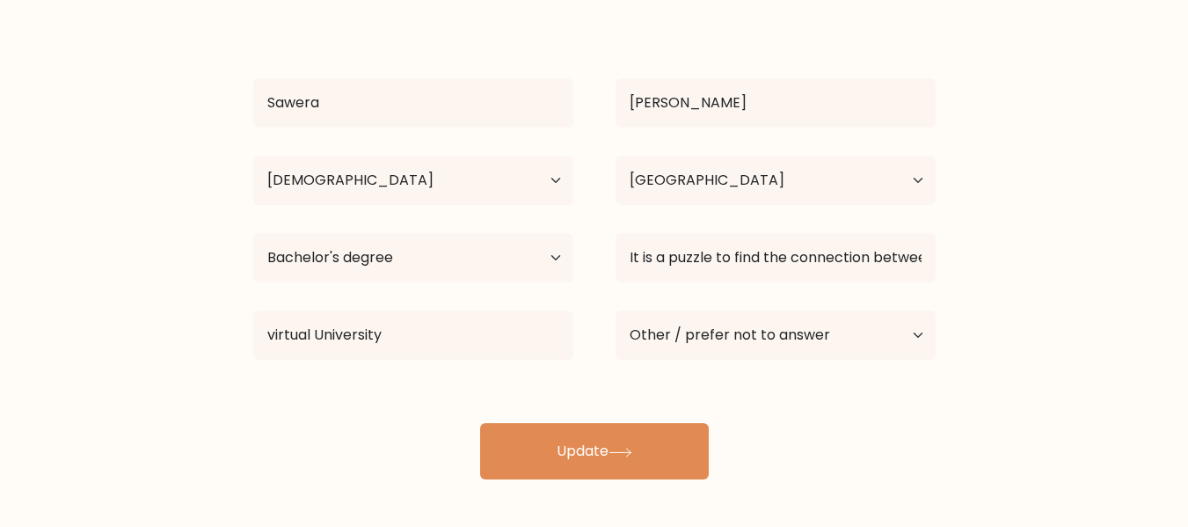
click at [748, 338] on div "Sawera Abbas Age Under 18 years old 18-24 years old 25-34 years old 35-44 years…" at bounding box center [594, 247] width 703 height 464
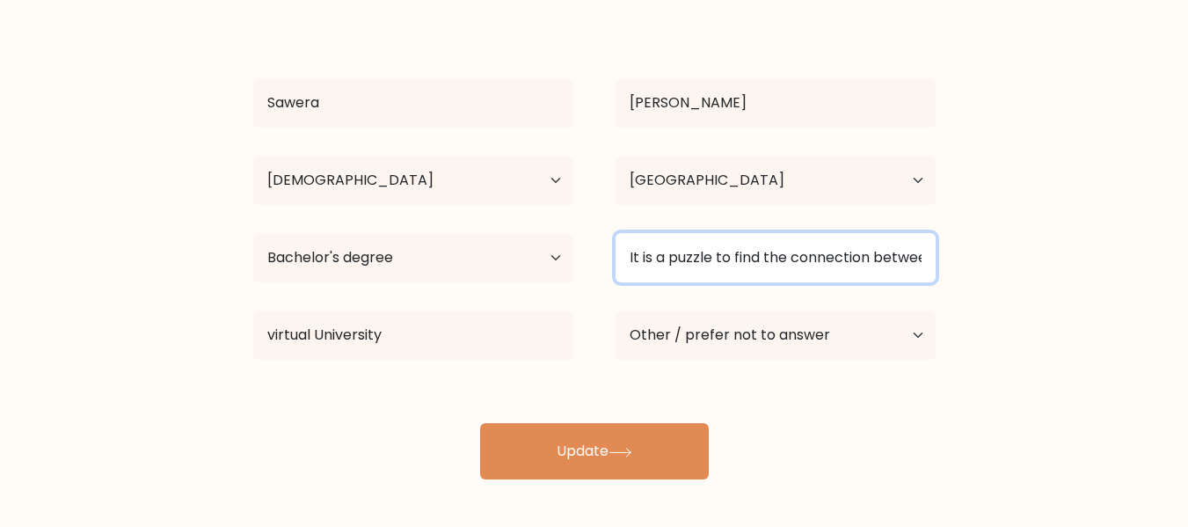
click at [874, 258] on input "It is a puzzle to find the connection between words. It tests logical thinking." at bounding box center [776, 257] width 320 height 49
click at [833, 258] on input at bounding box center [776, 257] width 320 height 49
paste input "It is a puzzle to find the connection between words. It tests logical thinking.”"
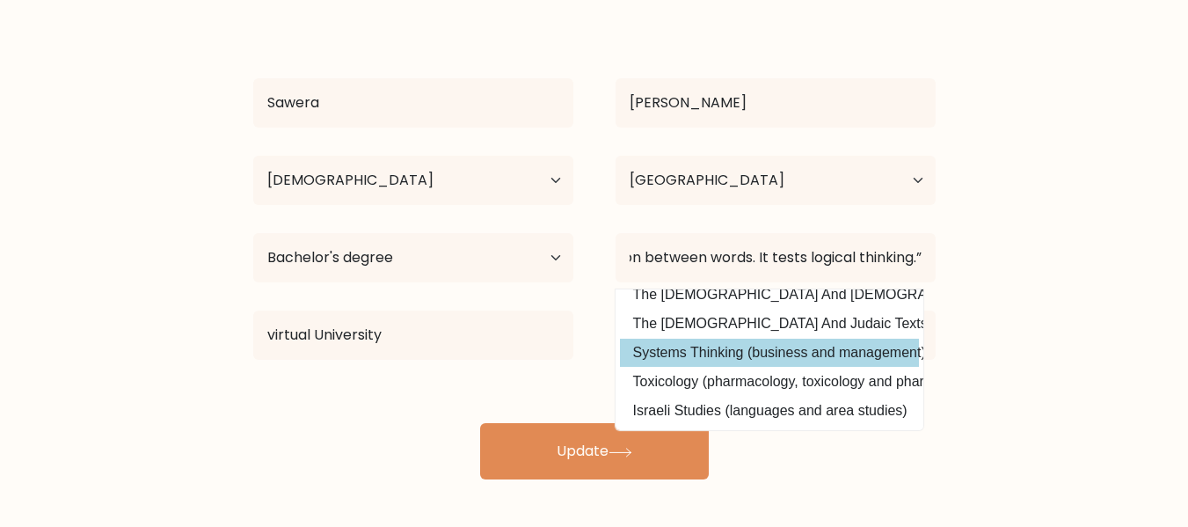
scroll to position [0, 0]
click at [762, 335] on div "Sawera Abbas Age Under 18 years old 18-24 years old 25-34 years old 35-44 years…" at bounding box center [594, 247] width 703 height 464
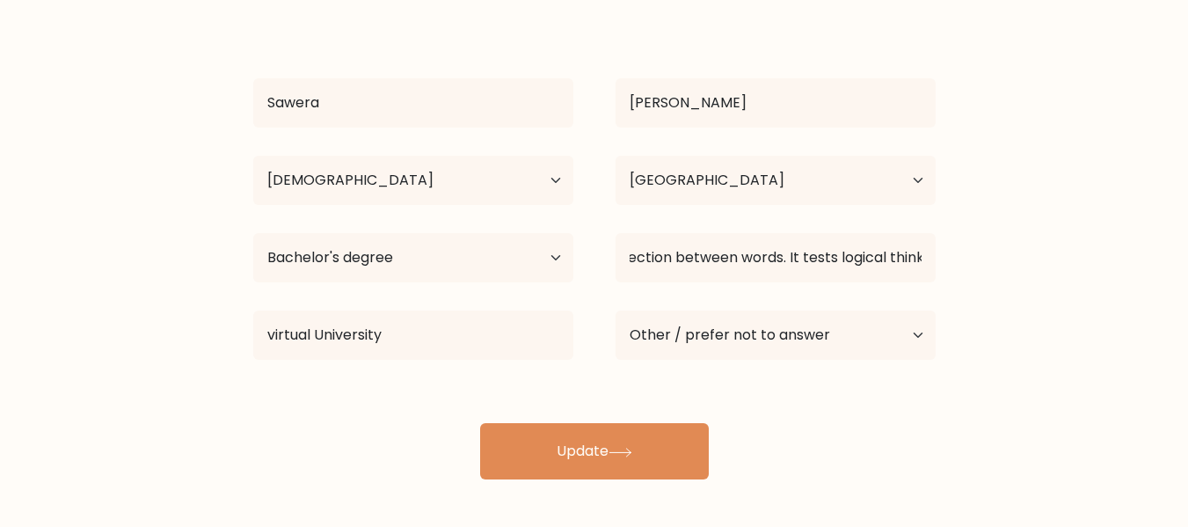
scroll to position [0, 232]
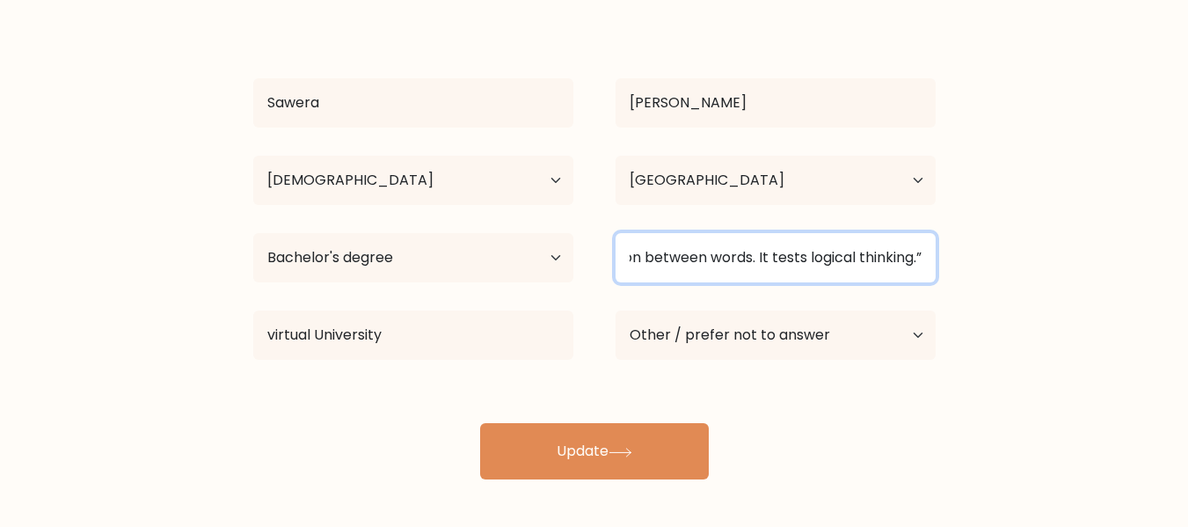
click at [931, 254] on input "It is a puzzle to find the connection between words. It tests logical thinking.”" at bounding box center [776, 257] width 320 height 49
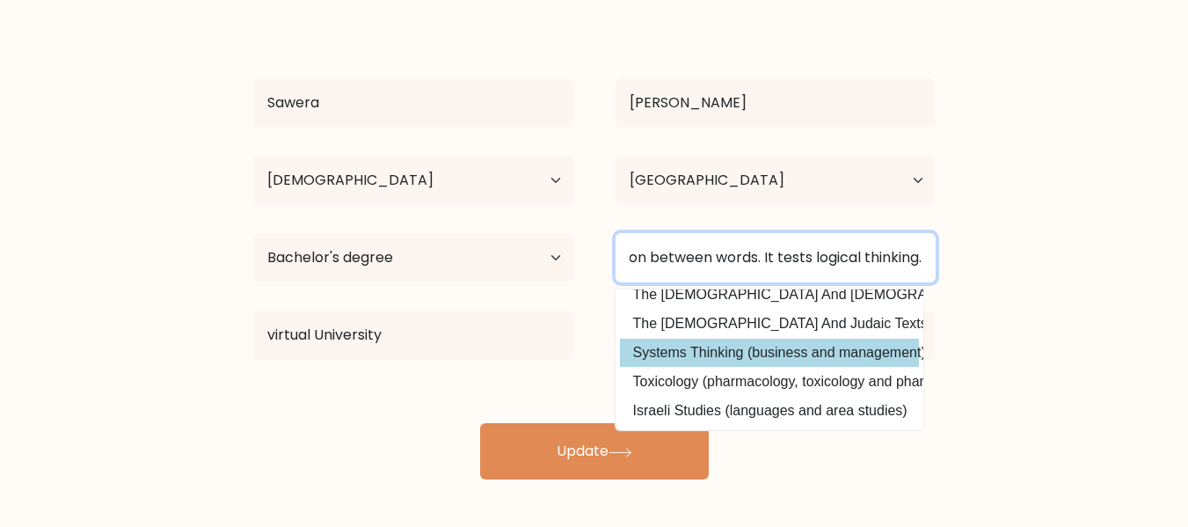
type input "It is a puzzle to find the connection between words. It tests logical thinking."
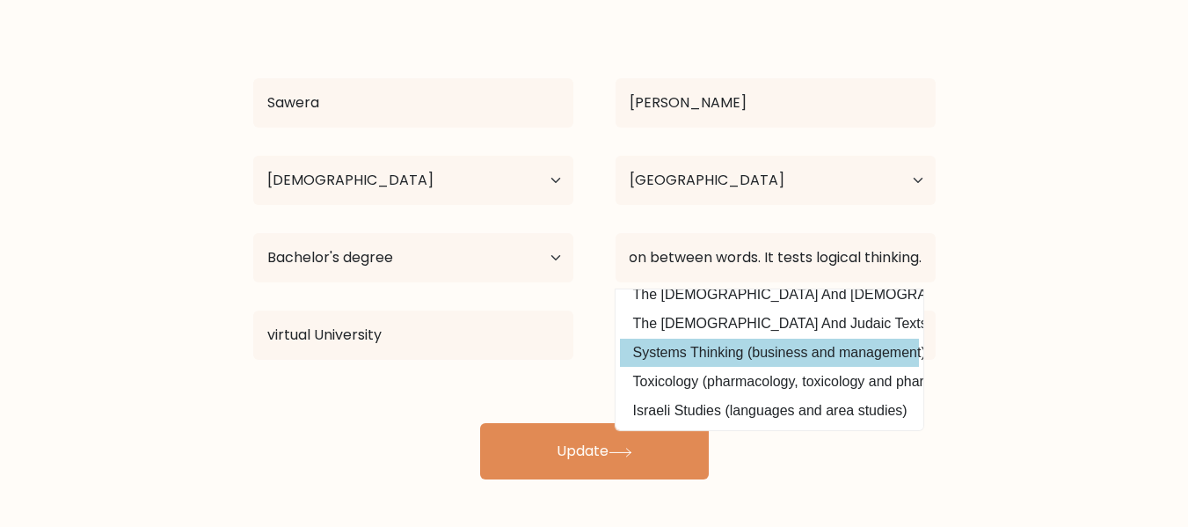
scroll to position [0, 0]
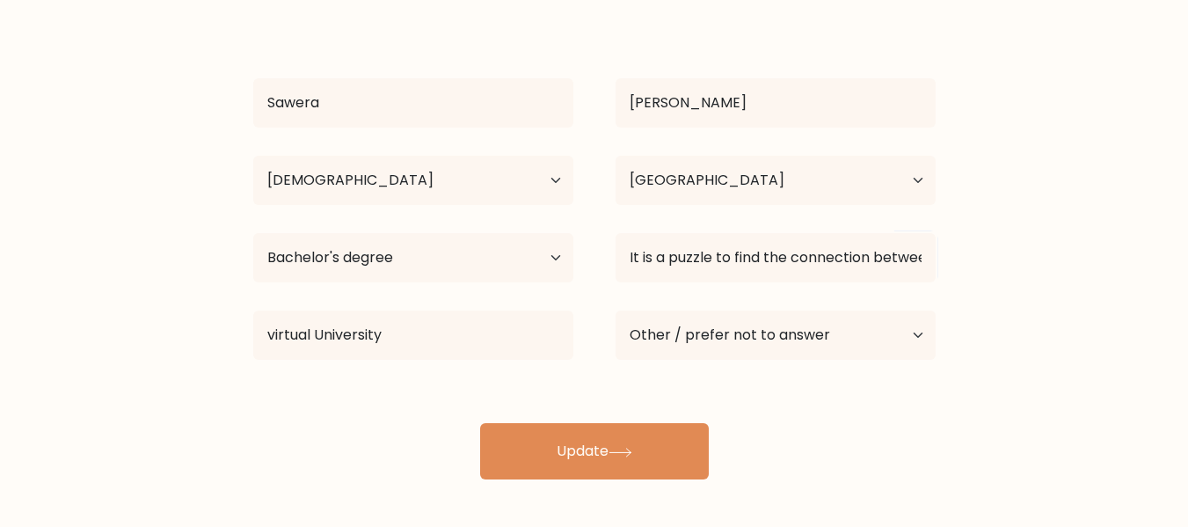
click at [679, 331] on div "Sawera Abbas Age Under 18 years old 18-24 years old 25-34 years old 35-44 years…" at bounding box center [594, 247] width 703 height 464
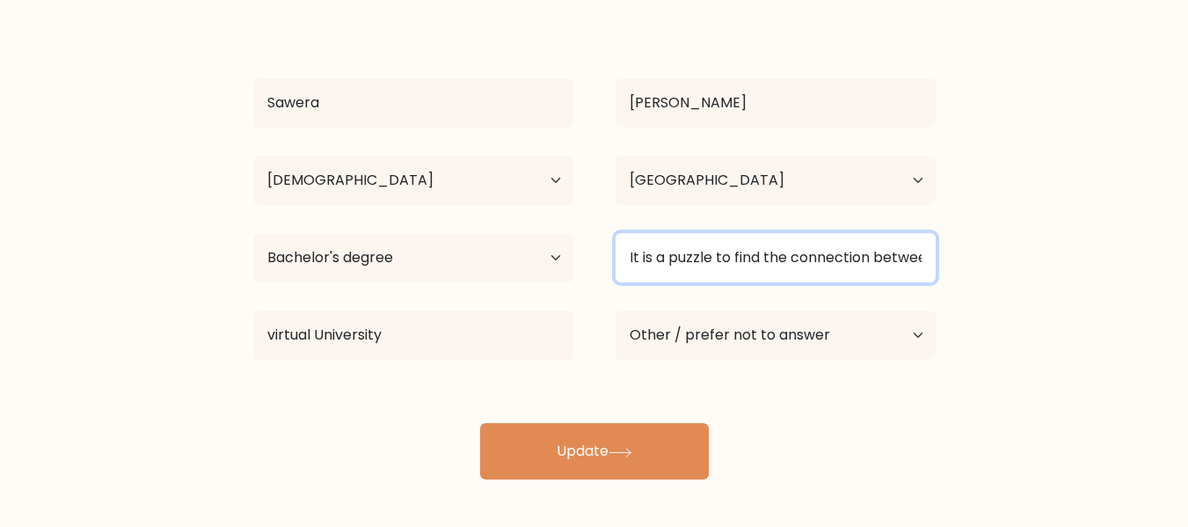
click at [692, 247] on input "It is a puzzle to find the connection between words. It tests logical thinking." at bounding box center [776, 257] width 320 height 49
click at [803, 266] on input "It is a puzzle to find the connection between words. It tests logical thinking." at bounding box center [776, 257] width 320 height 49
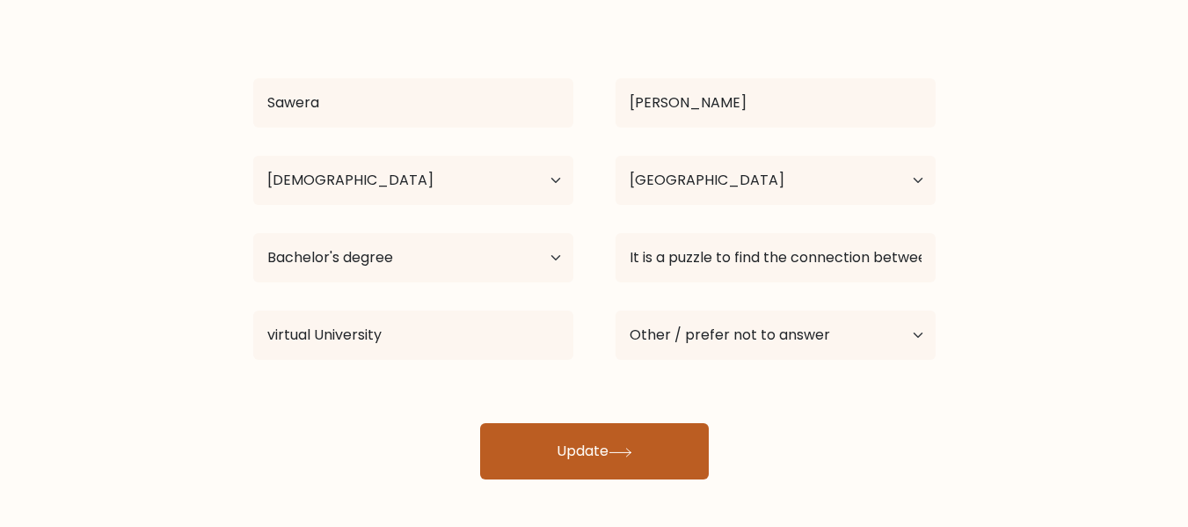
click at [563, 455] on button "Update" at bounding box center [594, 451] width 229 height 56
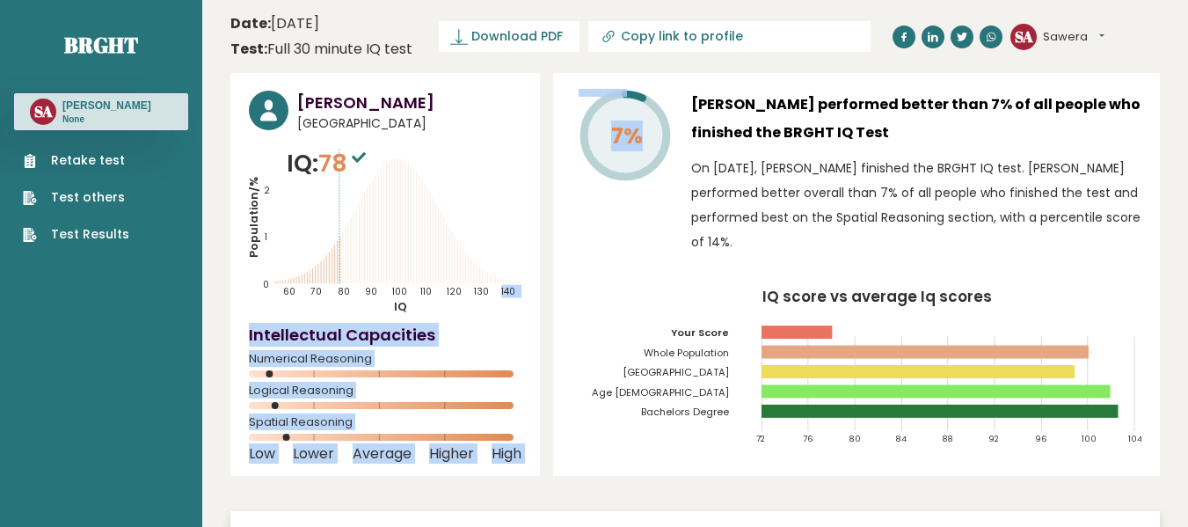
drag, startPoint x: 282, startPoint y: 160, endPoint x: 638, endPoint y: 205, distance: 358.1
click at [638, 205] on div "[PERSON_NAME] [GEOGRAPHIC_DATA] IQ: 78 Population/% IQ 0 1 2 60 70 80 90 100 11…" at bounding box center [694, 382] width 929 height 619
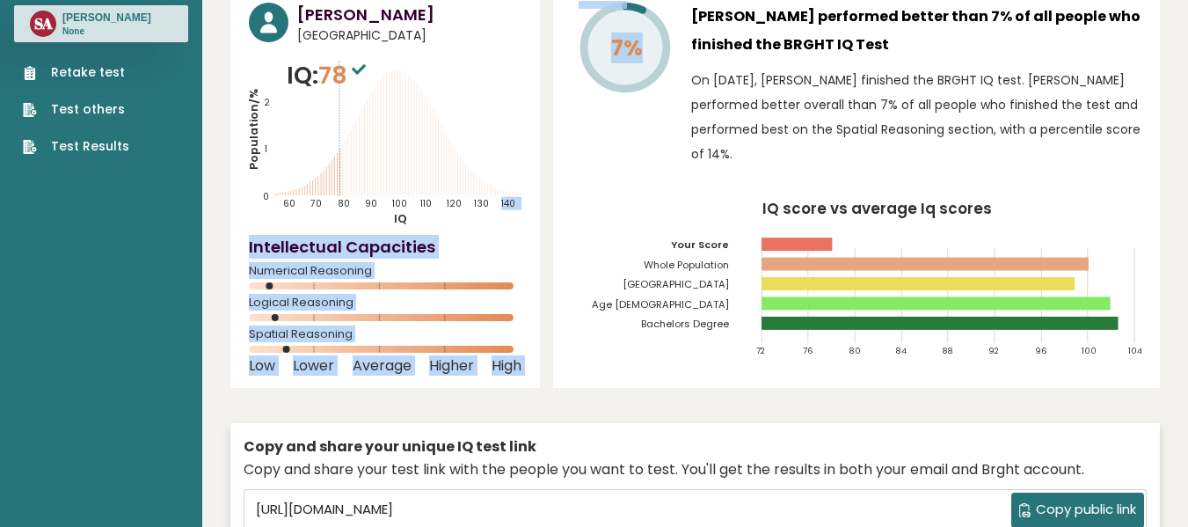
click at [619, 213] on text "Bachelors Degree" at bounding box center [683, 269] width 140 height 123
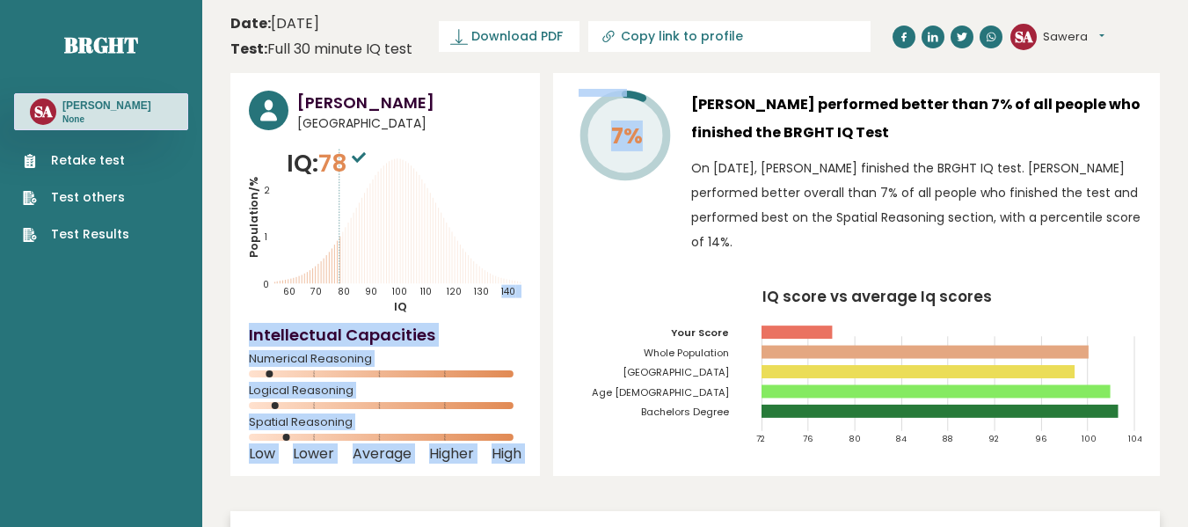
click at [601, 213] on div "7%" at bounding box center [625, 177] width 106 height 172
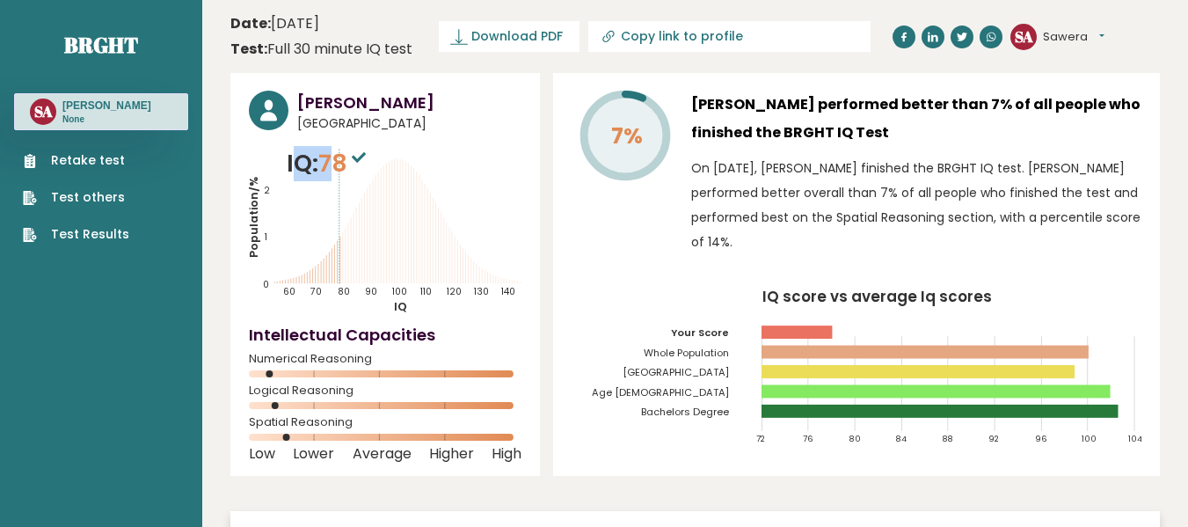
drag, startPoint x: 290, startPoint y: 159, endPoint x: 339, endPoint y: 159, distance: 49.2
click at [339, 159] on p "IQ: 78" at bounding box center [329, 163] width 84 height 35
drag, startPoint x: 287, startPoint y: 160, endPoint x: 353, endPoint y: 158, distance: 66.0
click at [353, 158] on p "IQ: 78" at bounding box center [329, 163] width 84 height 35
copy p "IQ: 78"
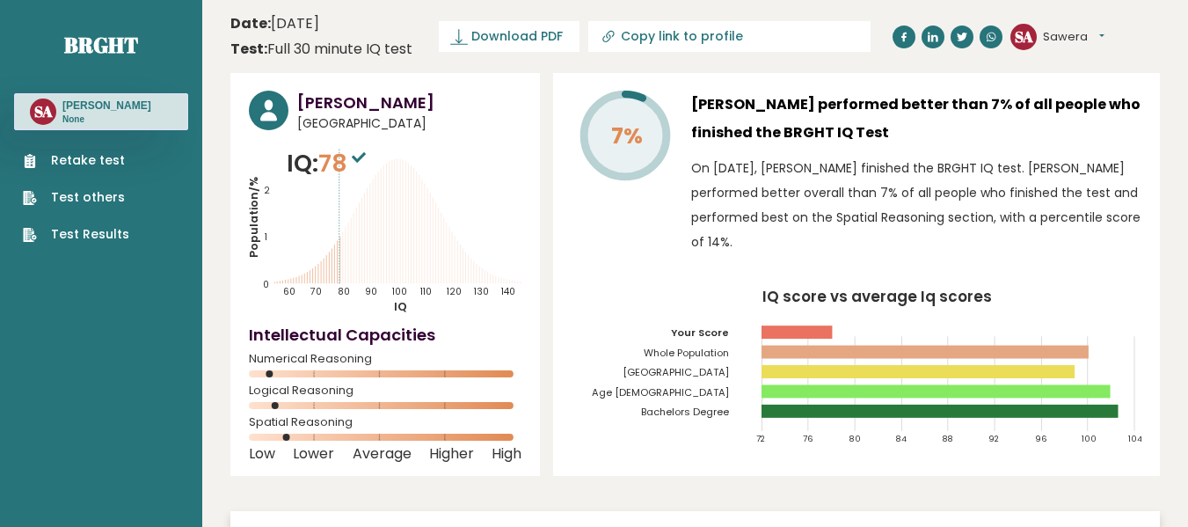
click at [584, 260] on div "7%" at bounding box center [625, 177] width 106 height 172
click at [537, 40] on span "Download PDF" at bounding box center [516, 36] width 91 height 18
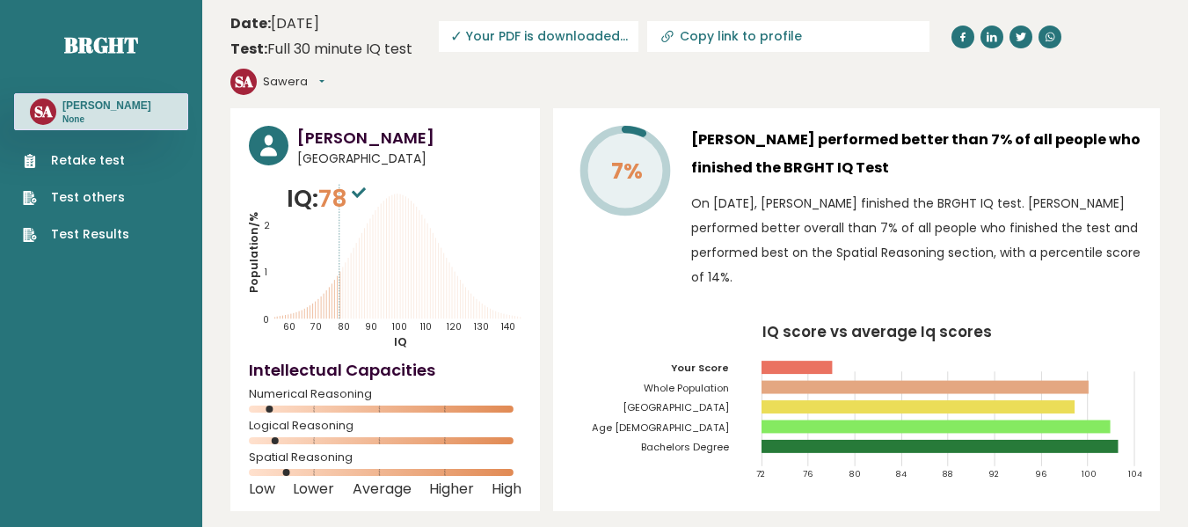
click at [1131, 63] on header "Date: [DATE] Test: Full 30 minute IQ test Download PDF Downloading... Downloadi…" at bounding box center [694, 54] width 929 height 91
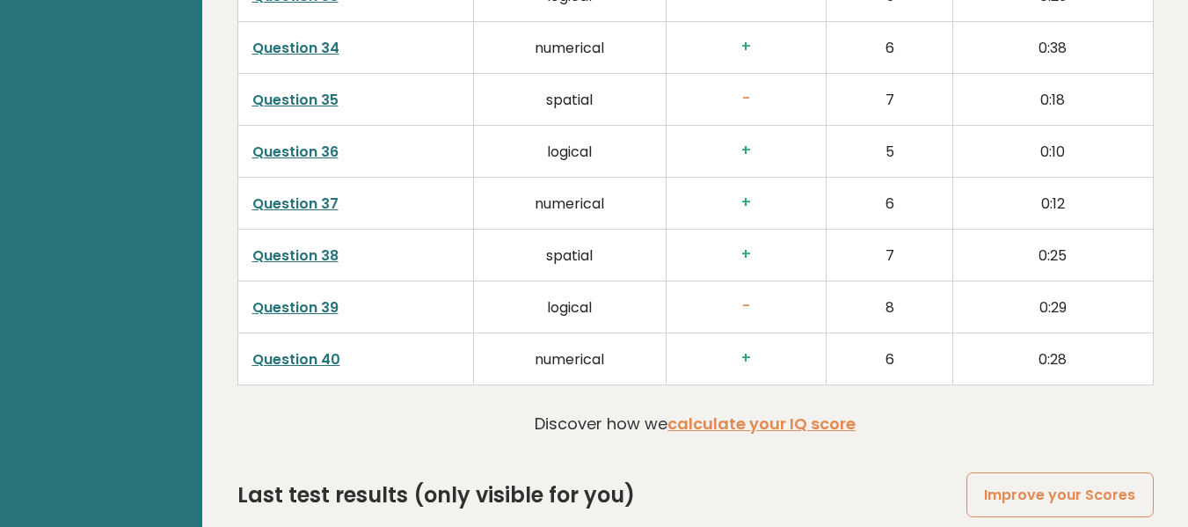
scroll to position [4543, 0]
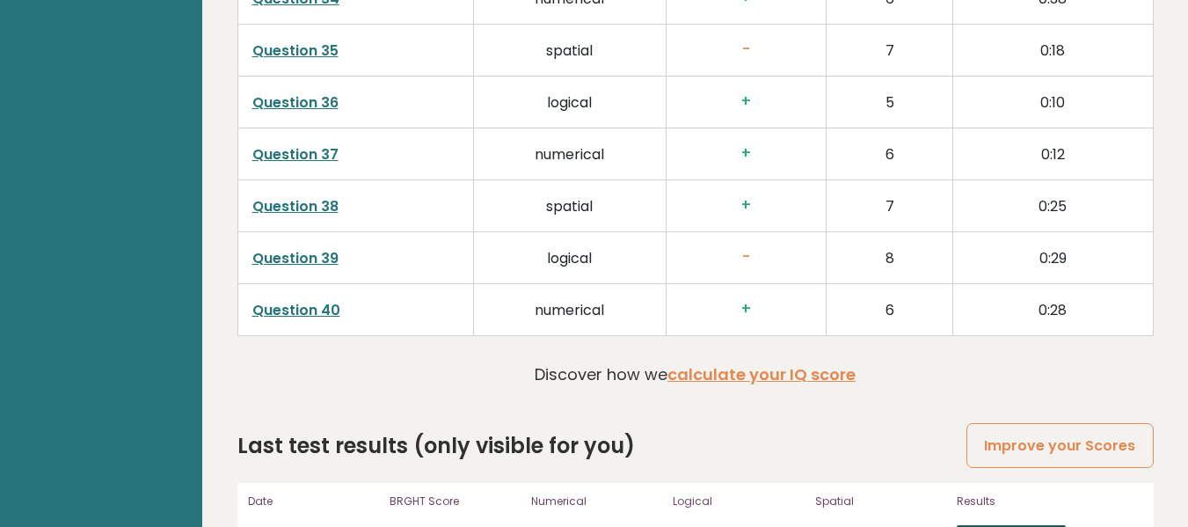
click at [992, 525] on link "View results" at bounding box center [1011, 536] width 109 height 23
